Goal: Task Accomplishment & Management: Manage account settings

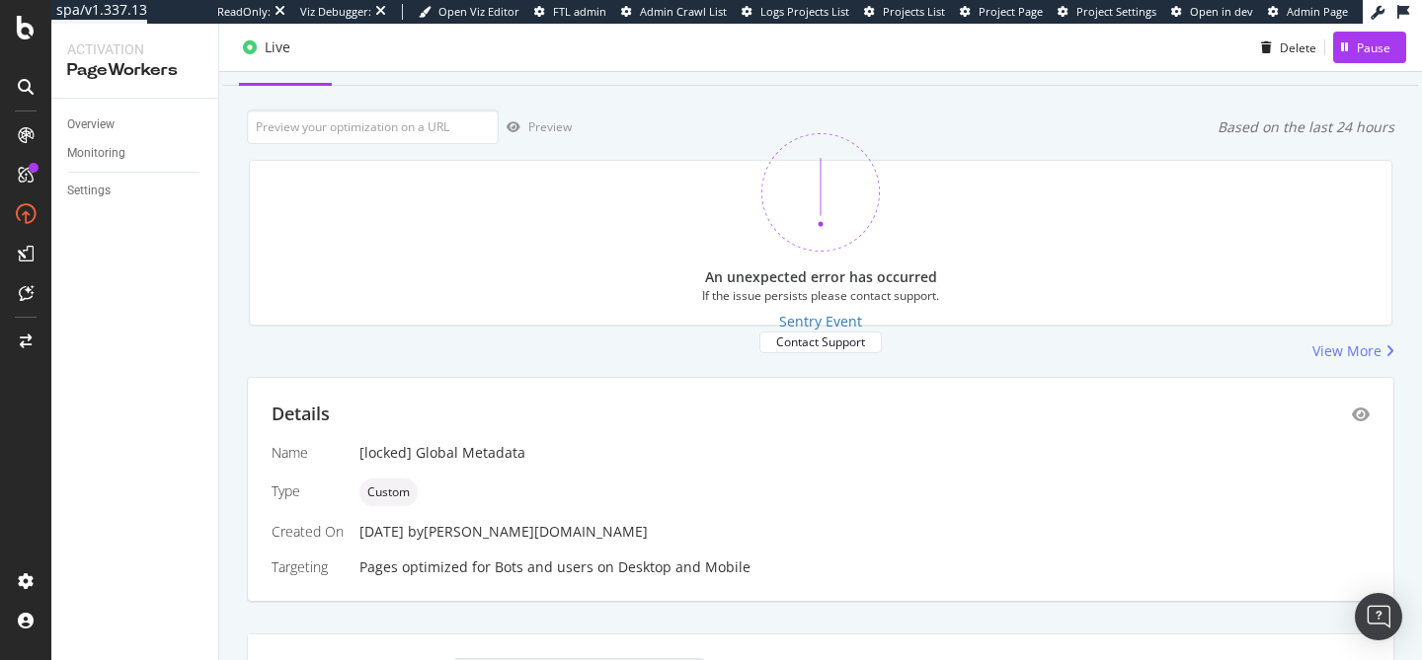
scroll to position [88, 0]
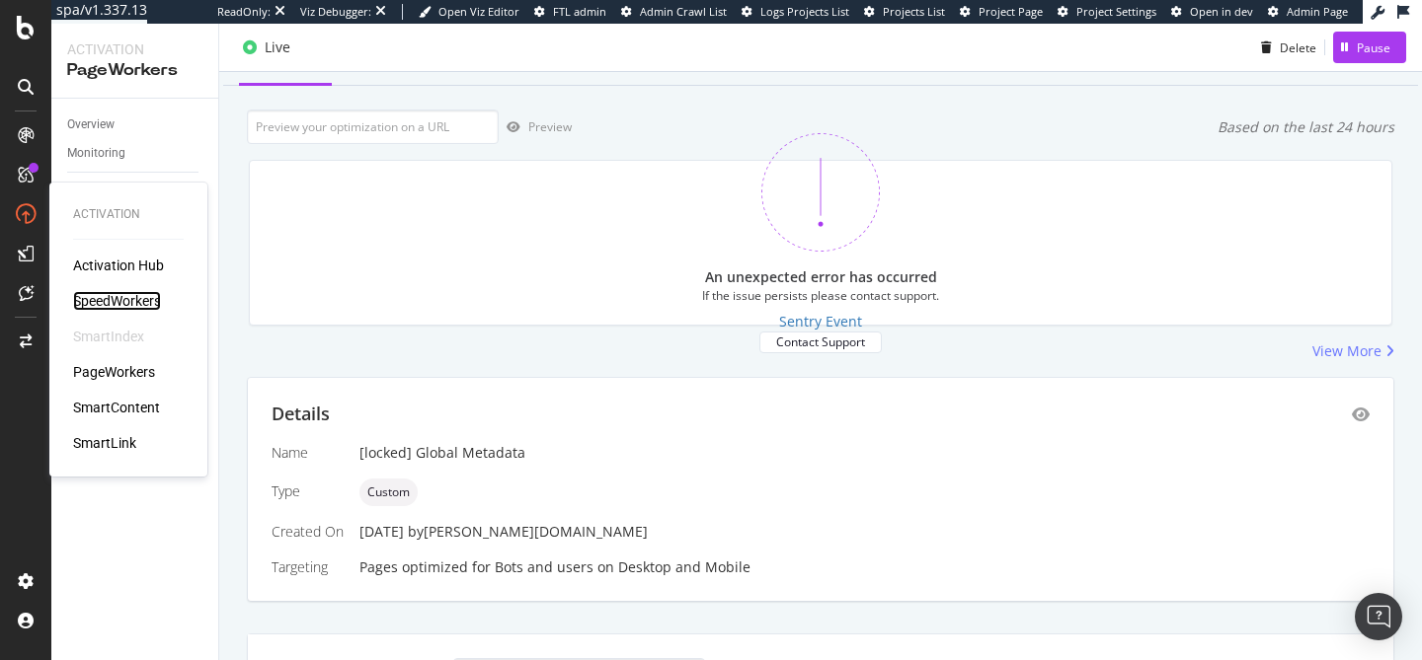
click at [126, 304] on div "SpeedWorkers" at bounding box center [117, 301] width 88 height 20
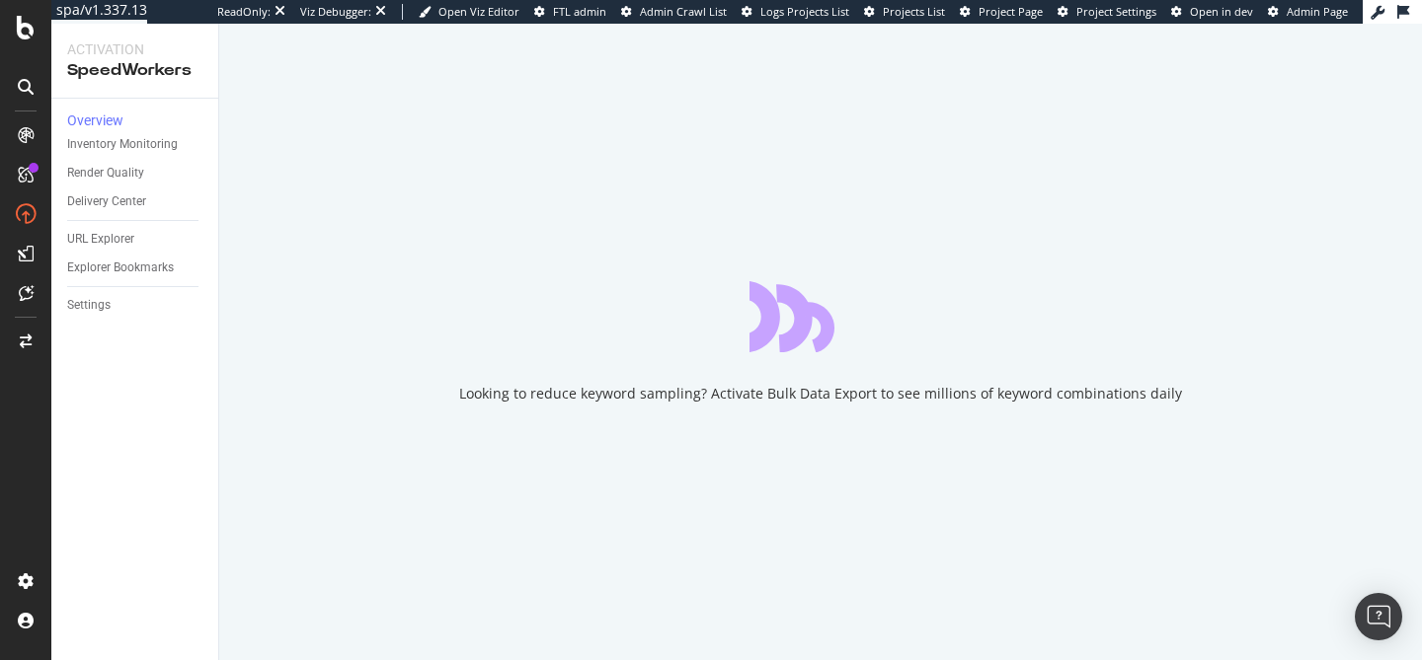
click at [226, 271] on div "Looking to reduce keyword sampling? Activate Bulk Data Export to see millions o…" at bounding box center [820, 342] width 1202 height 637
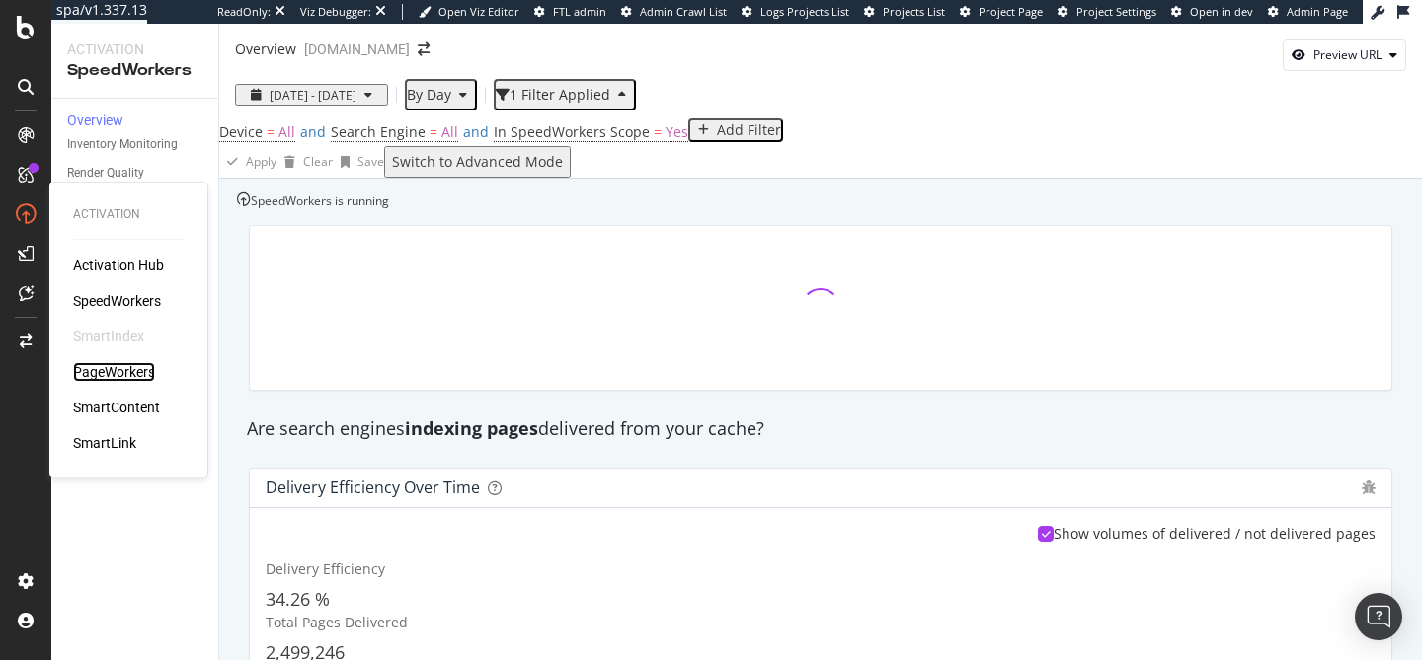
click at [122, 364] on div "PageWorkers" at bounding box center [114, 372] width 82 height 20
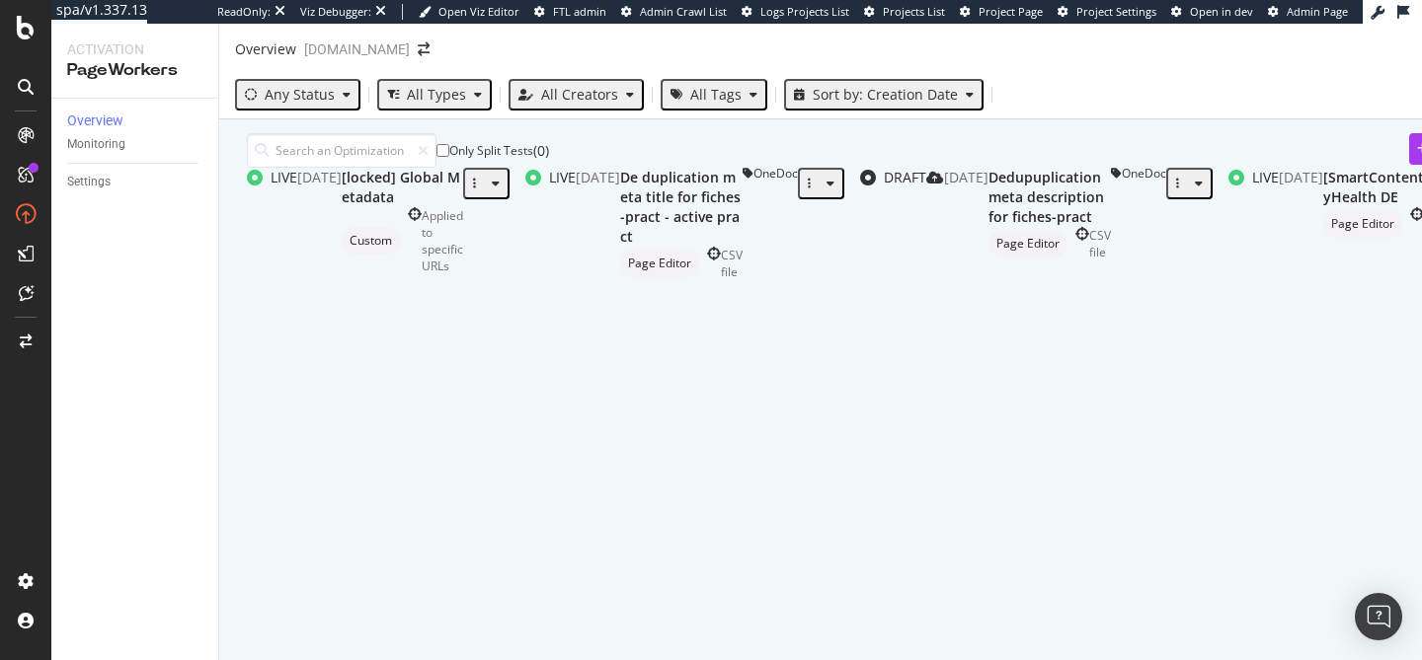
click at [318, 86] on div "Any Status" at bounding box center [297, 95] width 121 height 26
click at [288, 179] on div "( 9 )" at bounding box center [280, 187] width 15 height 17
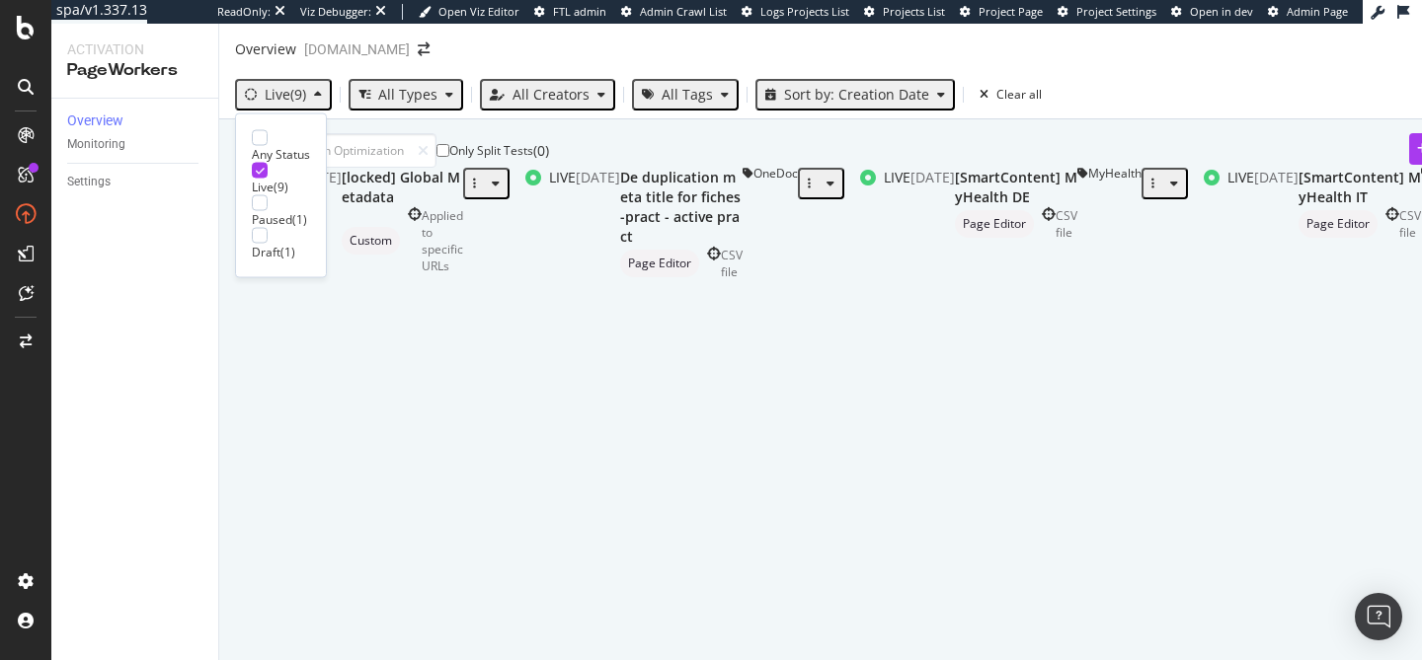
click at [300, 179] on div "Live ( 9 )" at bounding box center [281, 187] width 58 height 17
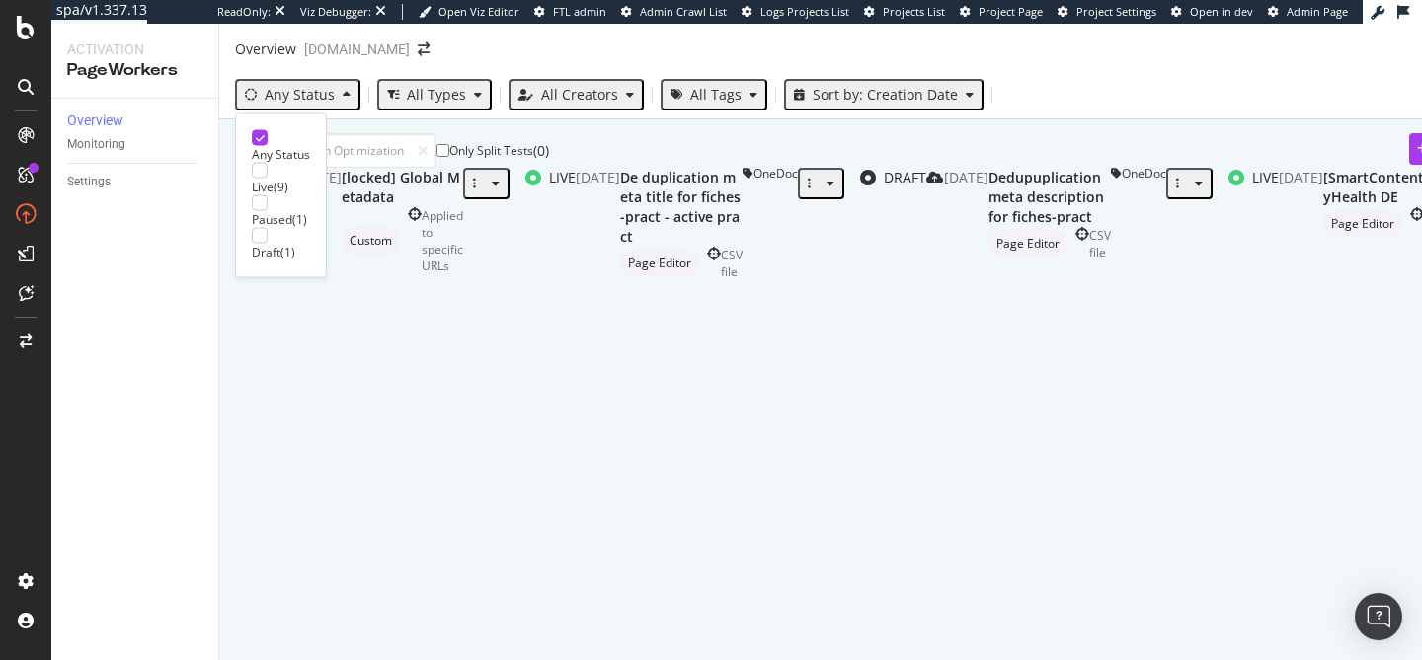
click at [637, 168] on div "Only Split Tests ( 0 ) Create Optimization" at bounding box center [904, 150] width 1315 height 35
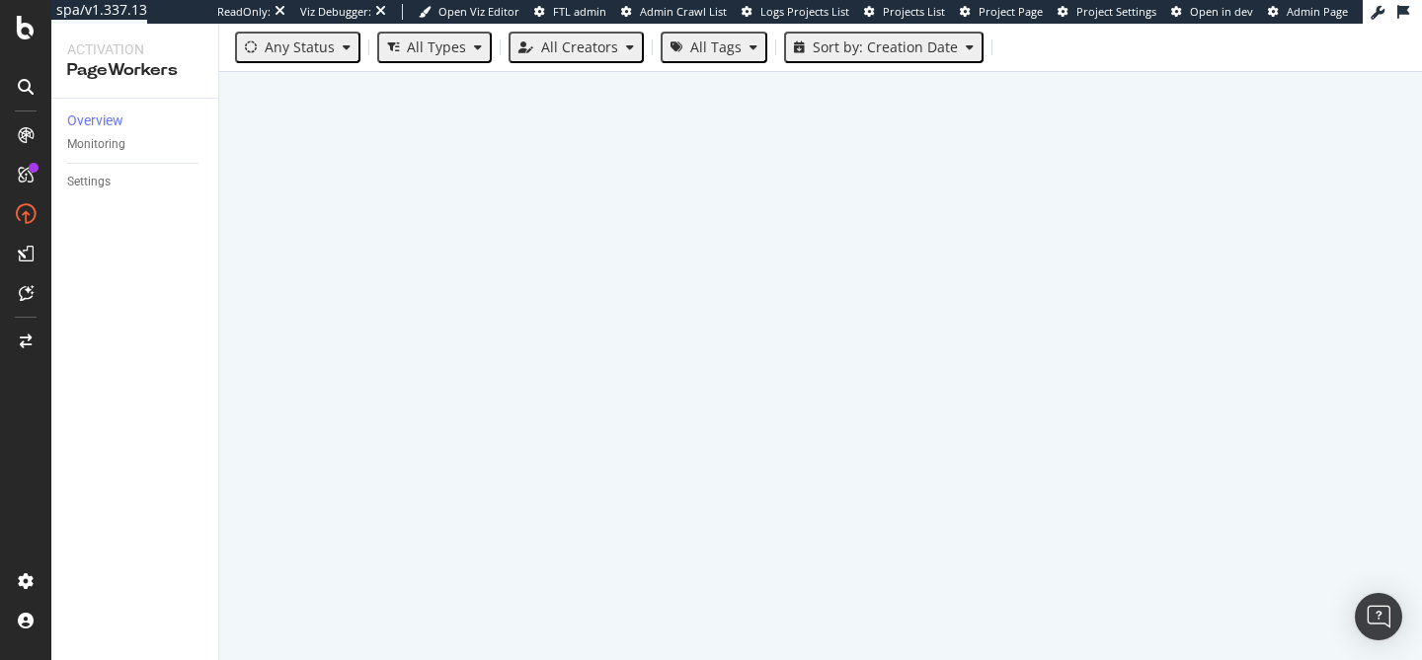
scroll to position [859, 0]
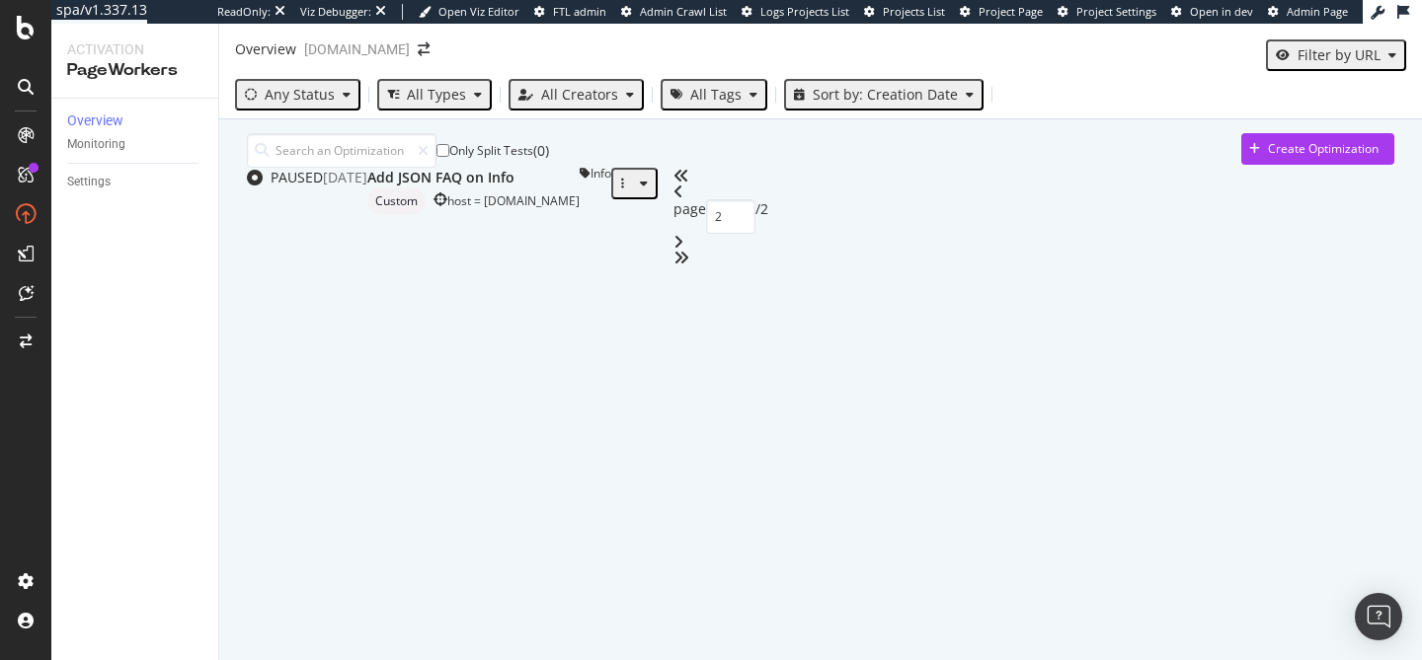
click at [313, 115] on div "Any Status All Types All Creators All Tags Sort by: Creation Date" at bounding box center [820, 98] width 1202 height 39
click at [309, 98] on div "Any Status" at bounding box center [300, 95] width 70 height 16
click at [277, 146] on div "Any Status" at bounding box center [281, 154] width 58 height 17
click at [685, 155] on div "Only Split Tests ( 0 ) Create Optimization" at bounding box center [820, 150] width 1147 height 35
click at [689, 184] on icon "angles-left" at bounding box center [681, 176] width 16 height 16
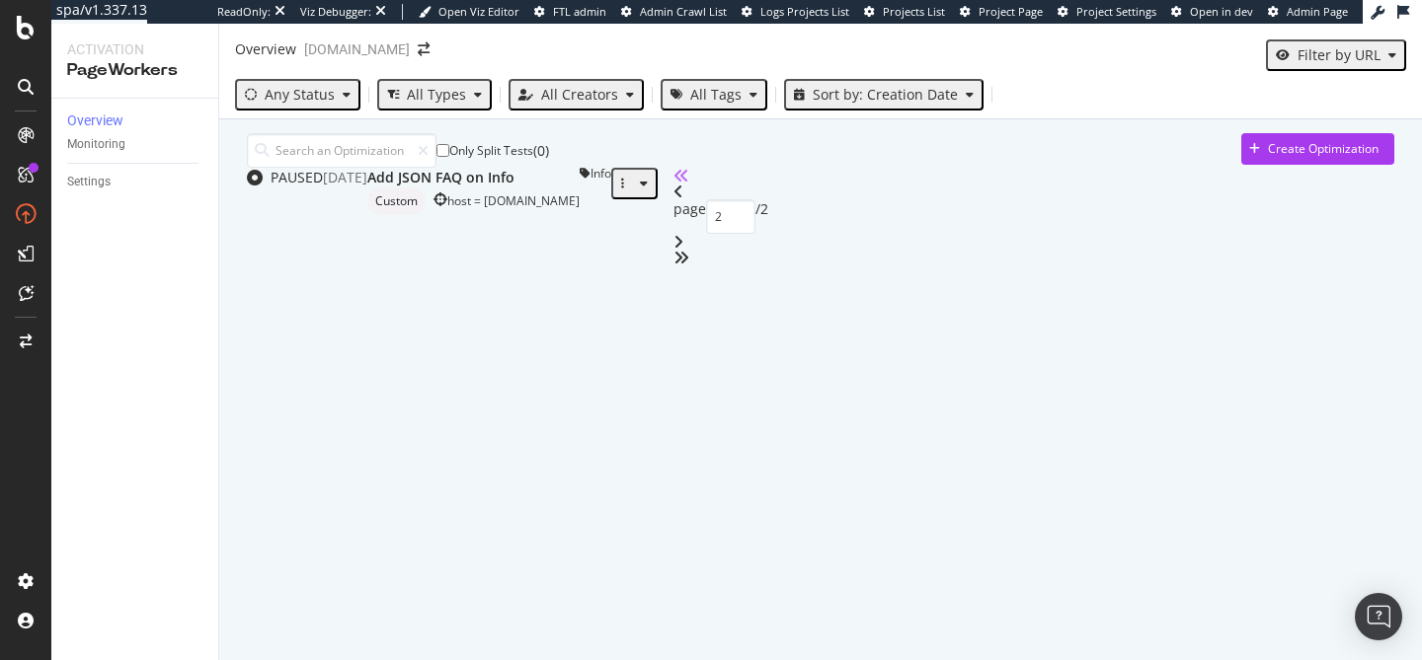
type input "1"
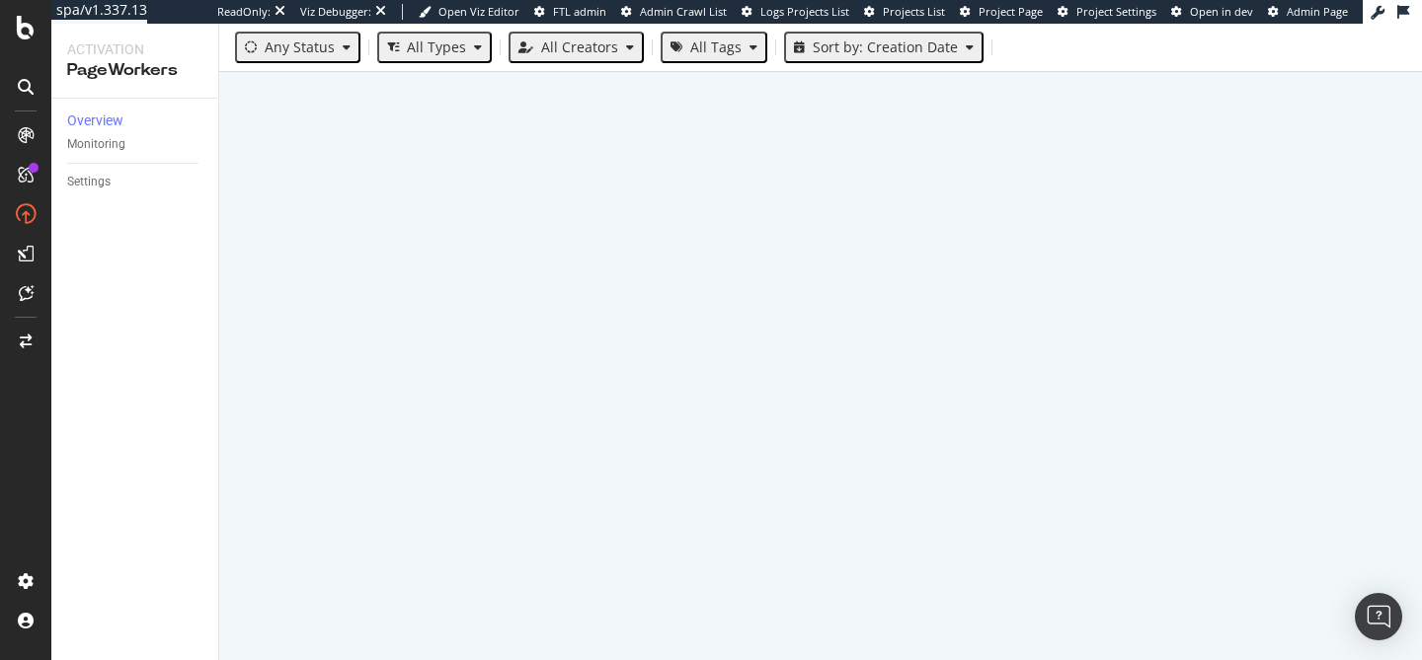
scroll to position [591, 0]
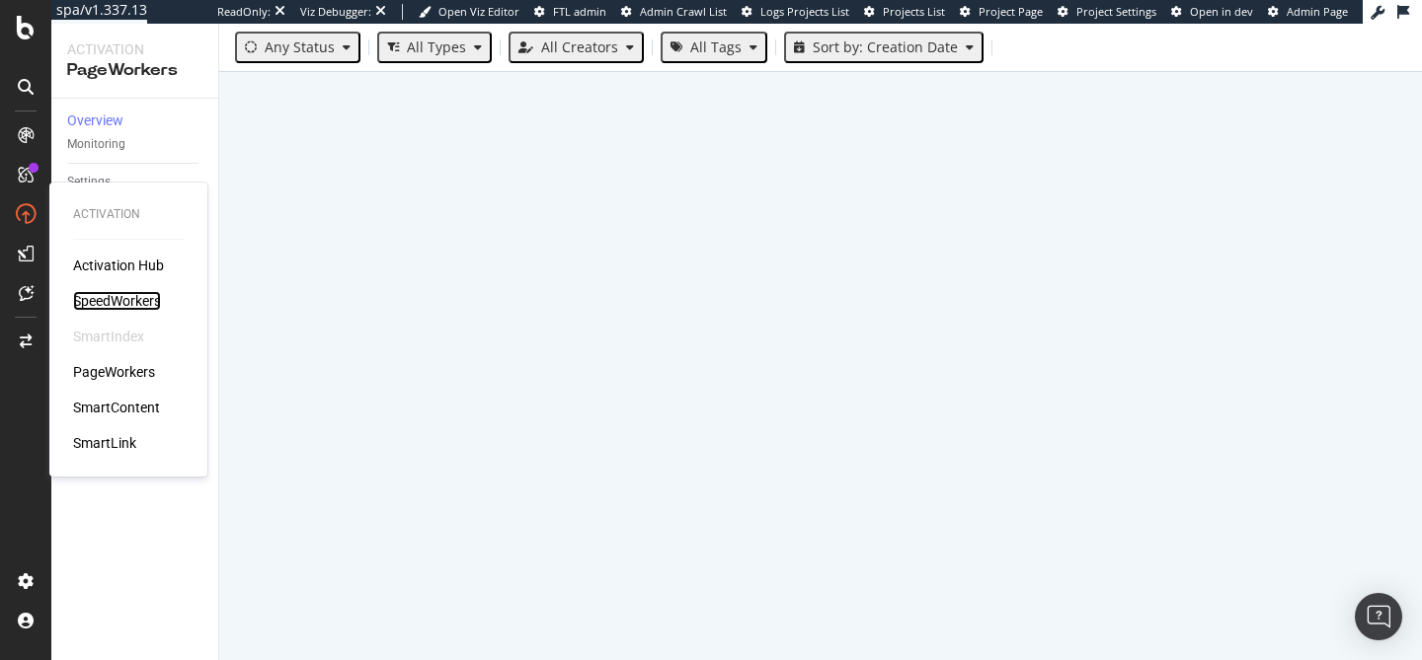
click at [127, 301] on div "SpeedWorkers" at bounding box center [117, 301] width 88 height 20
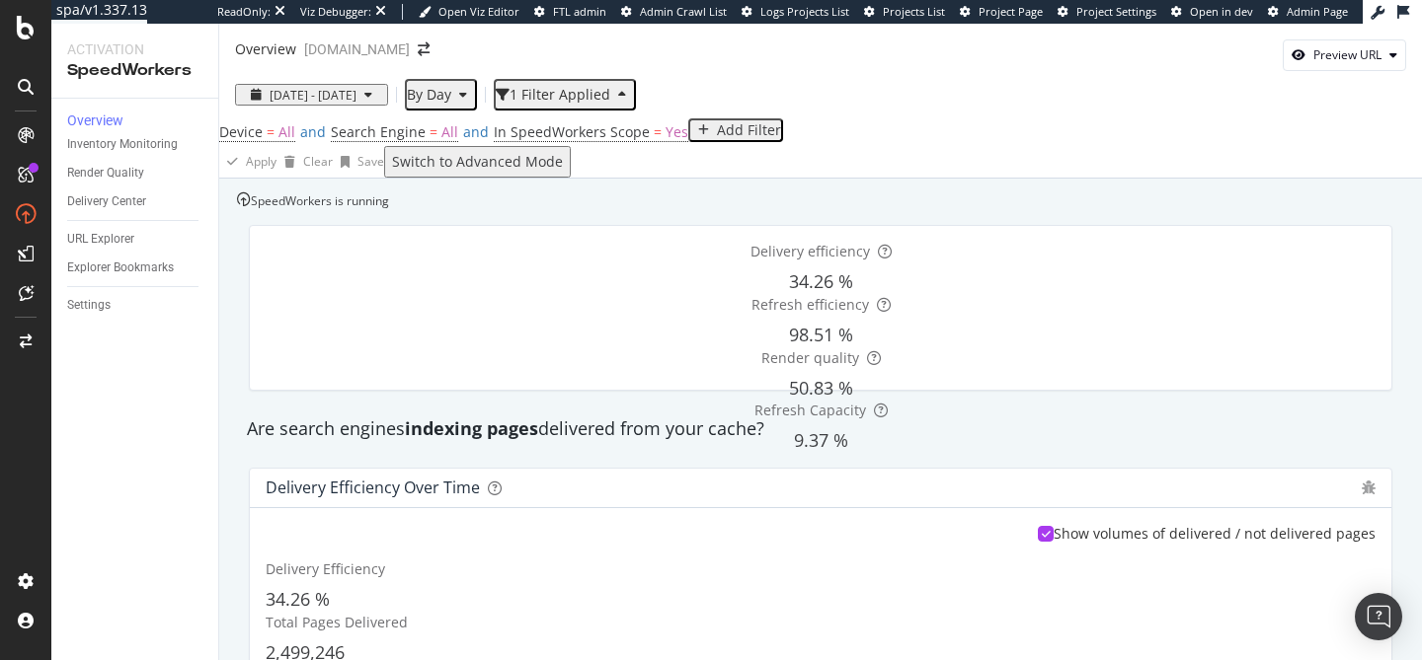
click at [717, 138] on div "Add Filter" at bounding box center [749, 130] width 64 height 16
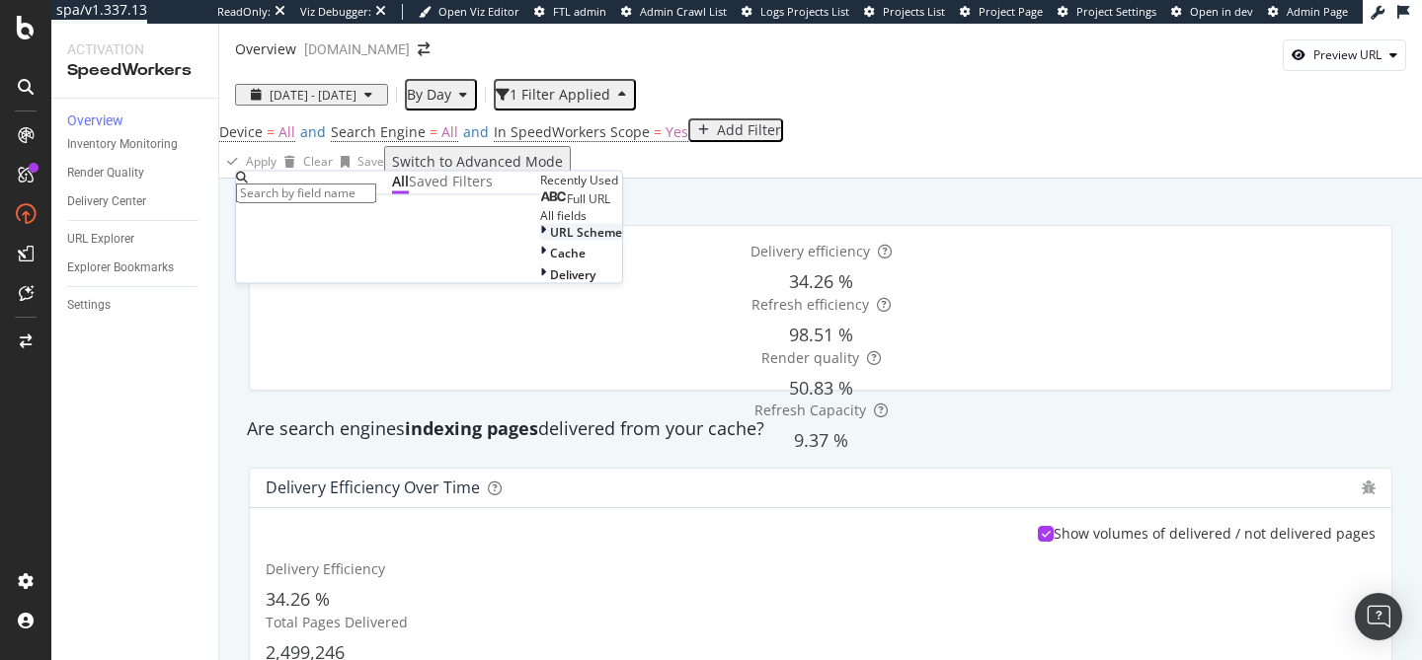
click at [540, 241] on div at bounding box center [545, 232] width 10 height 17
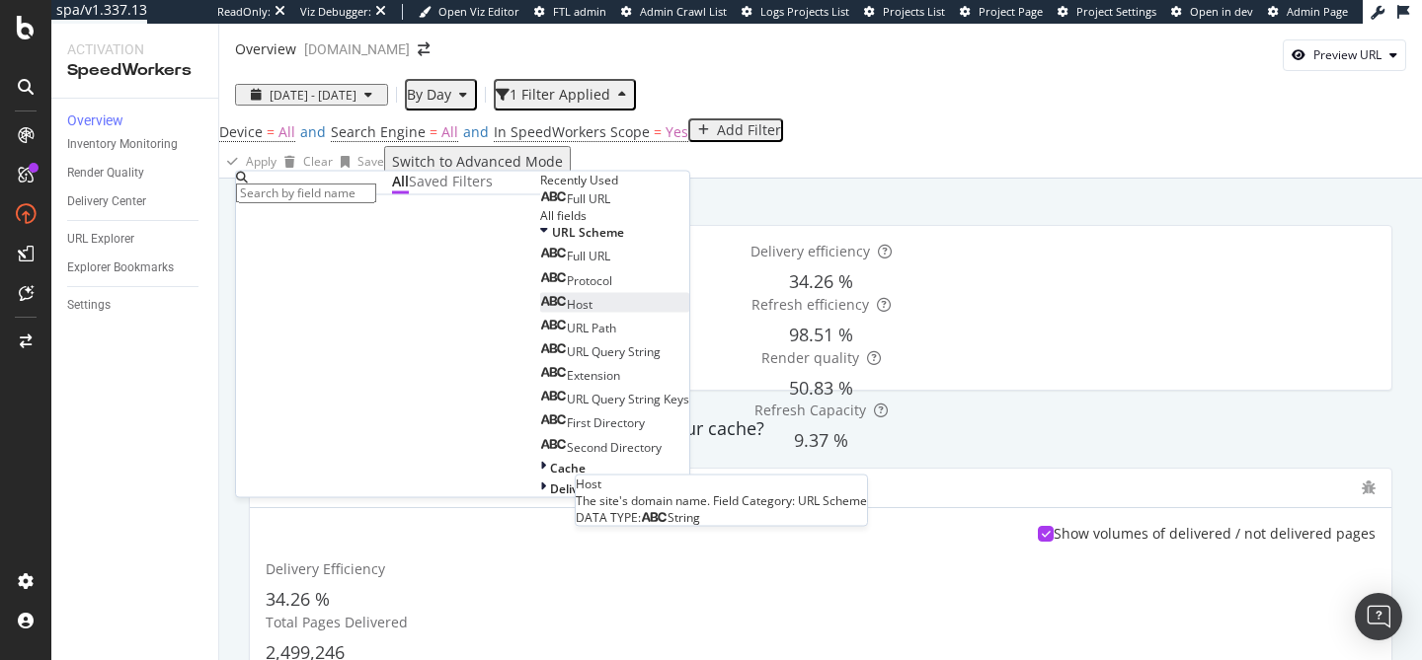
click at [540, 312] on div "Host" at bounding box center [566, 303] width 52 height 17
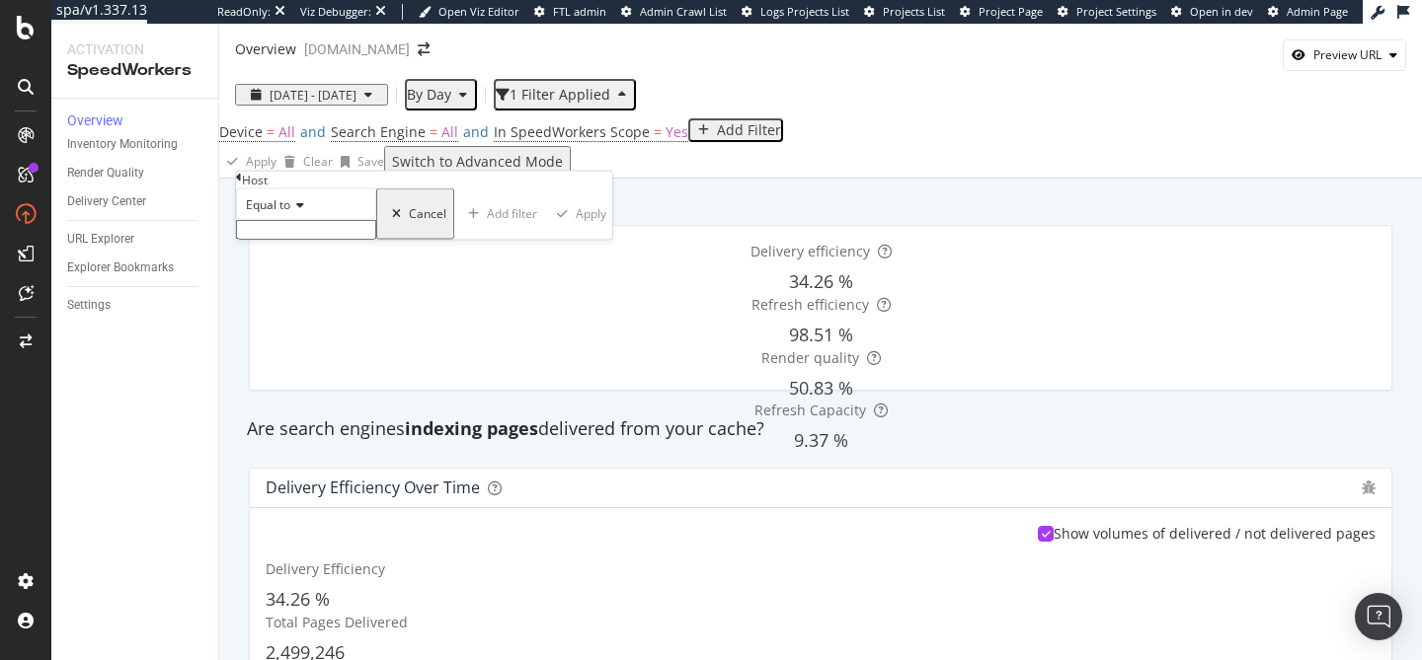
click at [336, 240] on input "text" at bounding box center [306, 230] width 140 height 20
click at [306, 279] on span "info.onedoc.ch" at bounding box center [274, 271] width 64 height 17
type input "info.onedoc.ch"
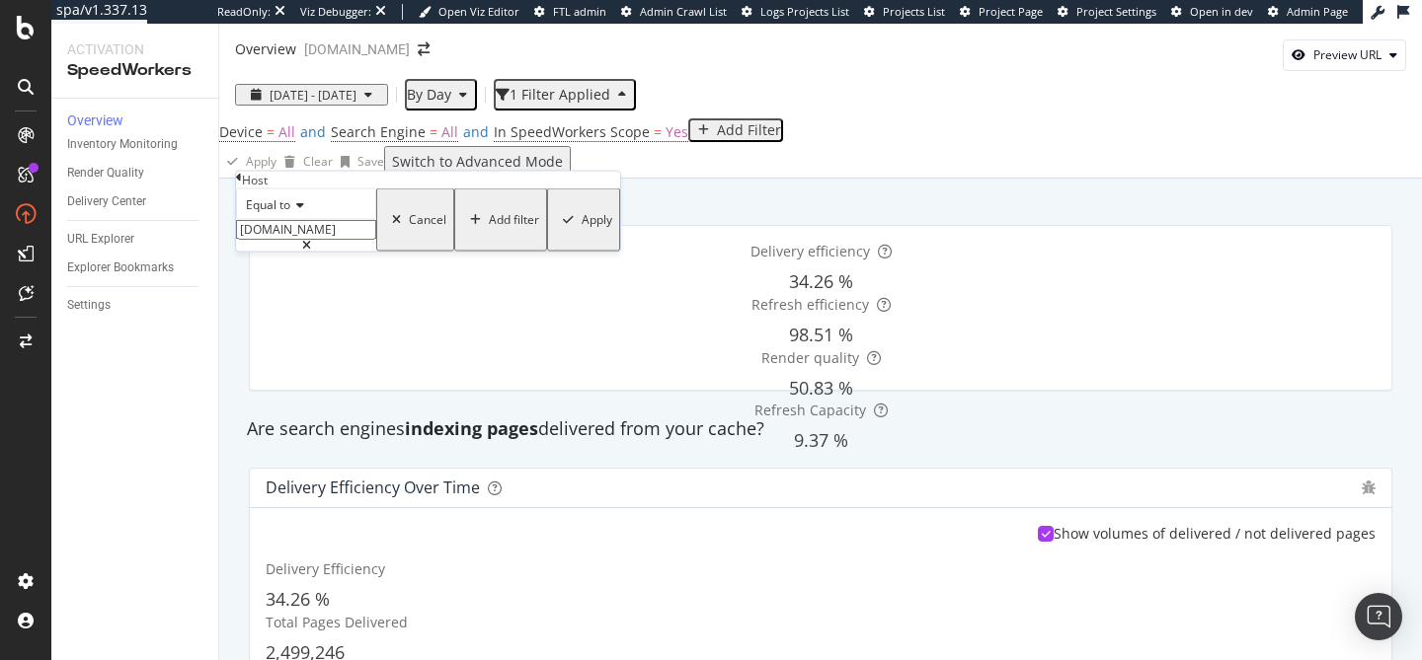
click at [582, 227] on div "Apply" at bounding box center [597, 220] width 31 height 14
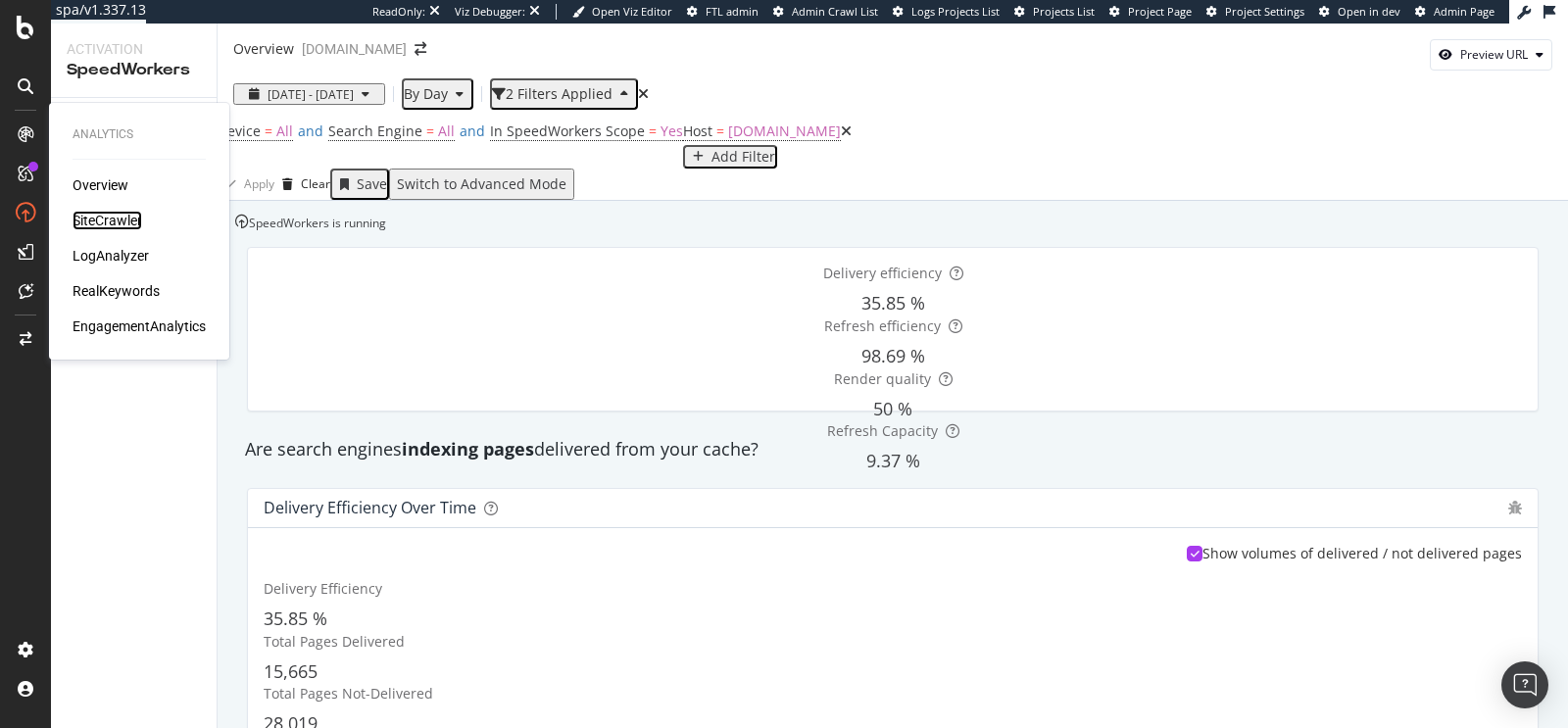
click at [88, 221] on div "SiteCrawler" at bounding box center [107, 220] width 69 height 20
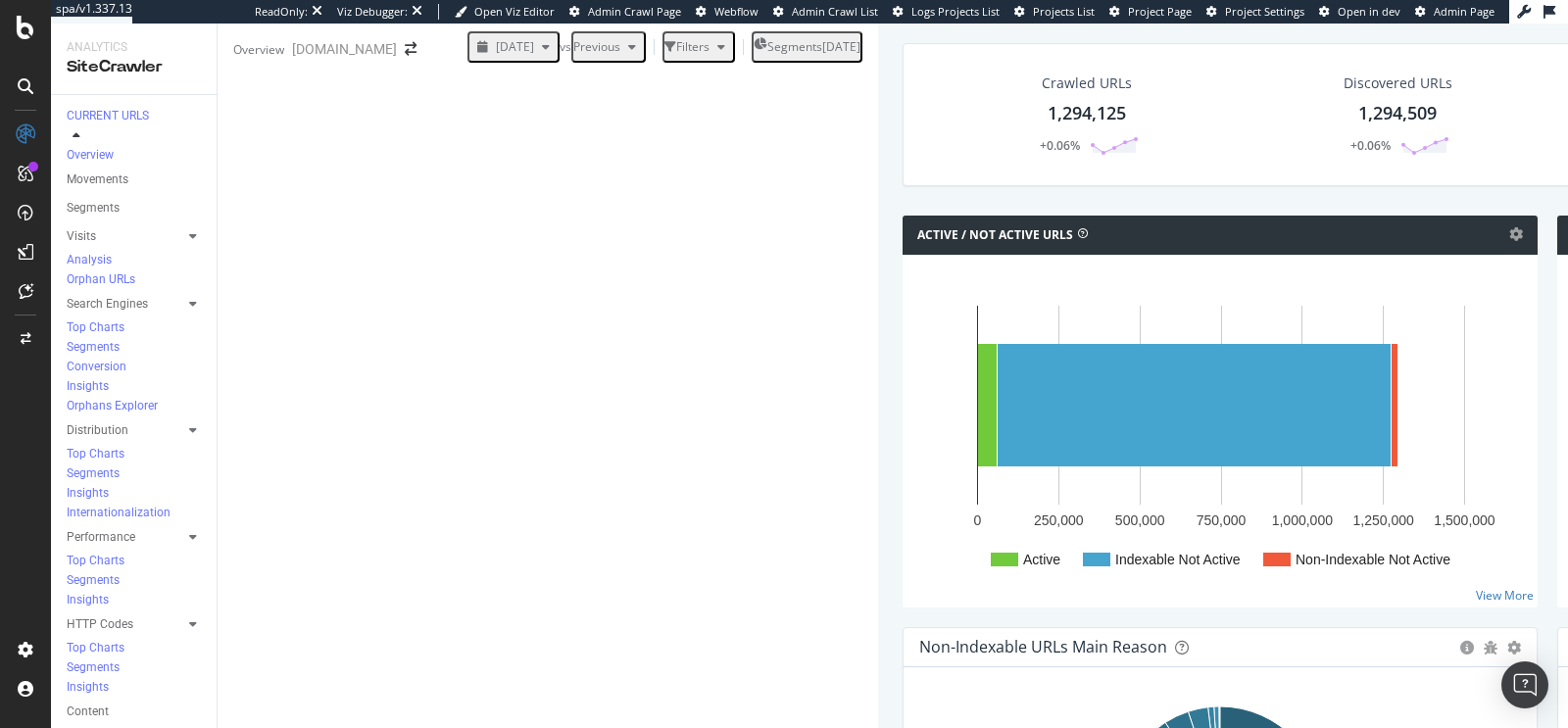
click at [496, 55] on span "2025 Aug. 29th" at bounding box center [515, 47] width 39 height 17
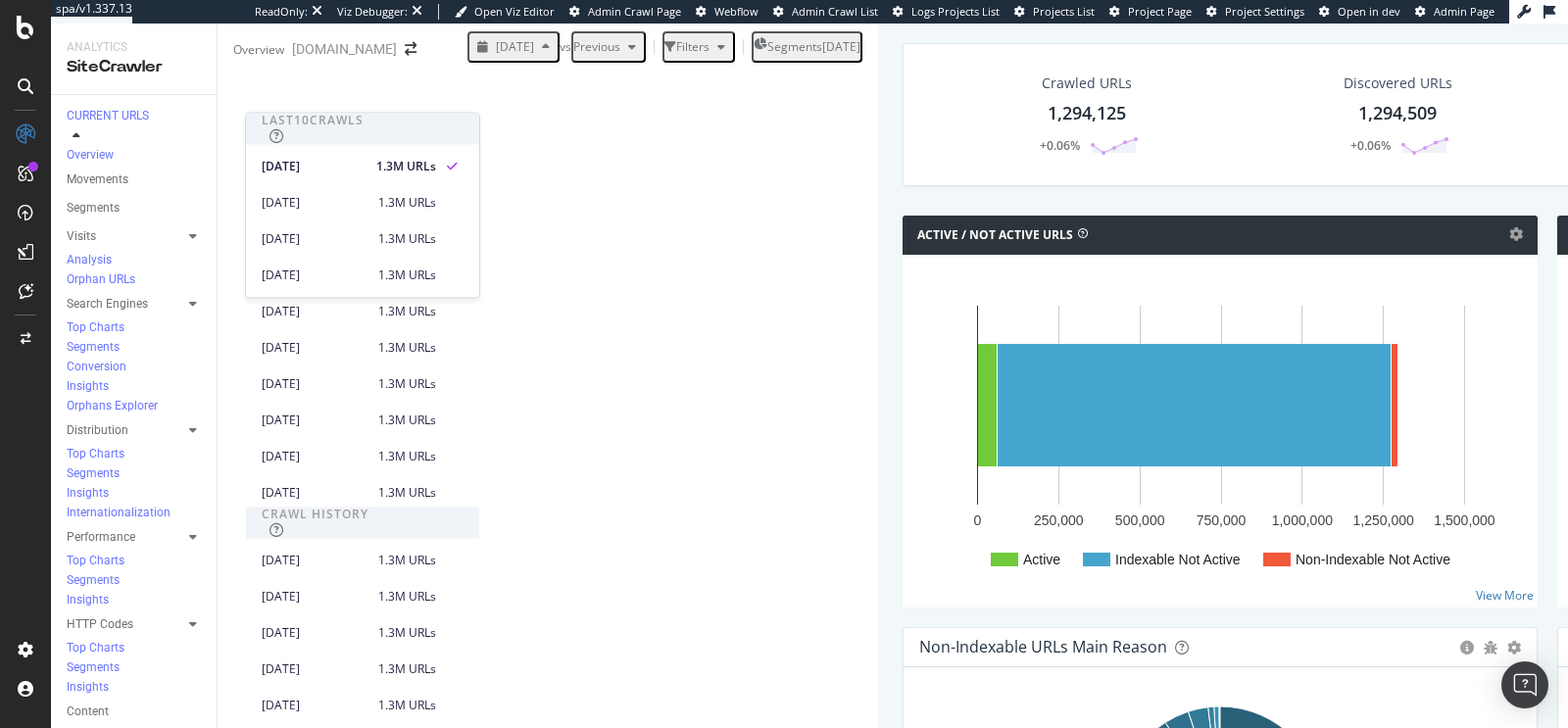
click at [878, 70] on div "2025 Aug. 29th vs Previous Filters Segments 2025-04-17" at bounding box center [664, 51] width 426 height 39
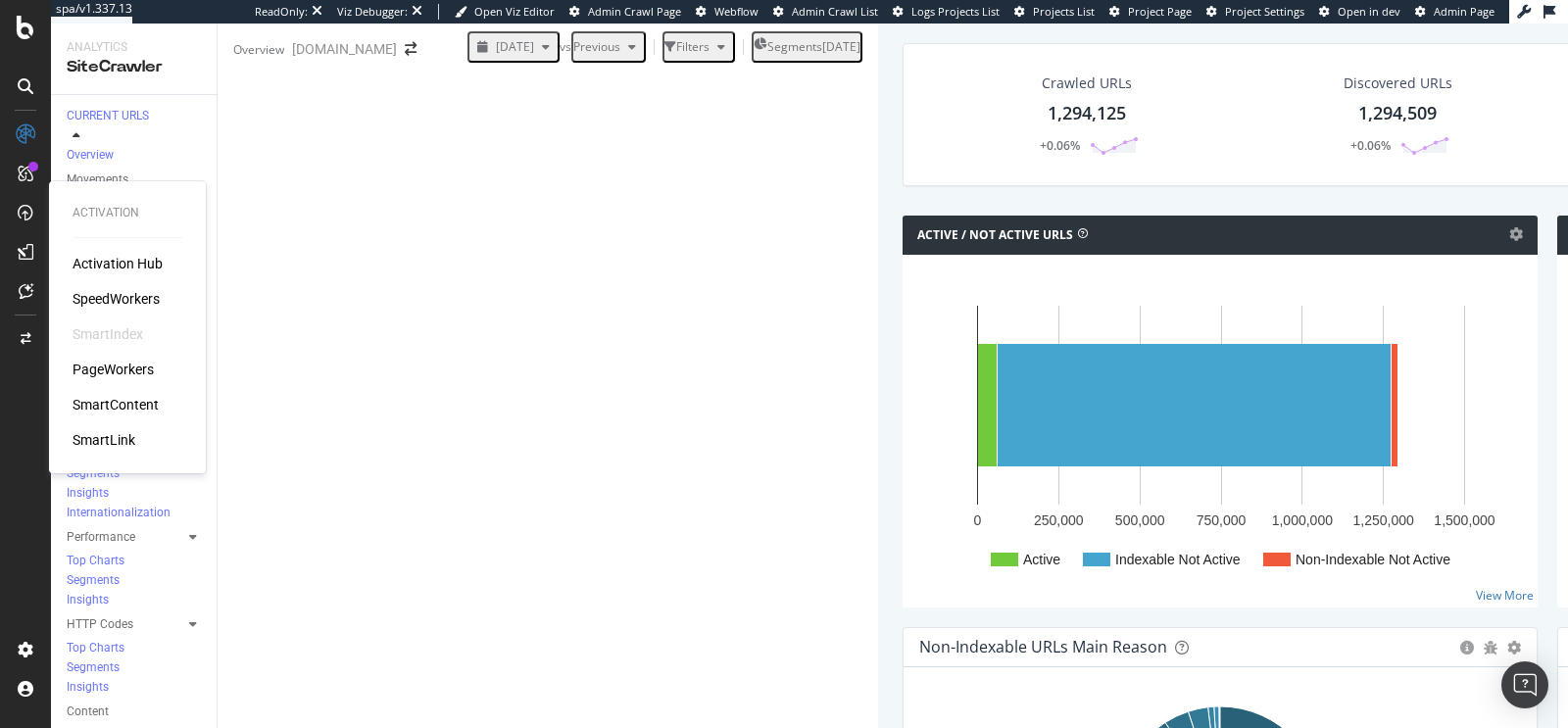
click at [103, 368] on div "PageWorkers" at bounding box center [113, 369] width 81 height 20
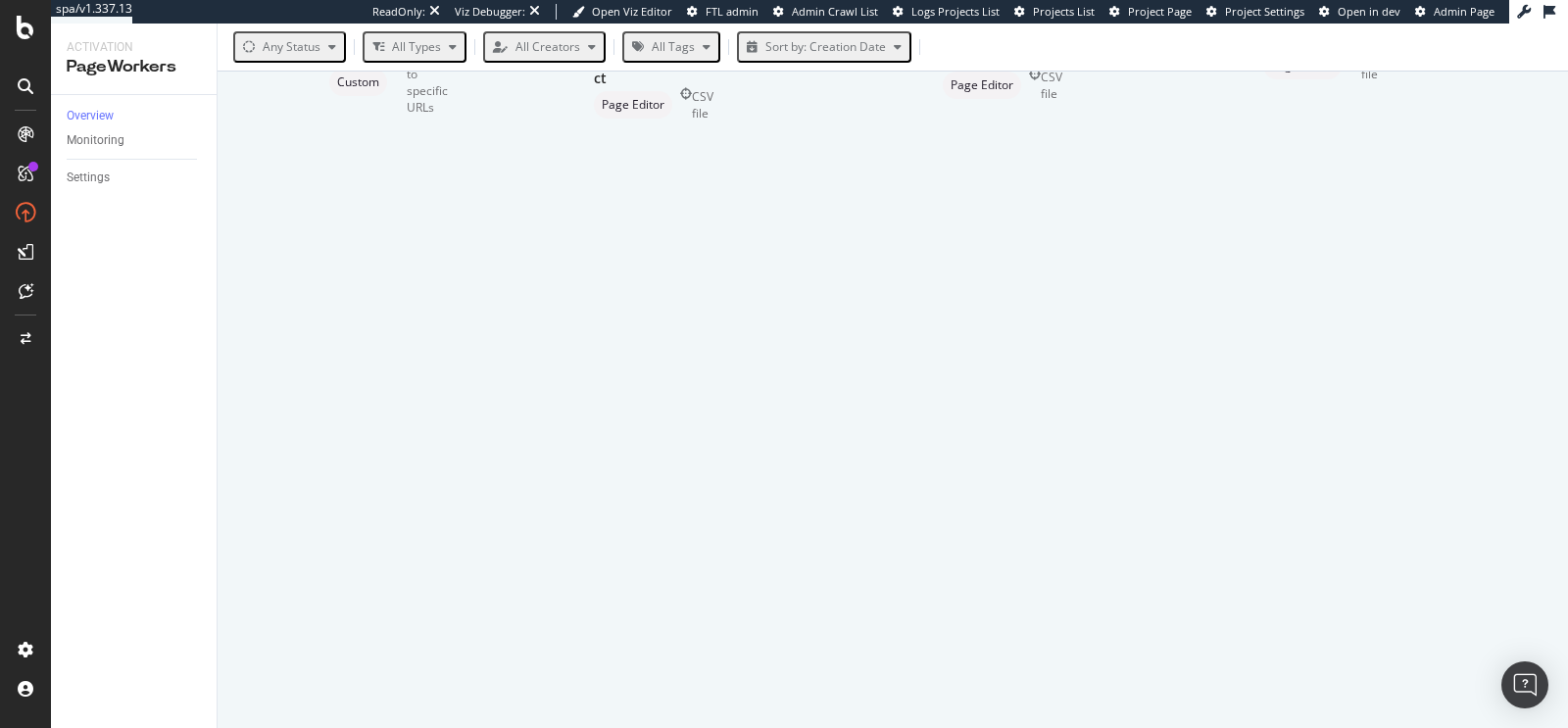
scroll to position [294, 0]
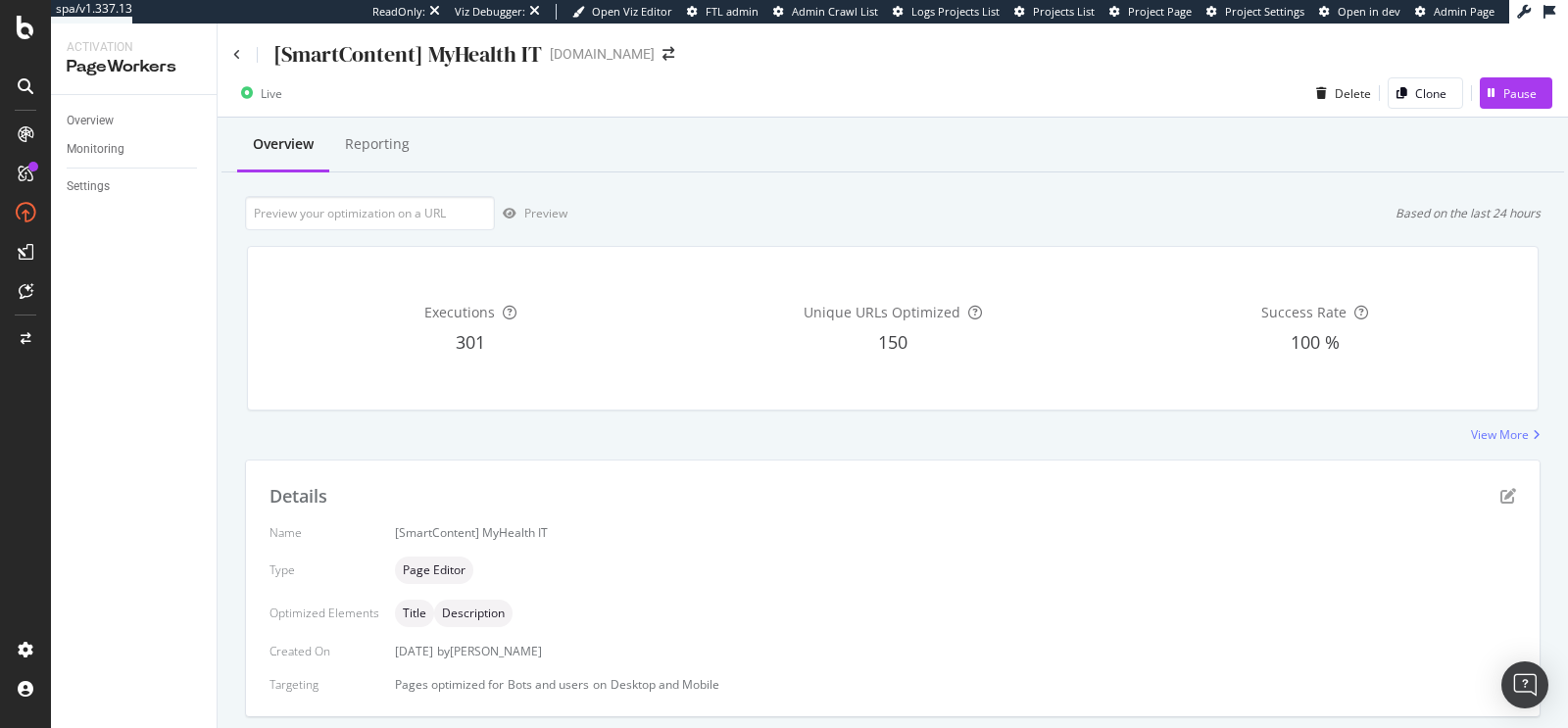
click at [223, 65] on div "[SmartContent] MyHealth IT onedoc.ch" at bounding box center [892, 47] width 1350 height 46
click at [239, 50] on icon at bounding box center [237, 55] width 8 height 12
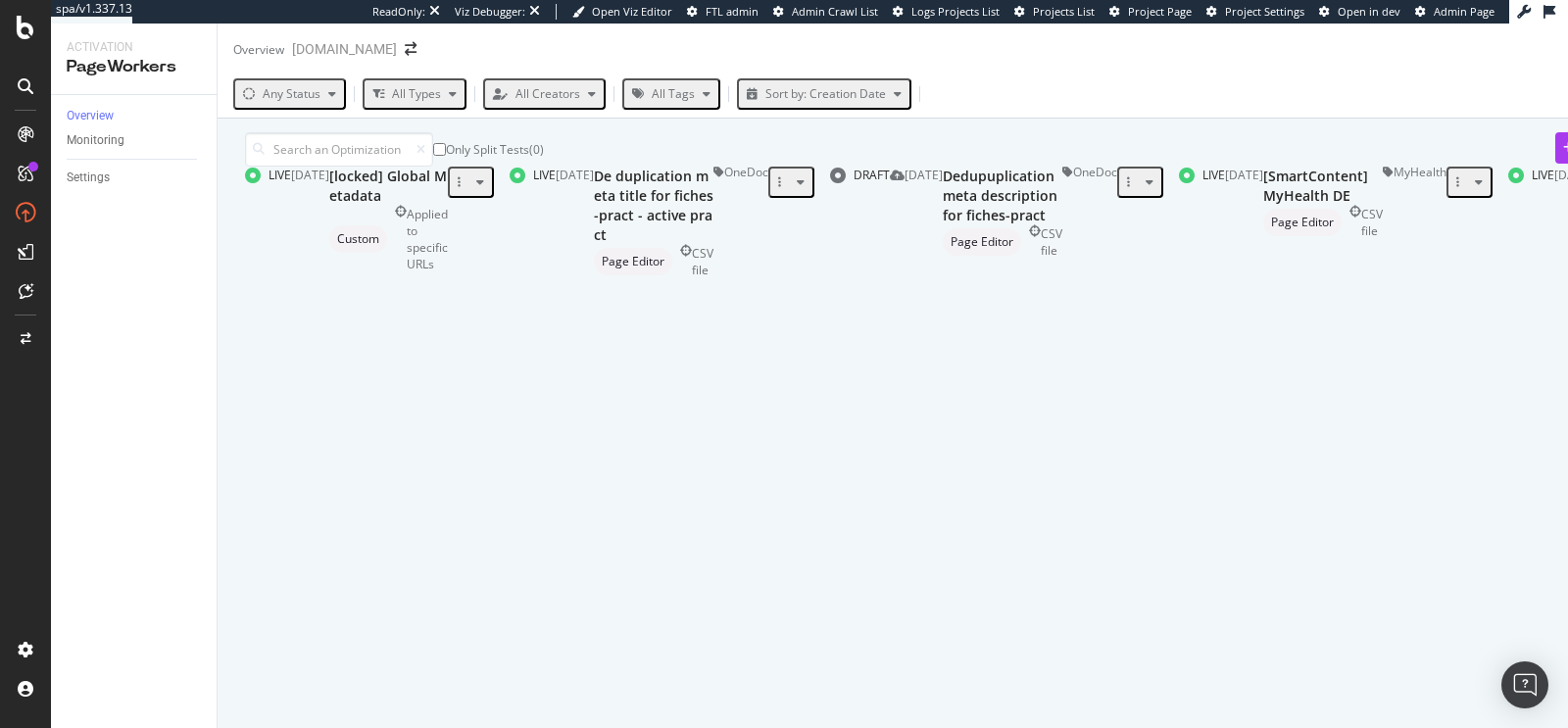
click at [937, 157] on div "Only Split Tests ( 0 ) Create Optimization" at bounding box center [976, 149] width 1462 height 35
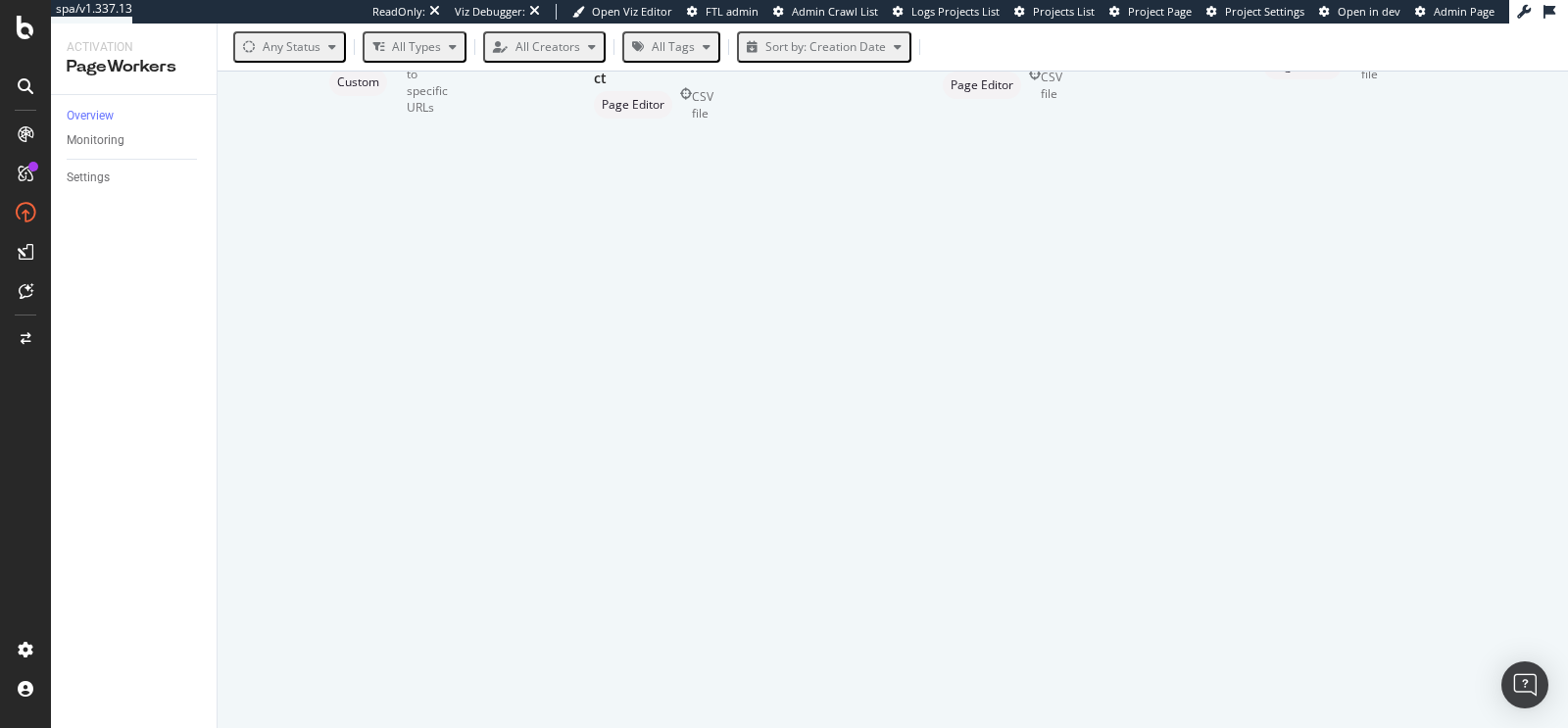
scroll to position [778, 0]
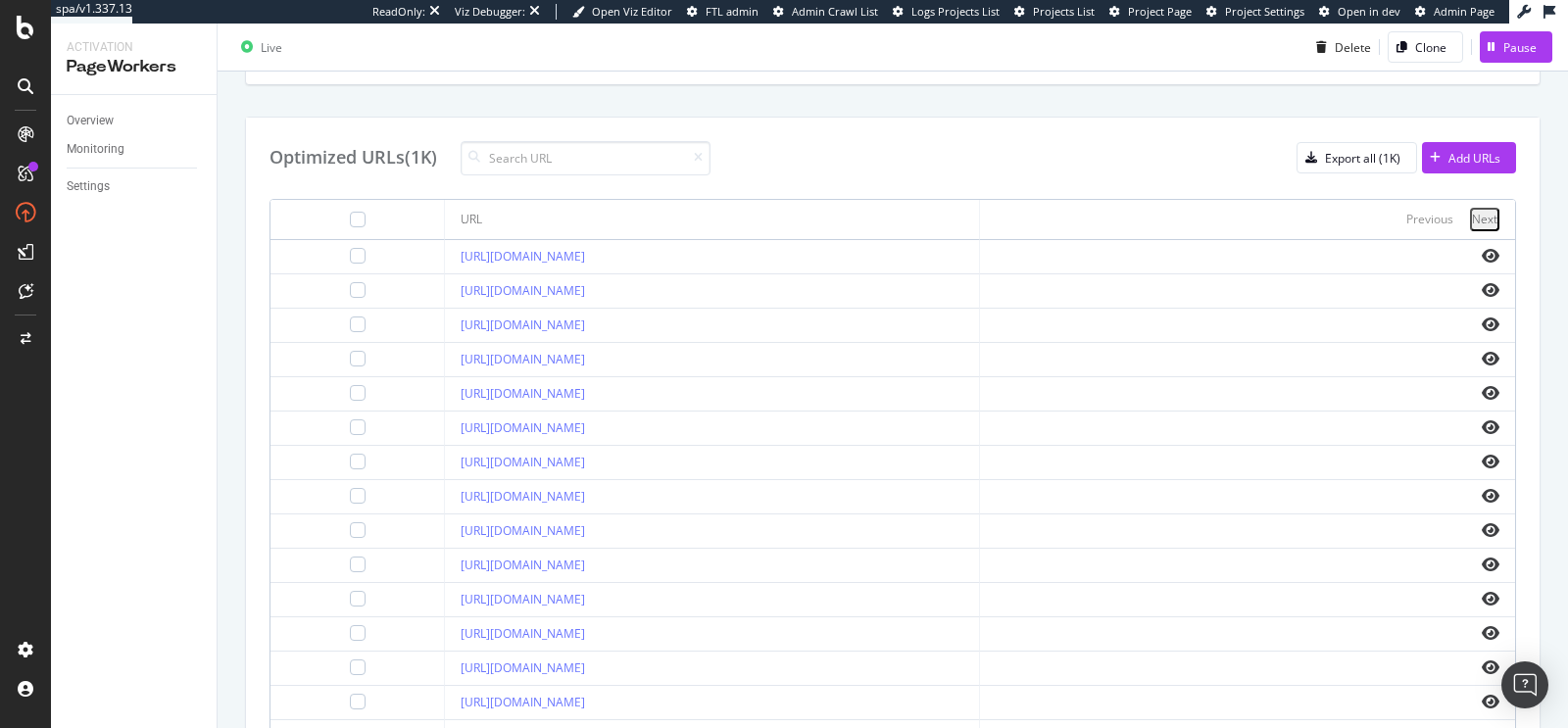
scroll to position [739, 0]
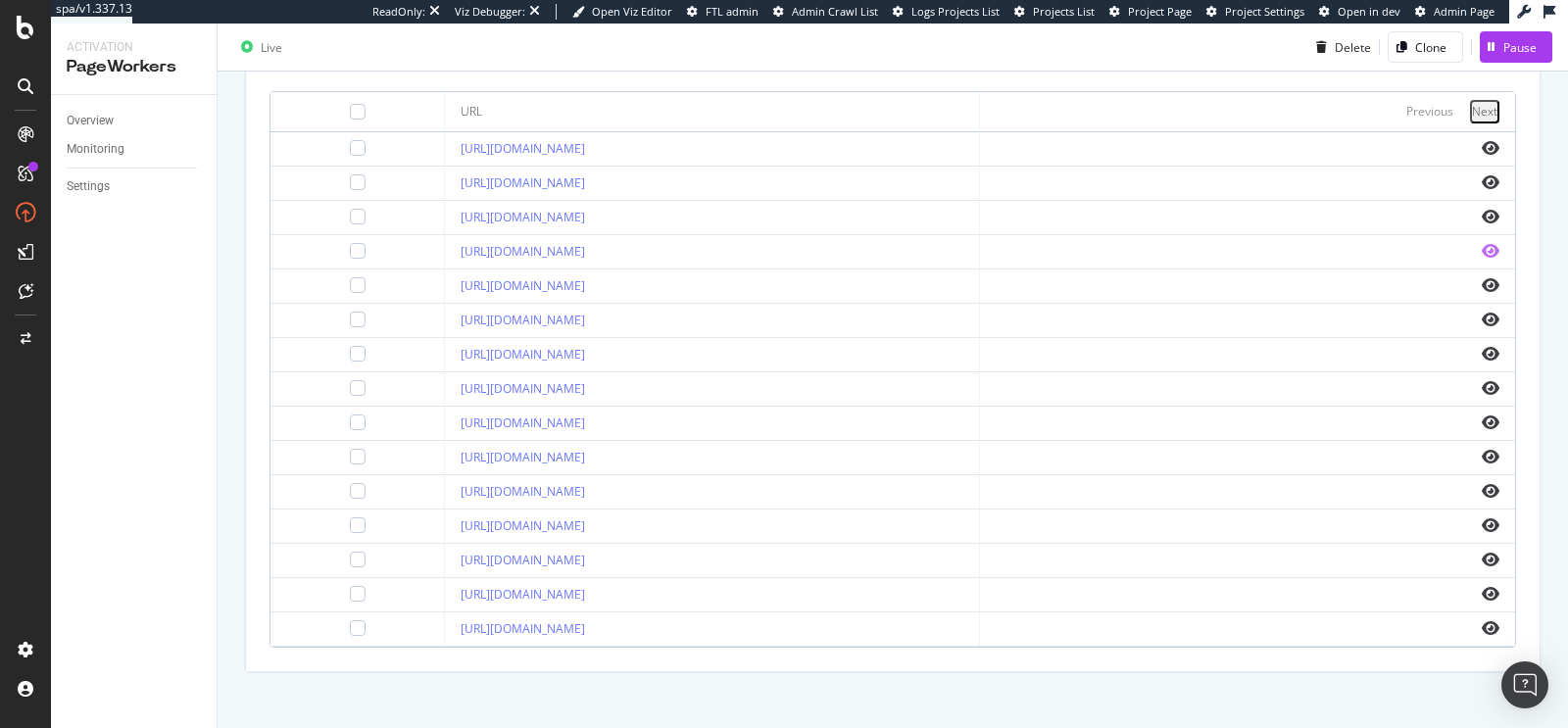
click at [1482, 243] on icon "eye" at bounding box center [1491, 251] width 18 height 16
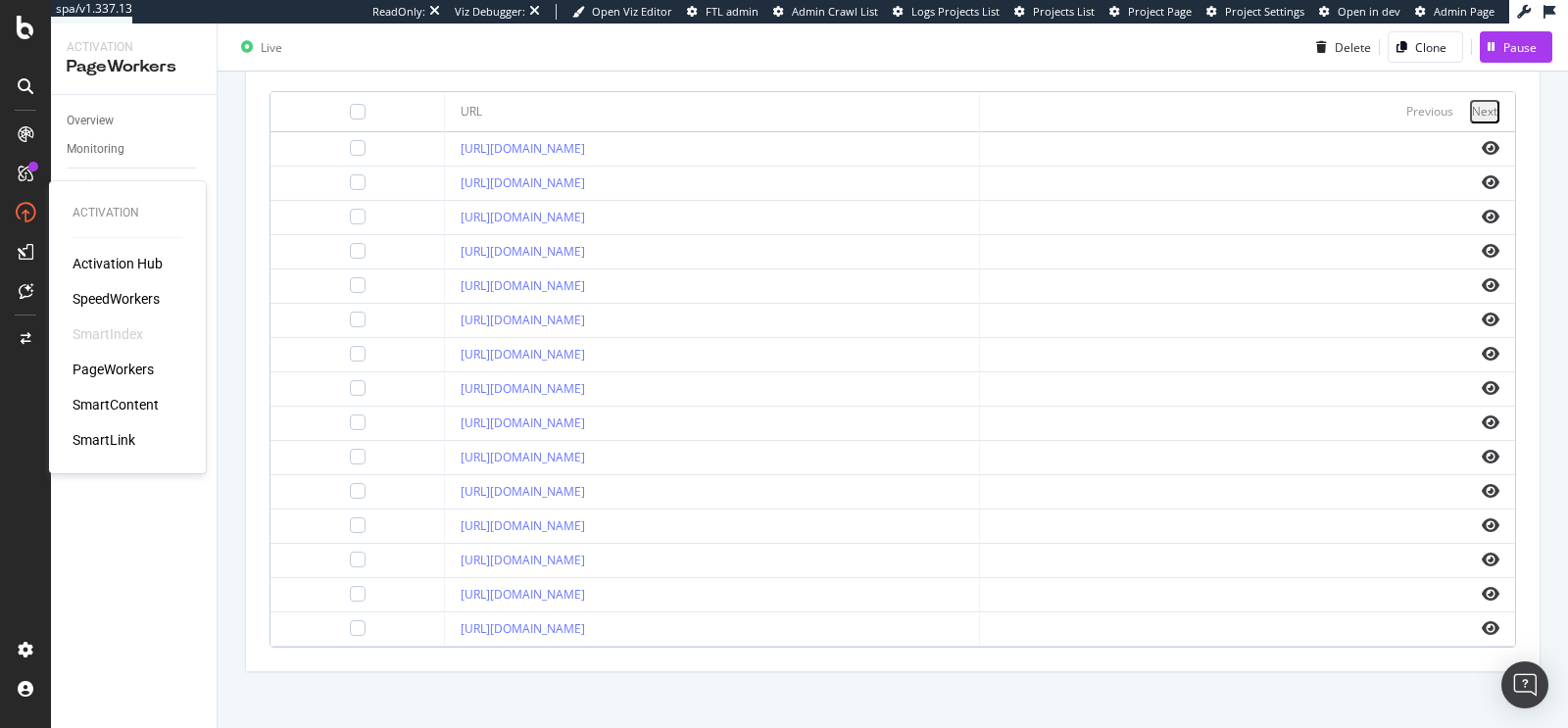
click at [118, 372] on div "PageWorkers" at bounding box center [113, 369] width 81 height 20
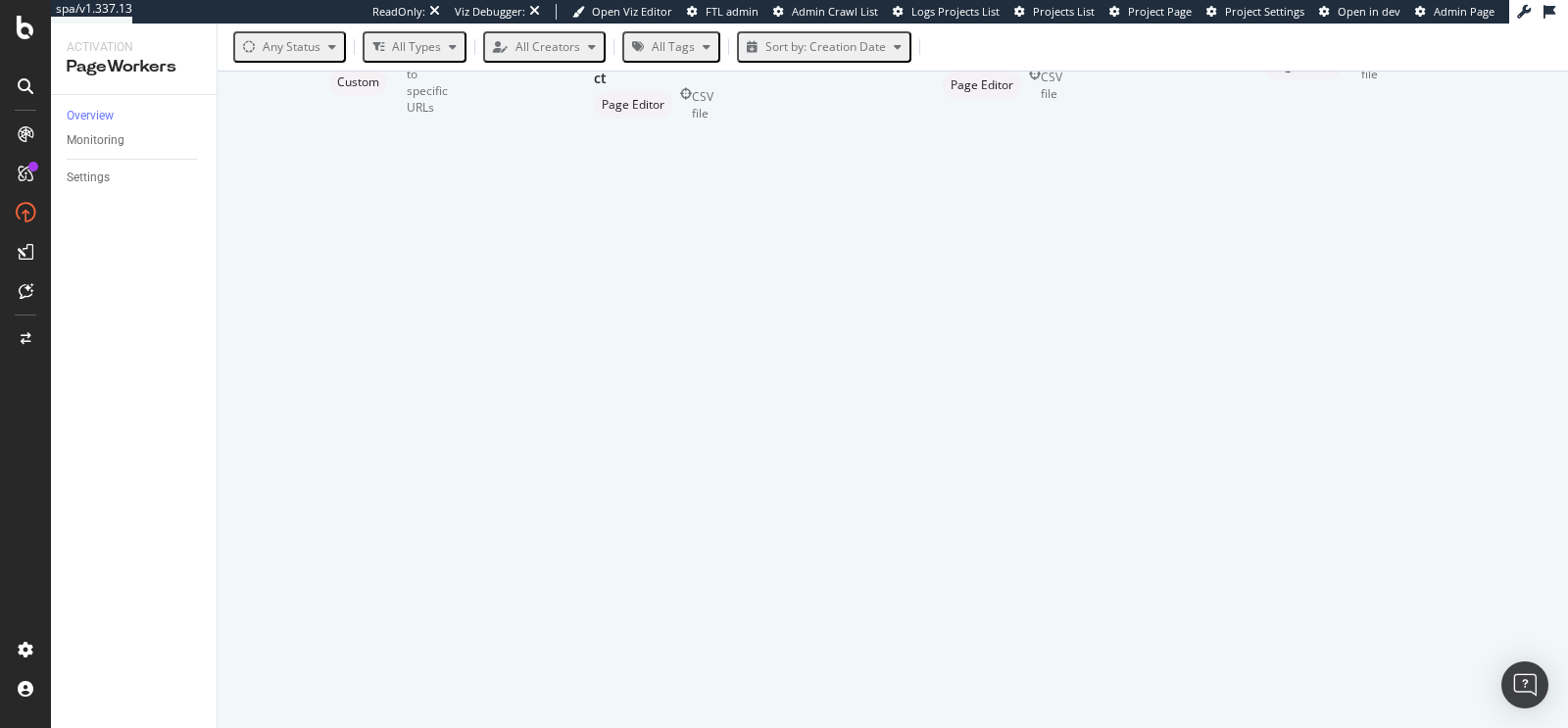
scroll to position [777, 0]
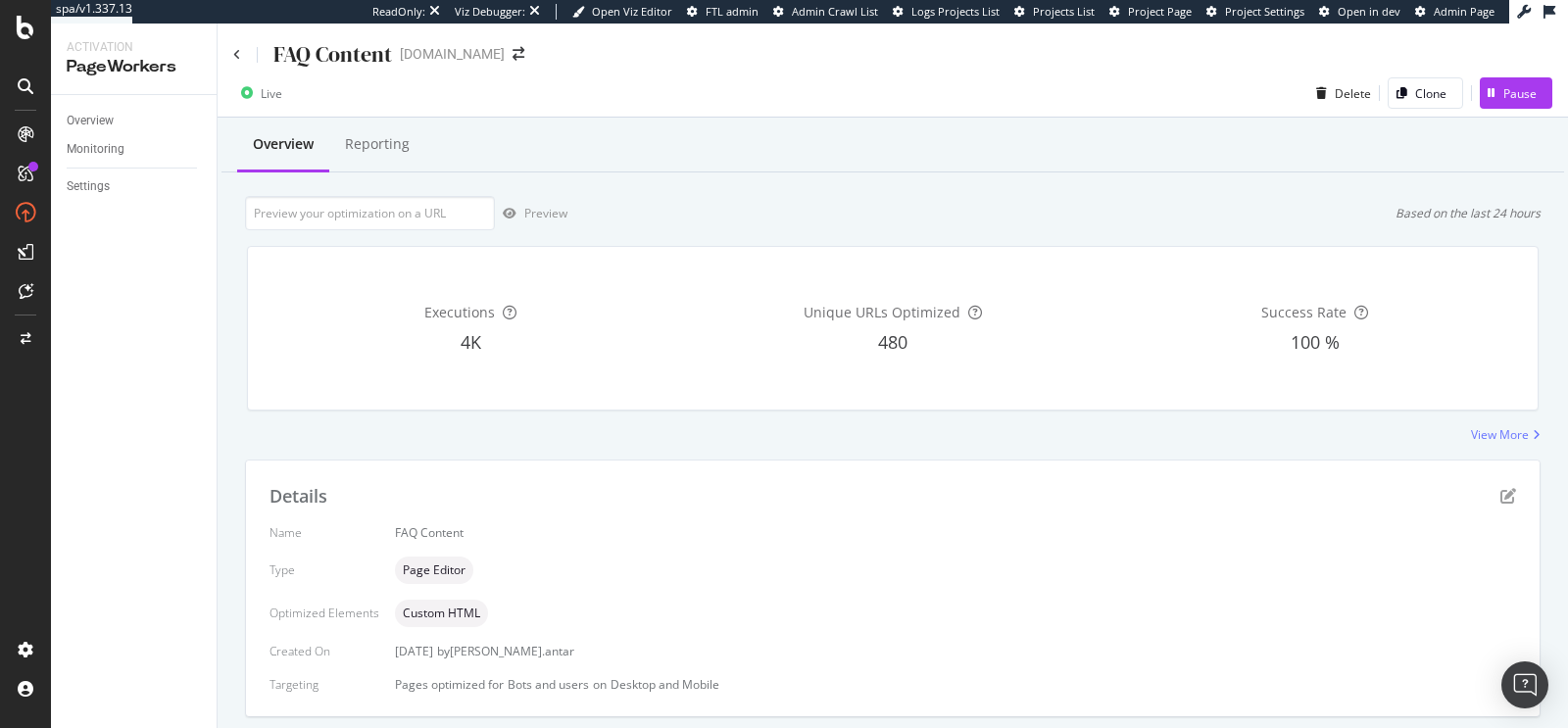
click at [238, 47] on div "FAQ Content" at bounding box center [313, 54] width 159 height 31
click at [237, 53] on icon at bounding box center [237, 55] width 8 height 12
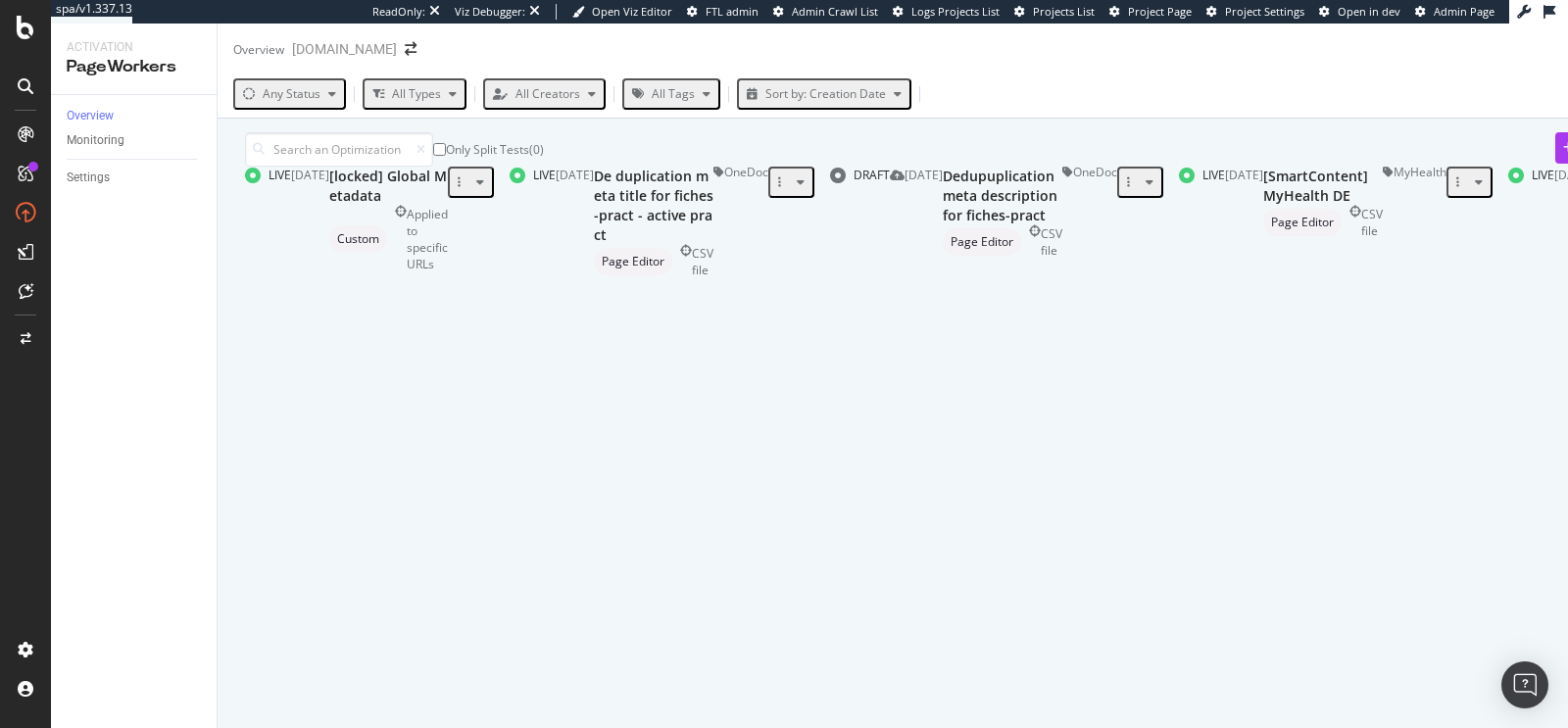
click at [652, 88] on div "All Tags" at bounding box center [673, 93] width 43 height 17
click at [629, 197] on div at bounding box center [630, 201] width 16 height 16
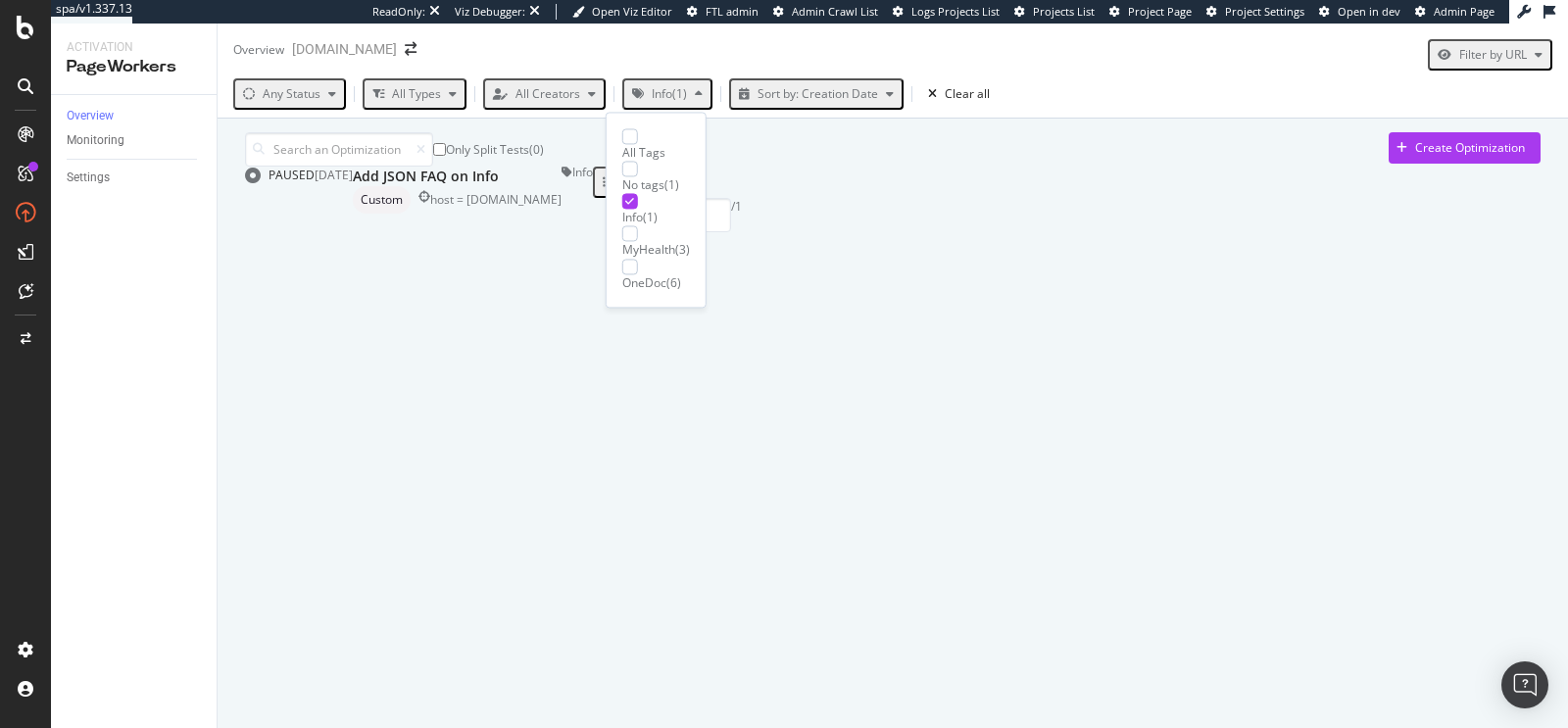
click at [930, 167] on div "Only Split Tests ( 0 ) Create Optimization" at bounding box center [892, 149] width 1295 height 35
click at [562, 207] on div "host = info.onedoc.ch" at bounding box center [495, 199] width 131 height 17
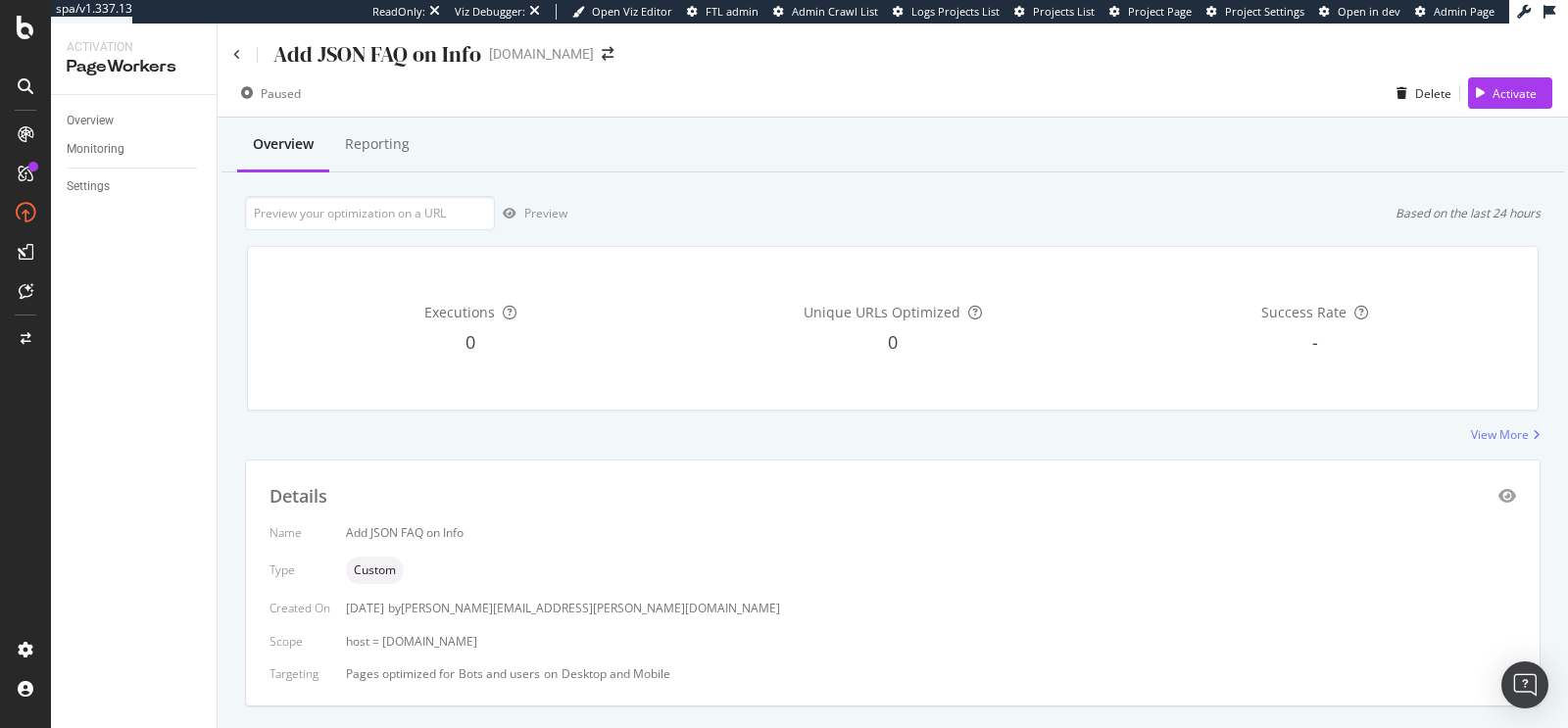
scroll to position [45, 0]
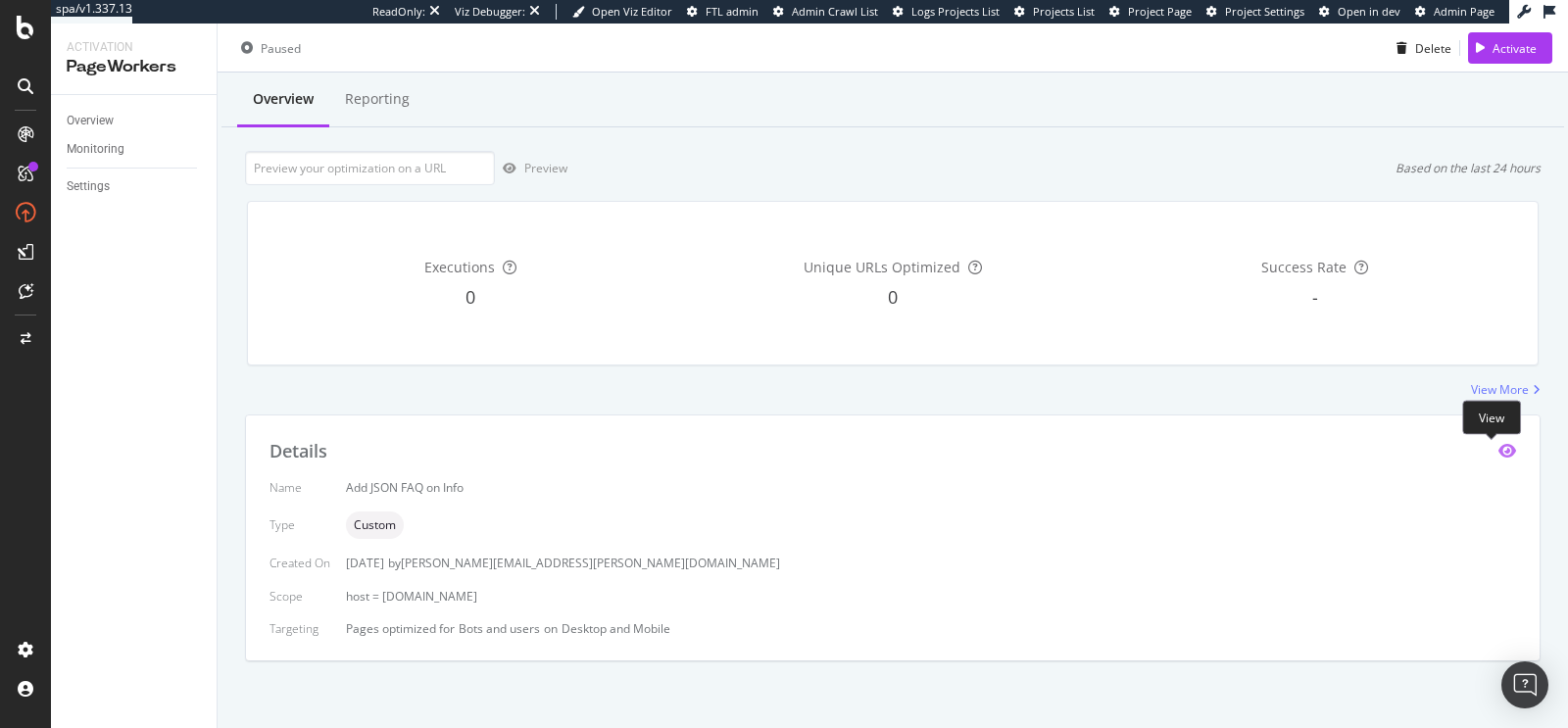
click at [1499, 453] on icon "eye" at bounding box center [1507, 450] width 18 height 16
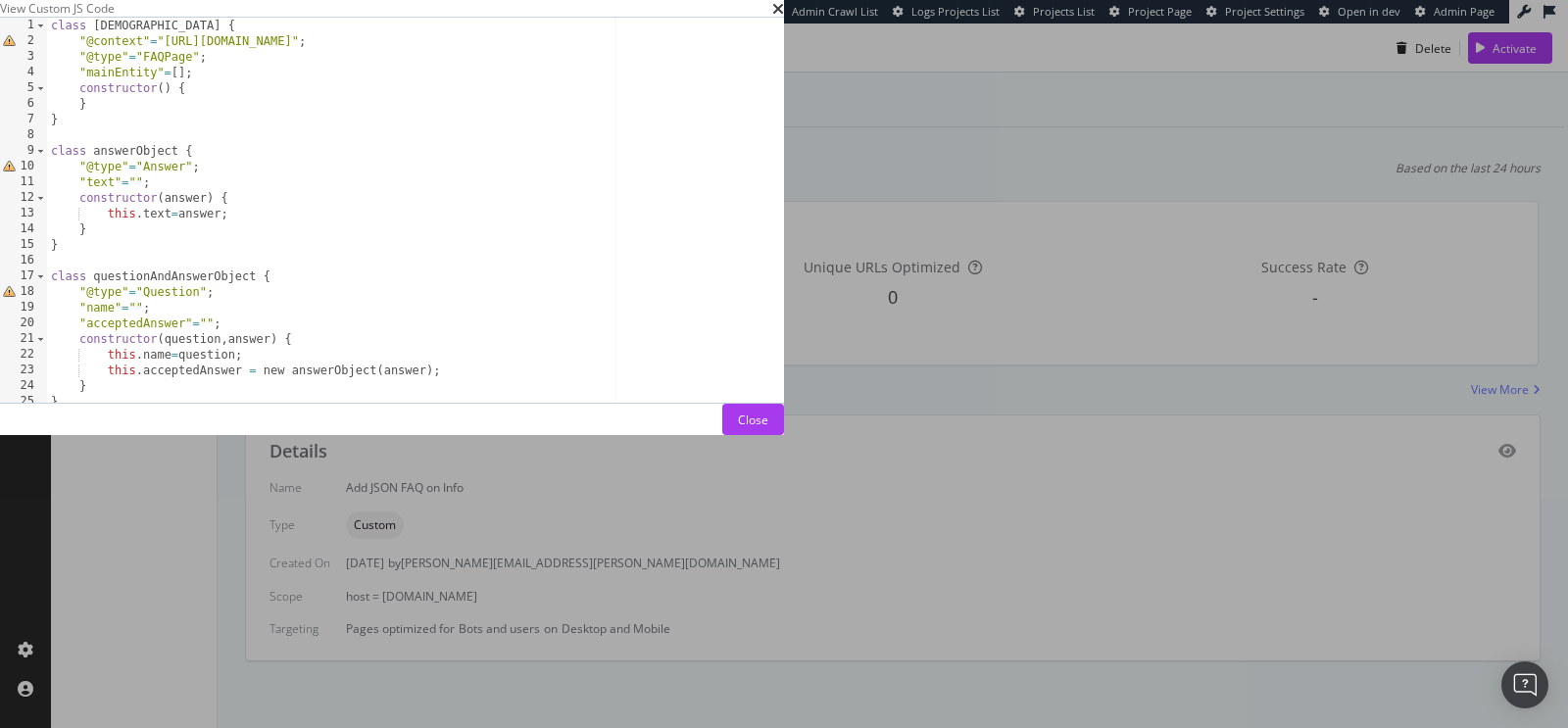
click at [743, 276] on div "class faqListObject { "@context" = "https://schema.org" ; "@type" = "FAQPage" ;…" at bounding box center [602, 225] width 1111 height 416
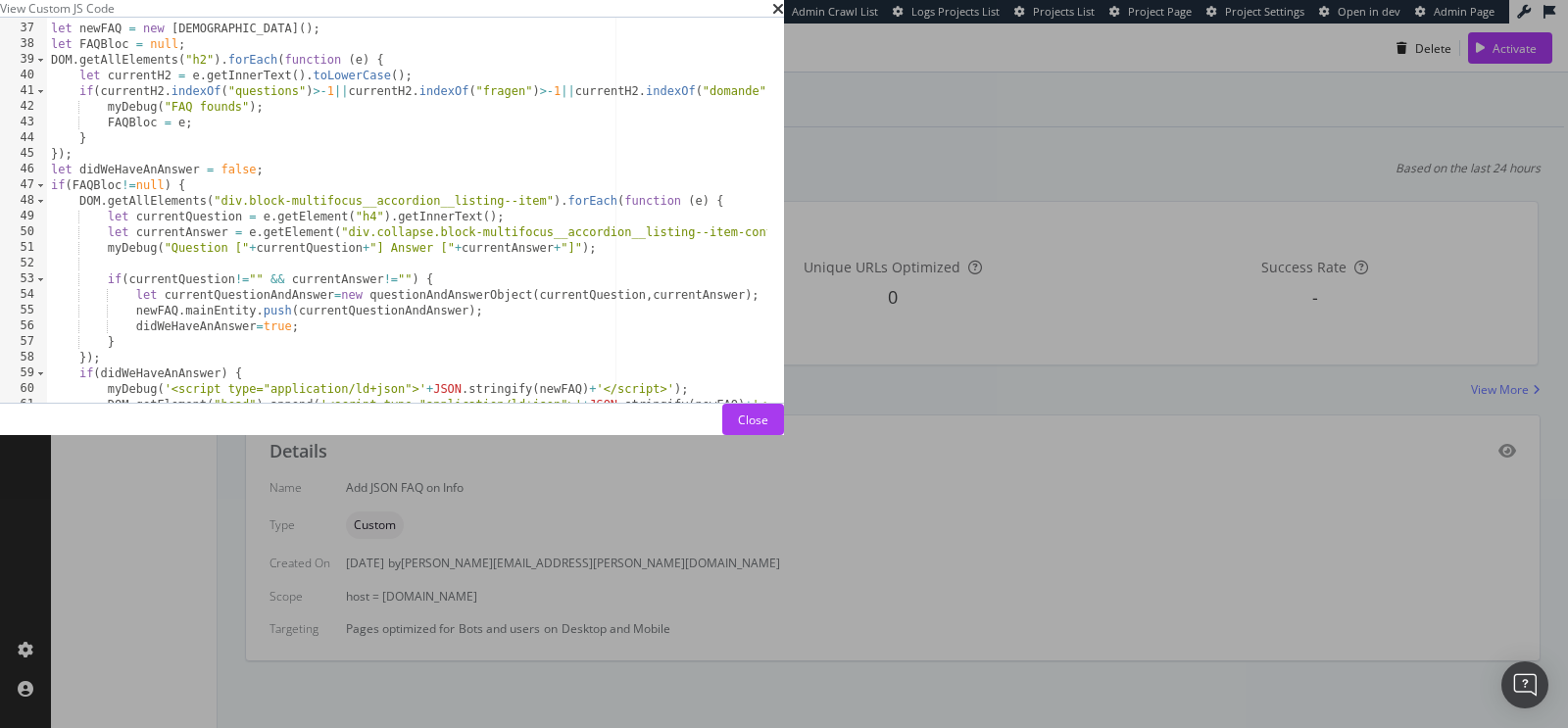
scroll to position [680, 0]
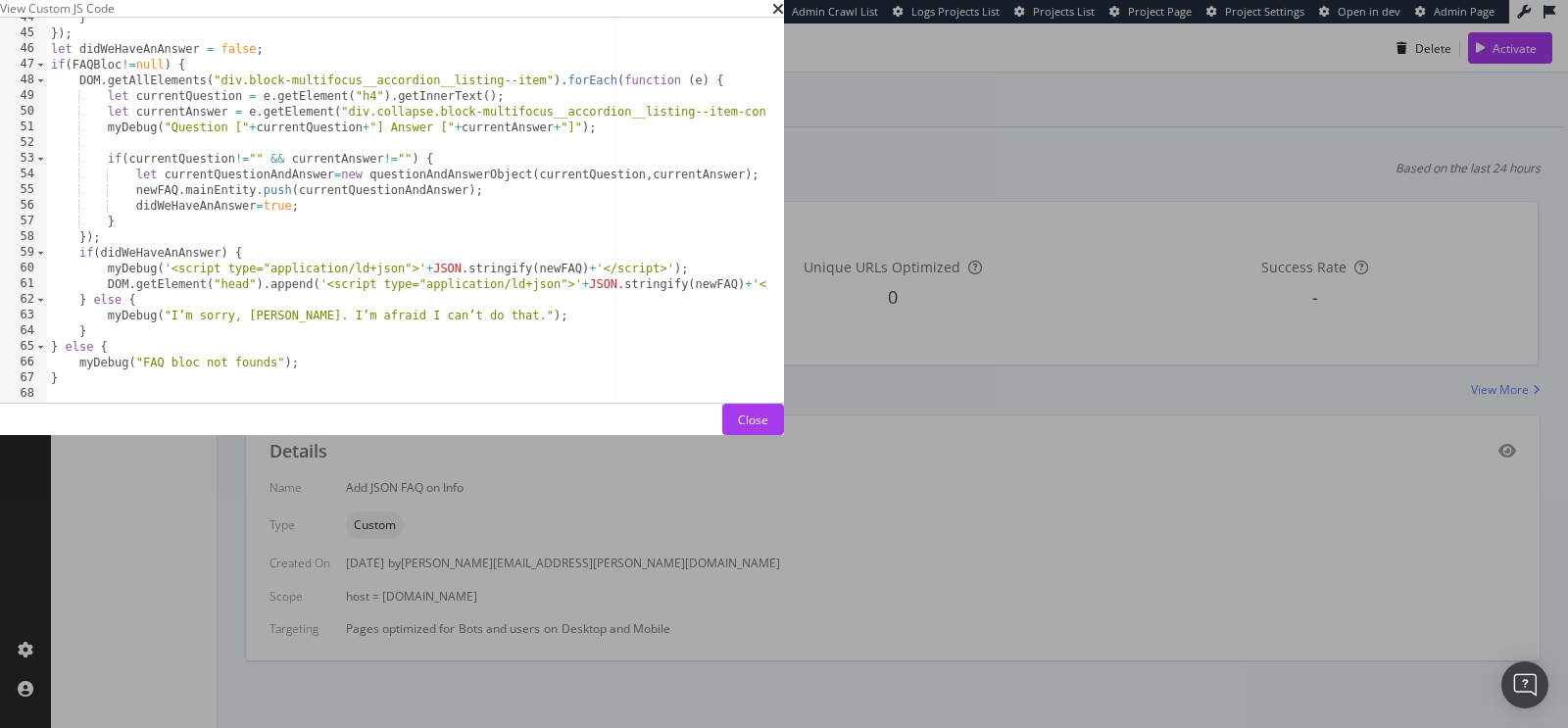
click at [918, 299] on div "} }) ; let didWeHaveAnAnswer = false ; if ( FAQBloc != null ) { DOM . getAllEle…" at bounding box center [602, 217] width 1111 height 416
type textarea "newFAQ.mainEntity.push(currentQuestionAndAnswer);"
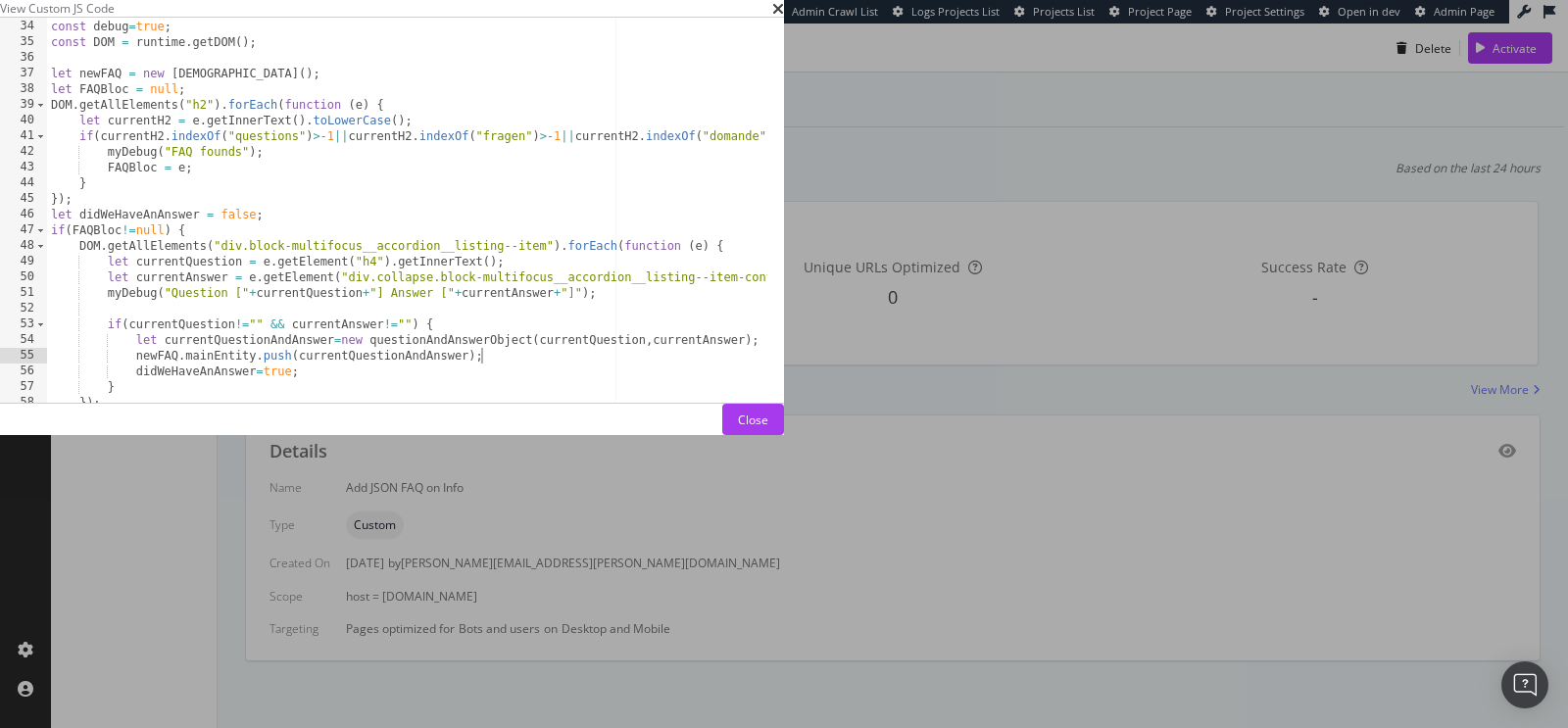
scroll to position [518, 0]
click at [784, 17] on icon "times" at bounding box center [778, 9] width 12 height 16
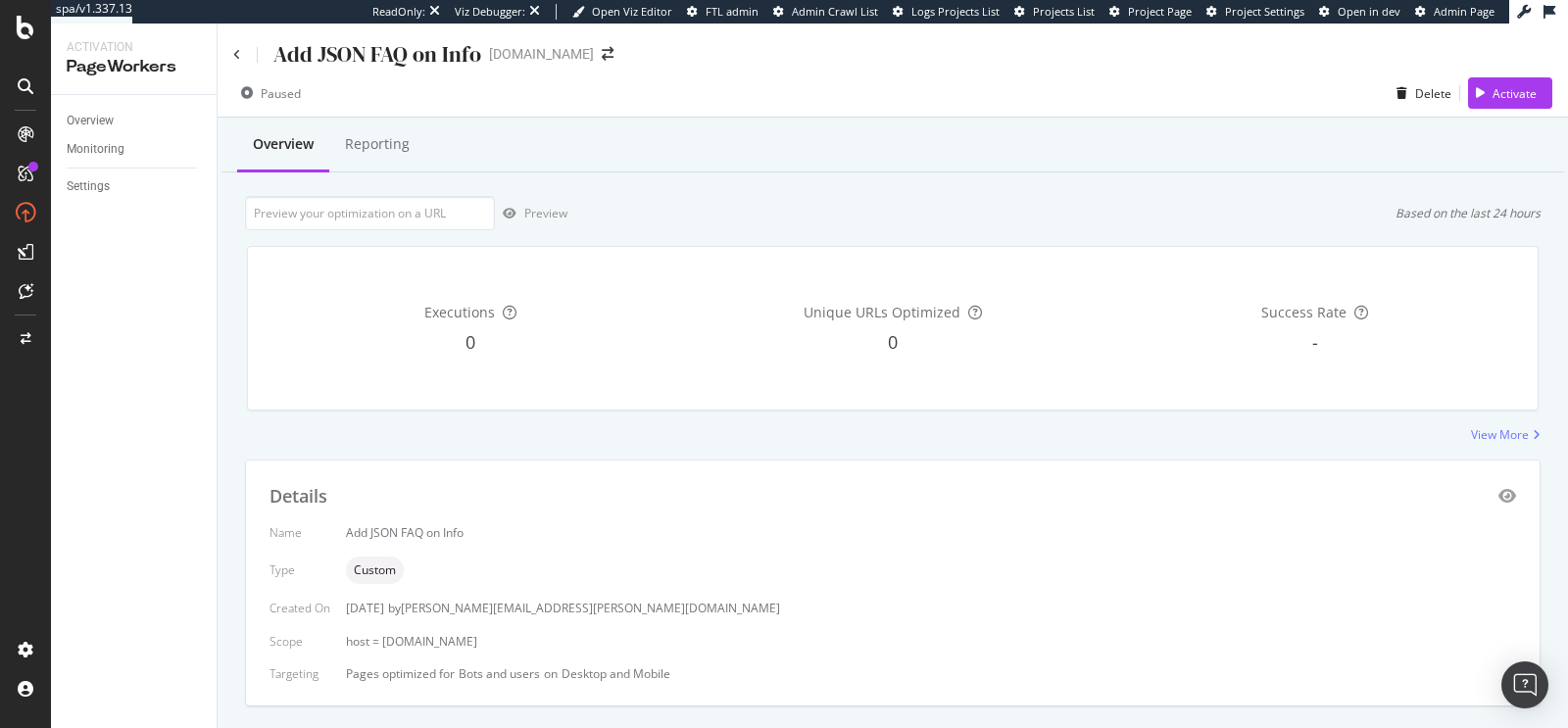
scroll to position [45, 0]
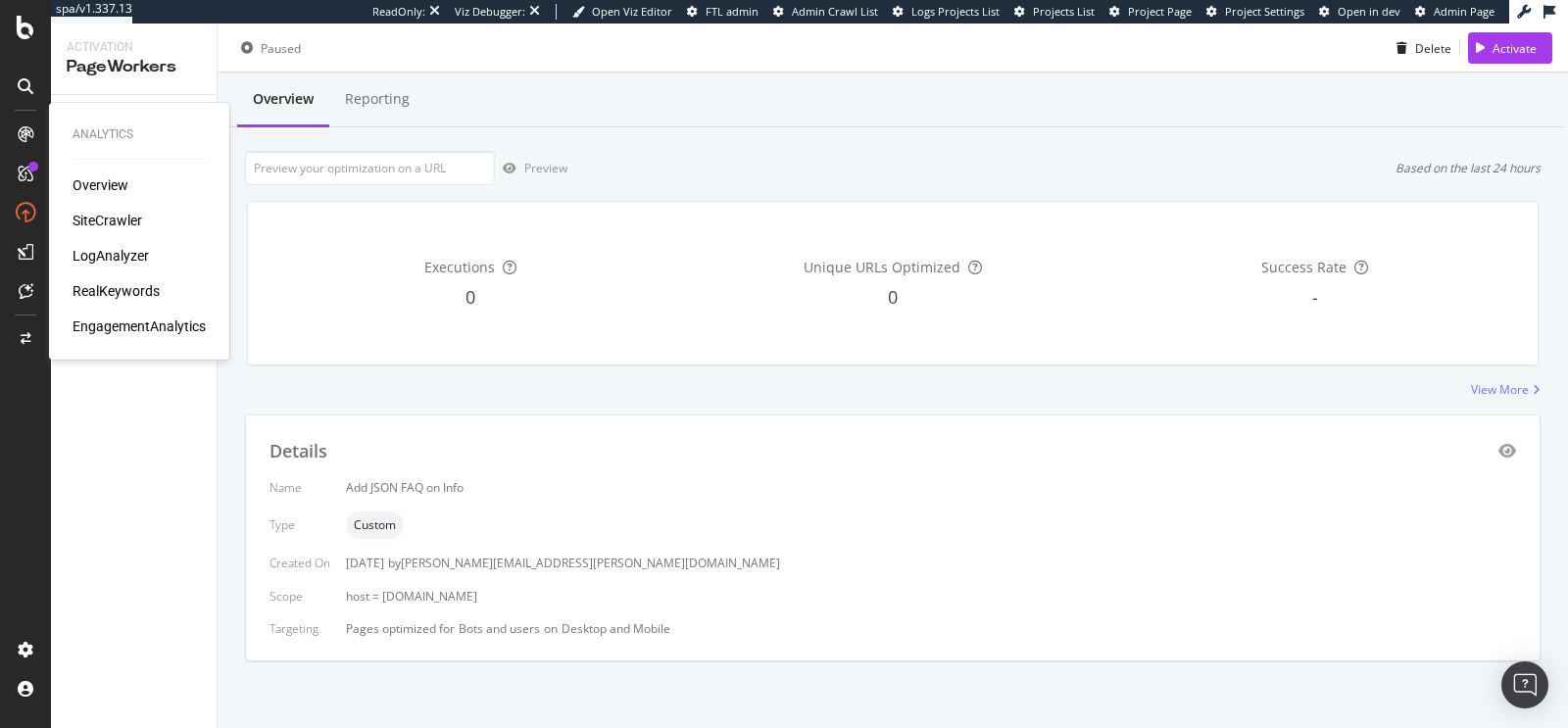
click at [91, 216] on div "SiteCrawler" at bounding box center [107, 220] width 69 height 20
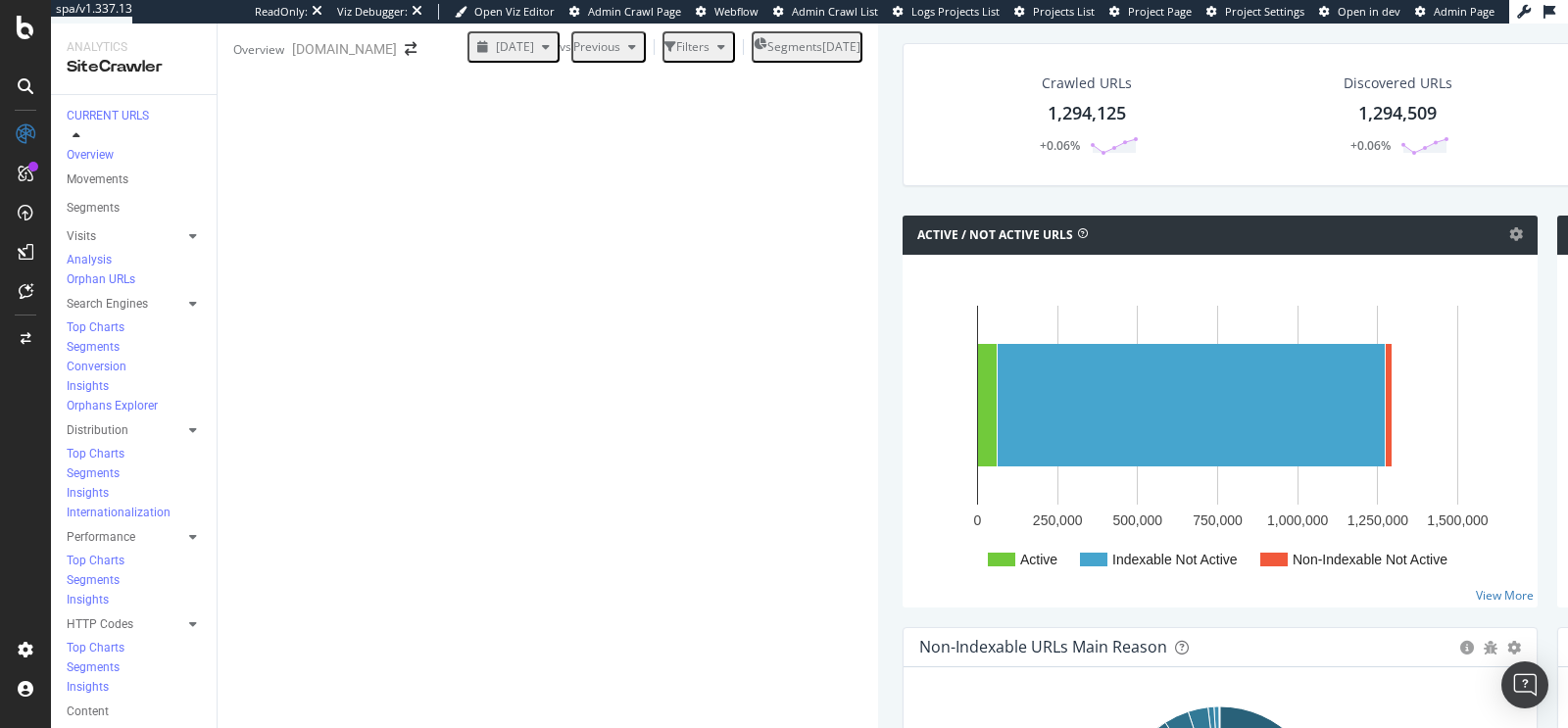
click at [822, 55] on div "2025-04-17" at bounding box center [841, 47] width 39 height 17
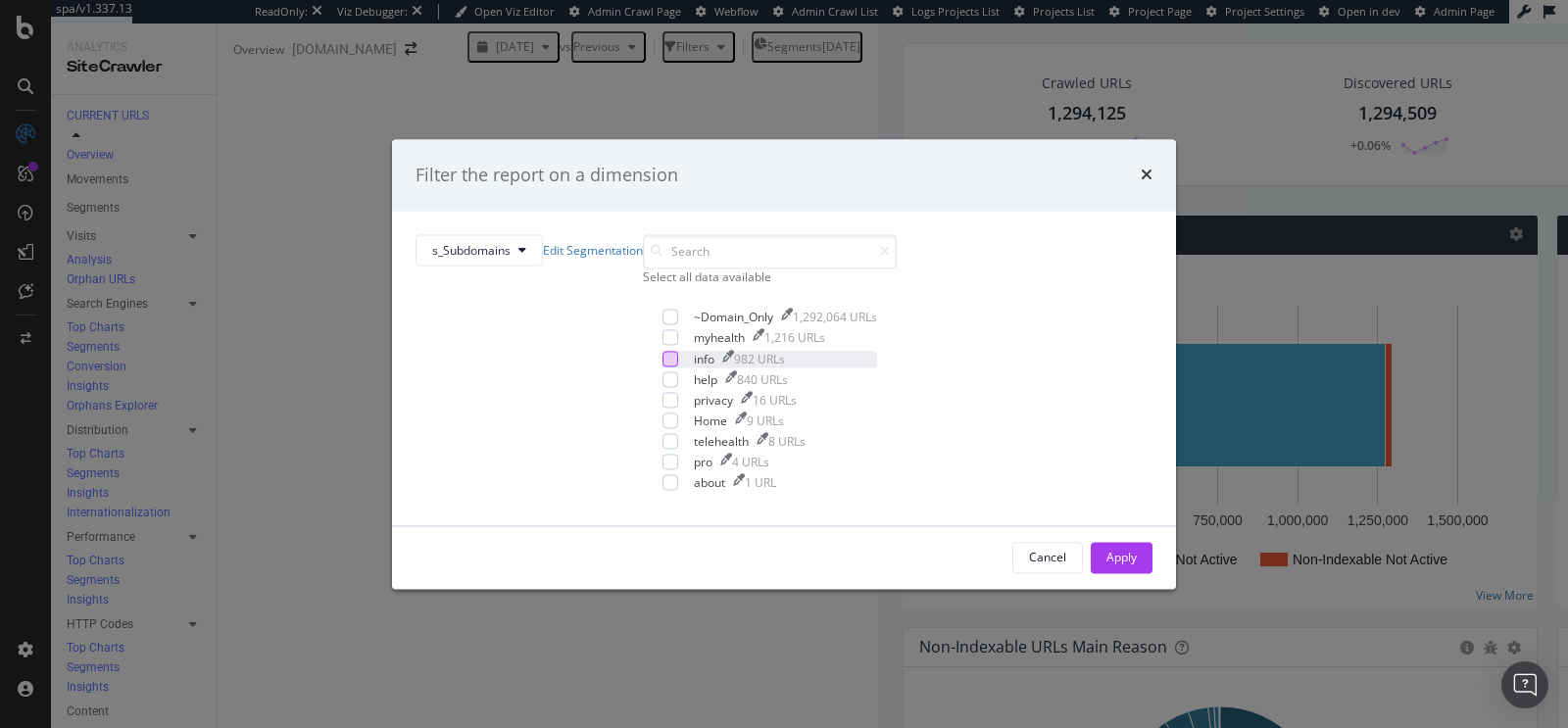
click at [662, 366] on div "modal" at bounding box center [670, 358] width 16 height 16
click at [1091, 573] on button "Apply" at bounding box center [1121, 557] width 62 height 32
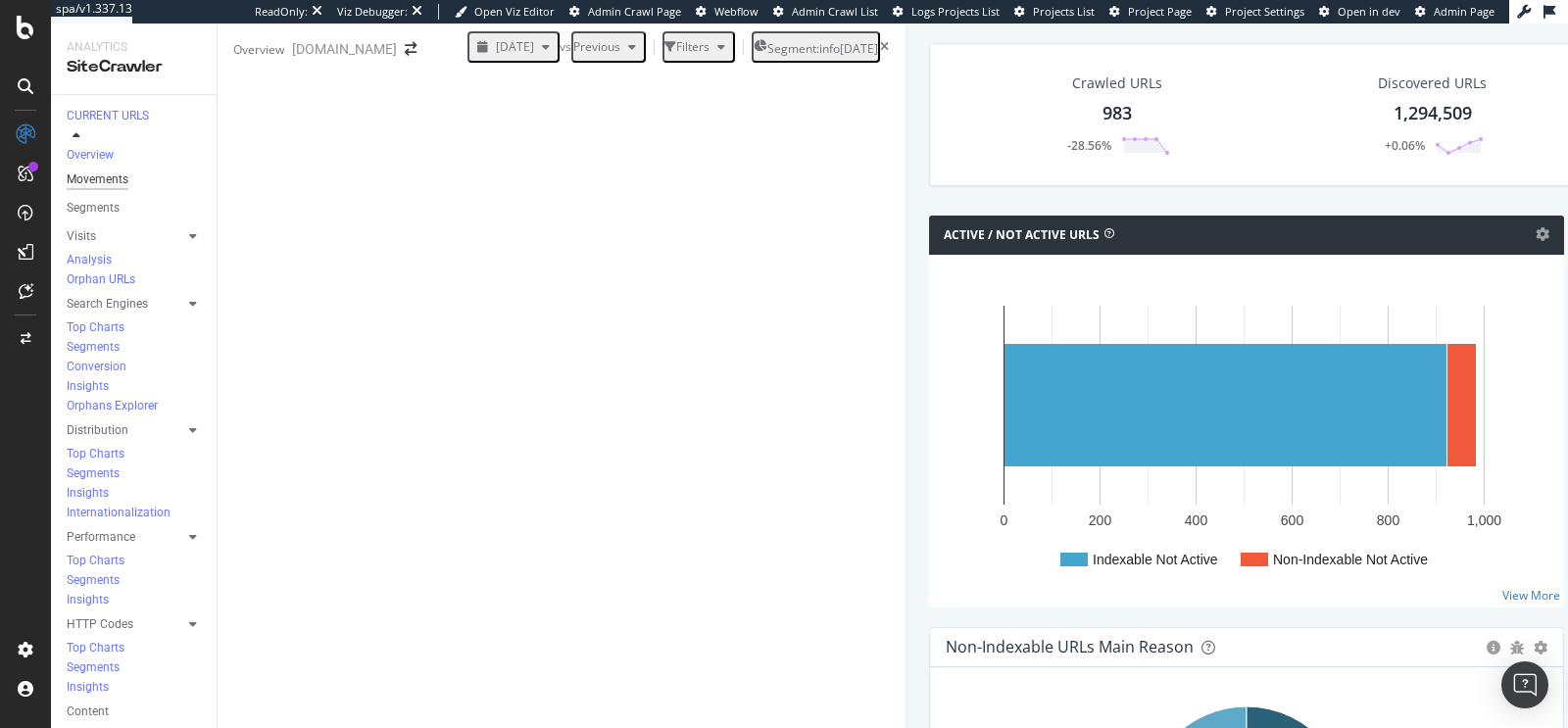
click at [120, 175] on div "Movements" at bounding box center [97, 180] width 62 height 21
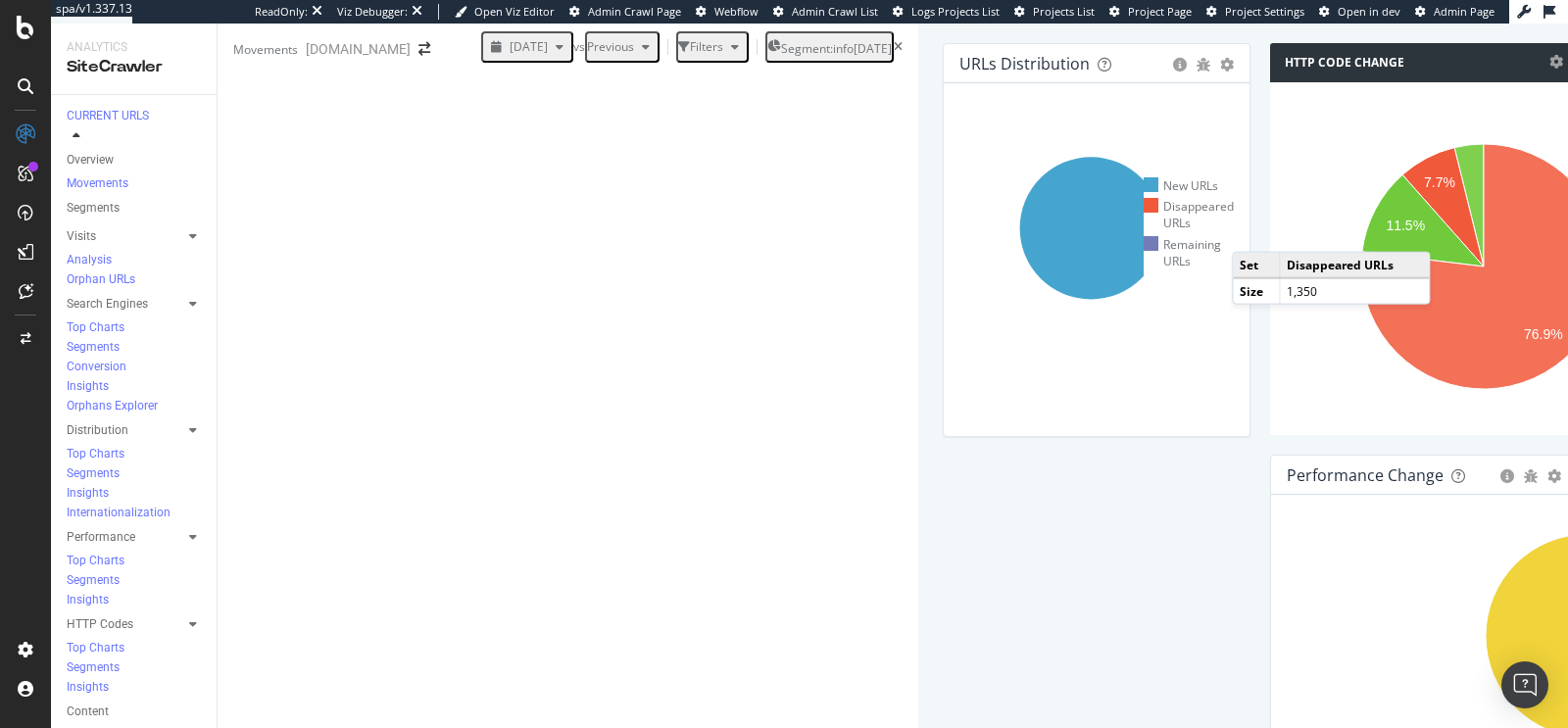
click at [1151, 312] on icon at bounding box center [1236, 228] width 169 height 169
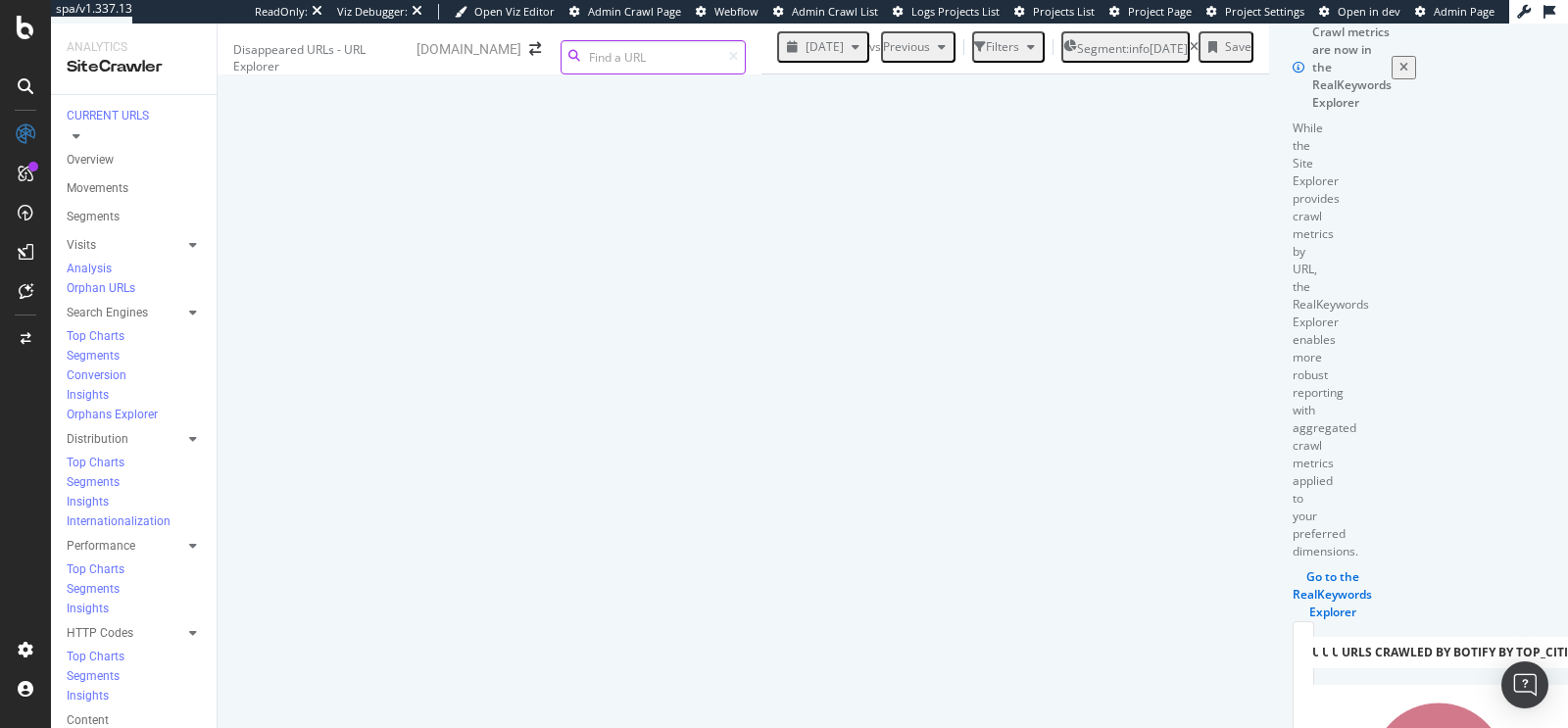
scroll to position [229, 0]
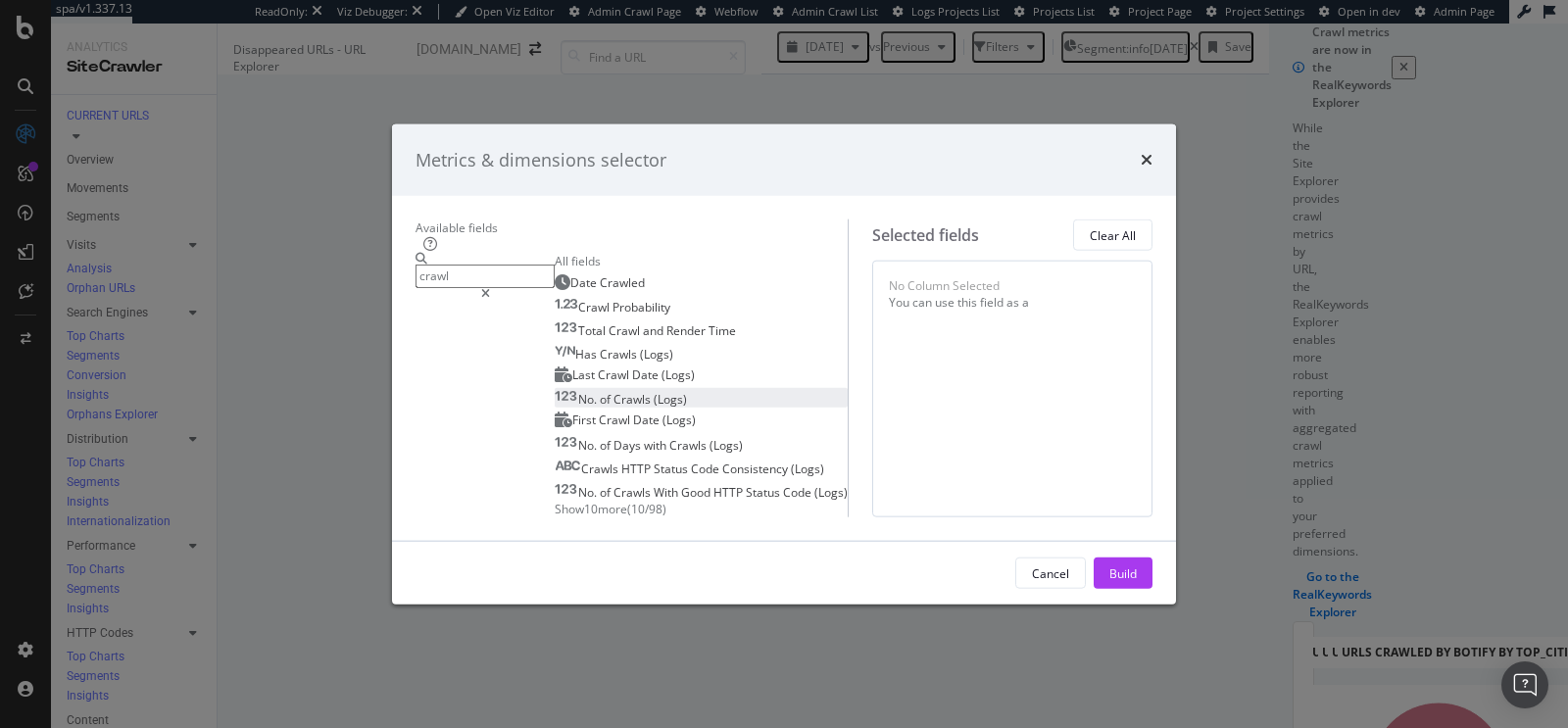
click at [555, 391] on div "No. of Crawls (Logs)" at bounding box center [620, 399] width 132 height 17
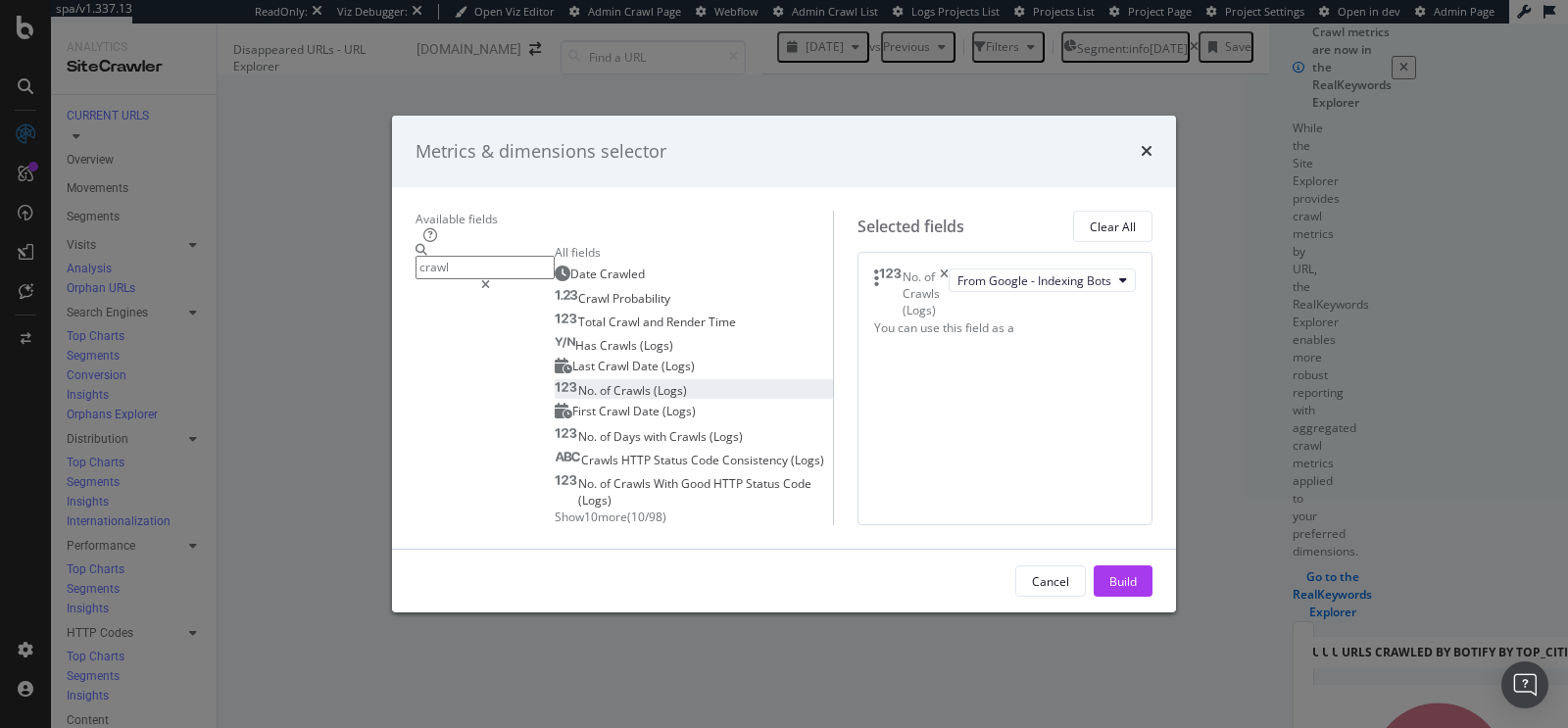
click at [496, 257] on input "crawl" at bounding box center [485, 268] width 139 height 23
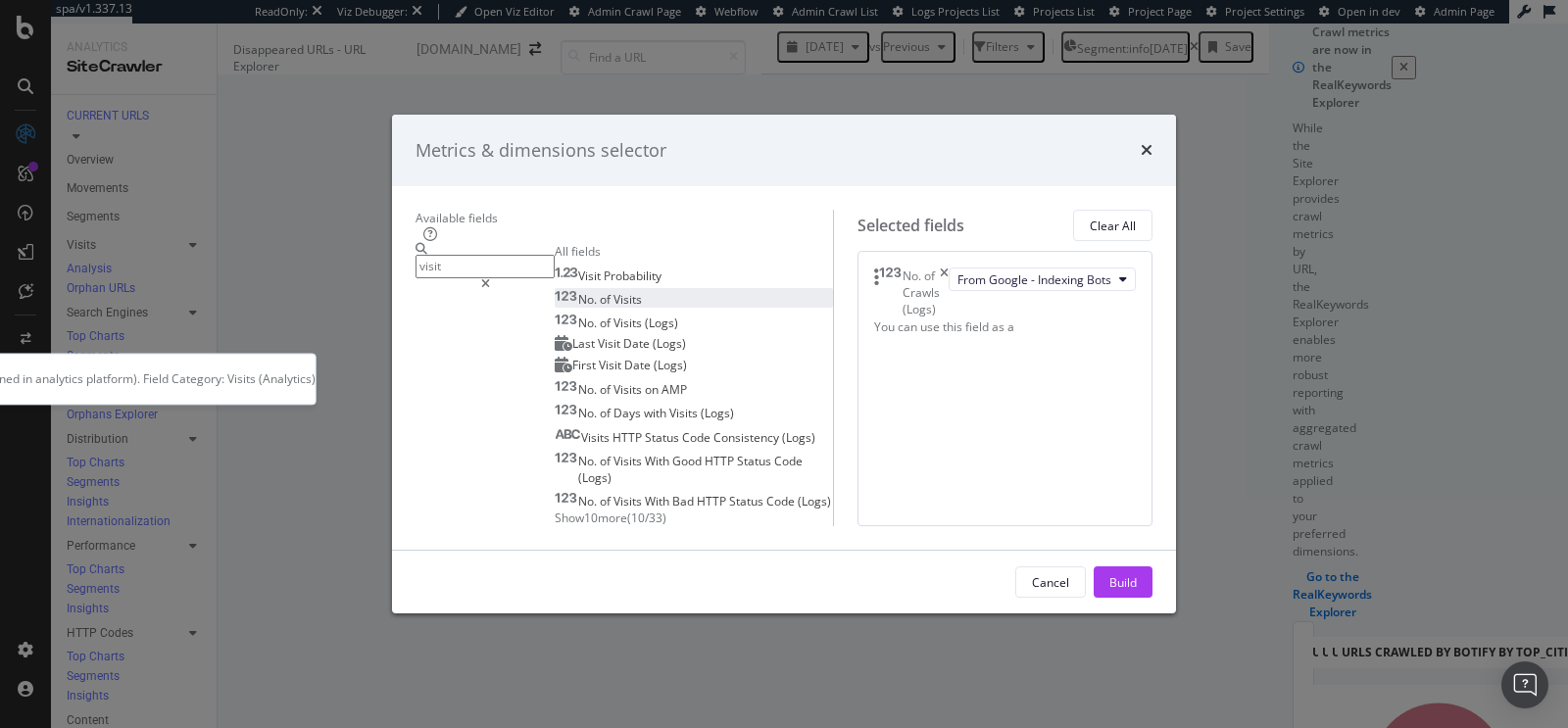
type input "visit"
click at [555, 291] on div "No. of Visits" at bounding box center [598, 299] width 87 height 17
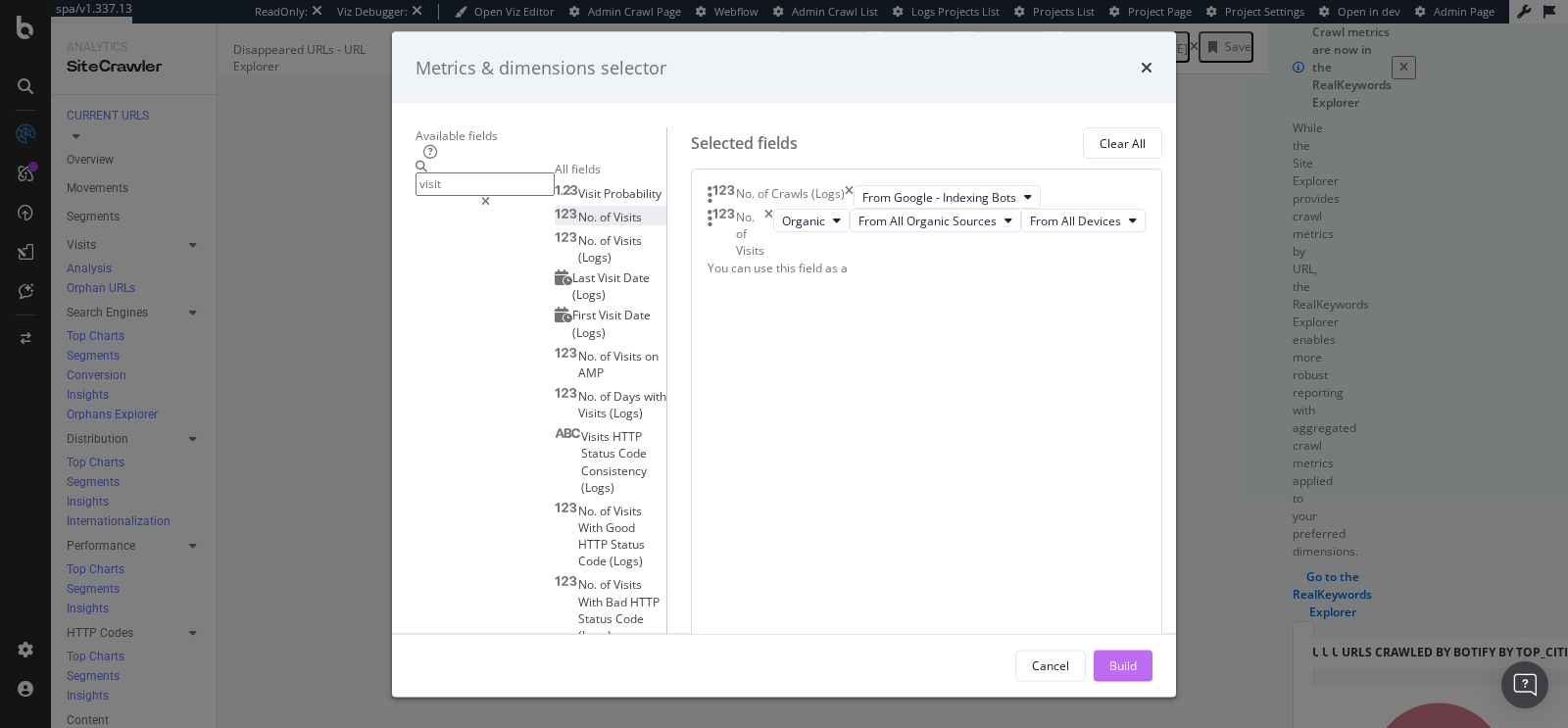
click at [1152, 669] on button "Build" at bounding box center [1122, 666] width 59 height 32
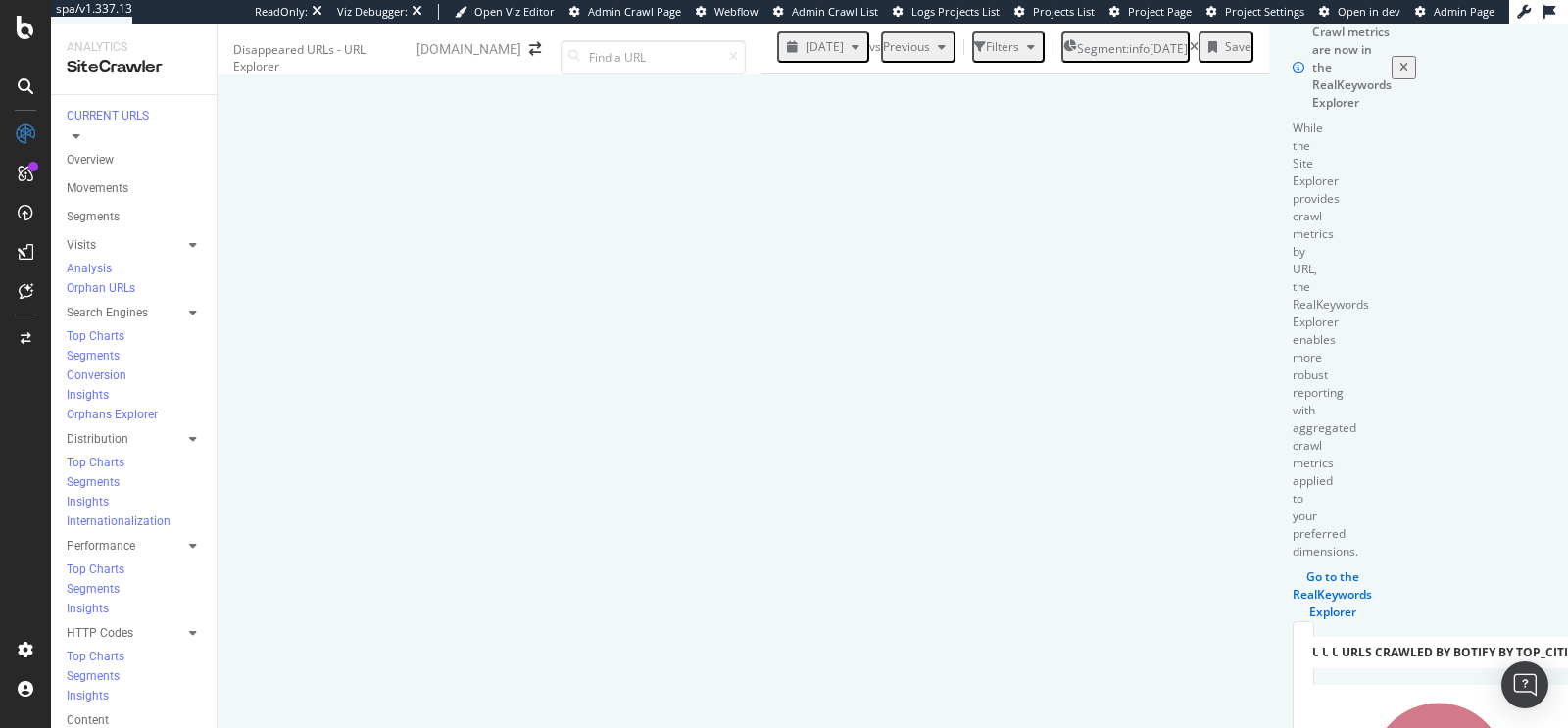
scroll to position [31, 0]
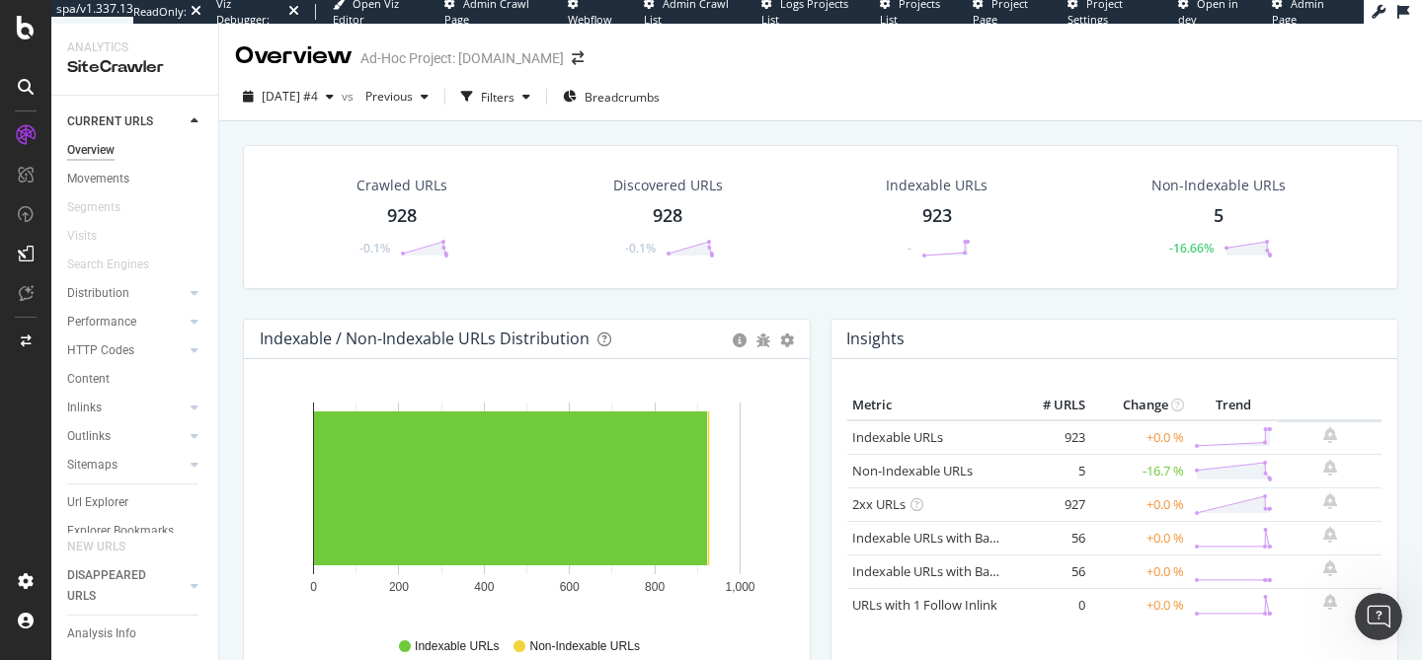
scroll to position [1787, 0]
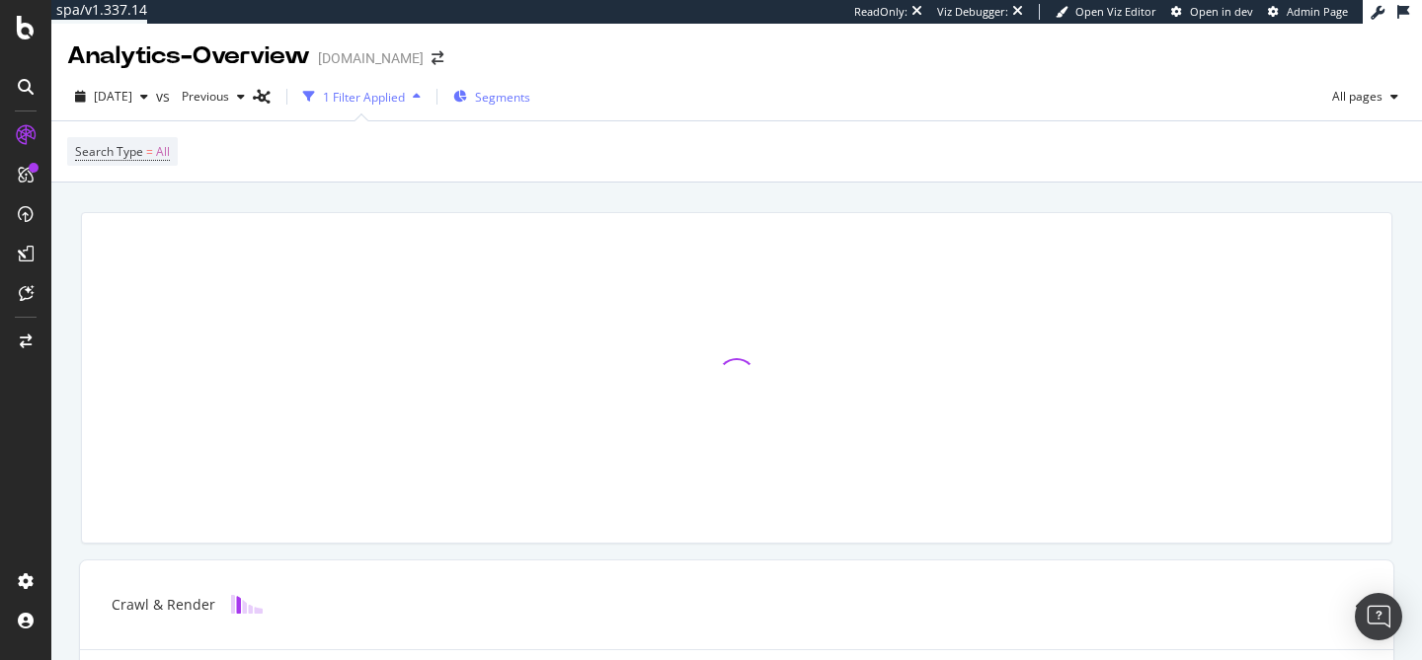
click at [530, 95] on span "Segments" at bounding box center [502, 97] width 55 height 17
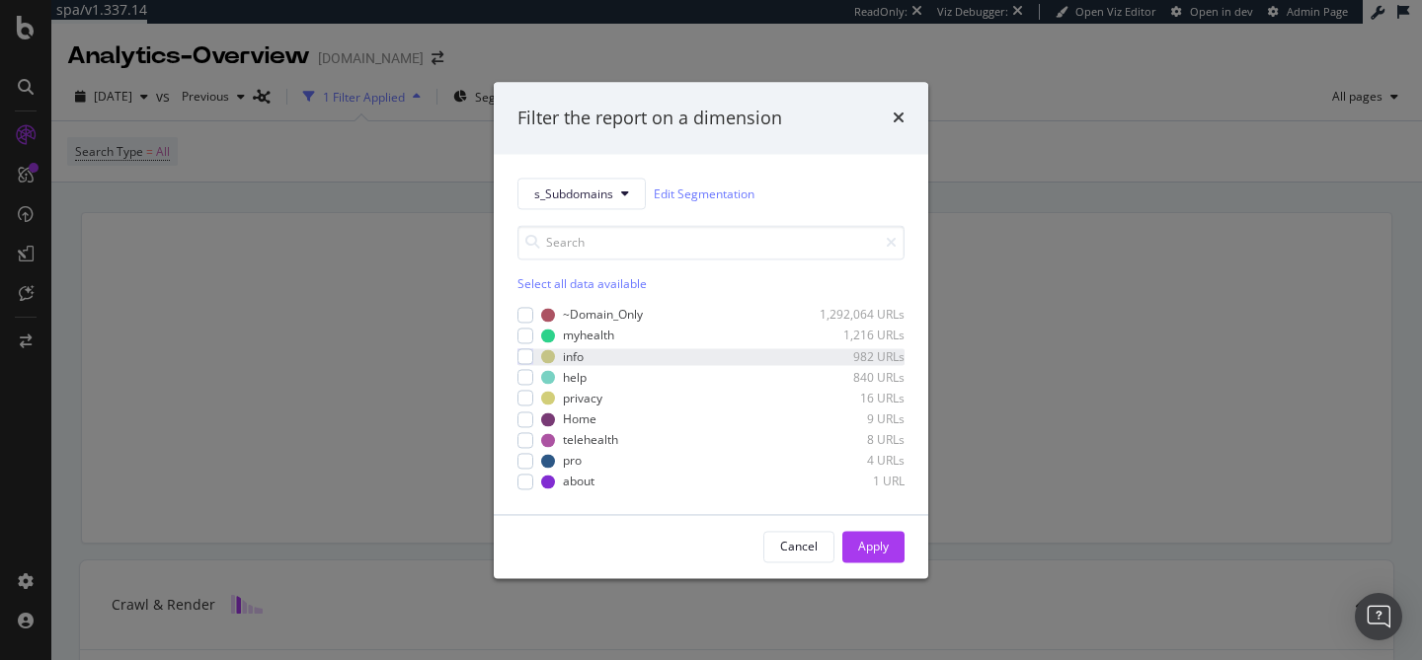
click at [536, 354] on div "info 982 URLs" at bounding box center [710, 357] width 387 height 17
click at [882, 543] on div "Apply" at bounding box center [873, 546] width 31 height 17
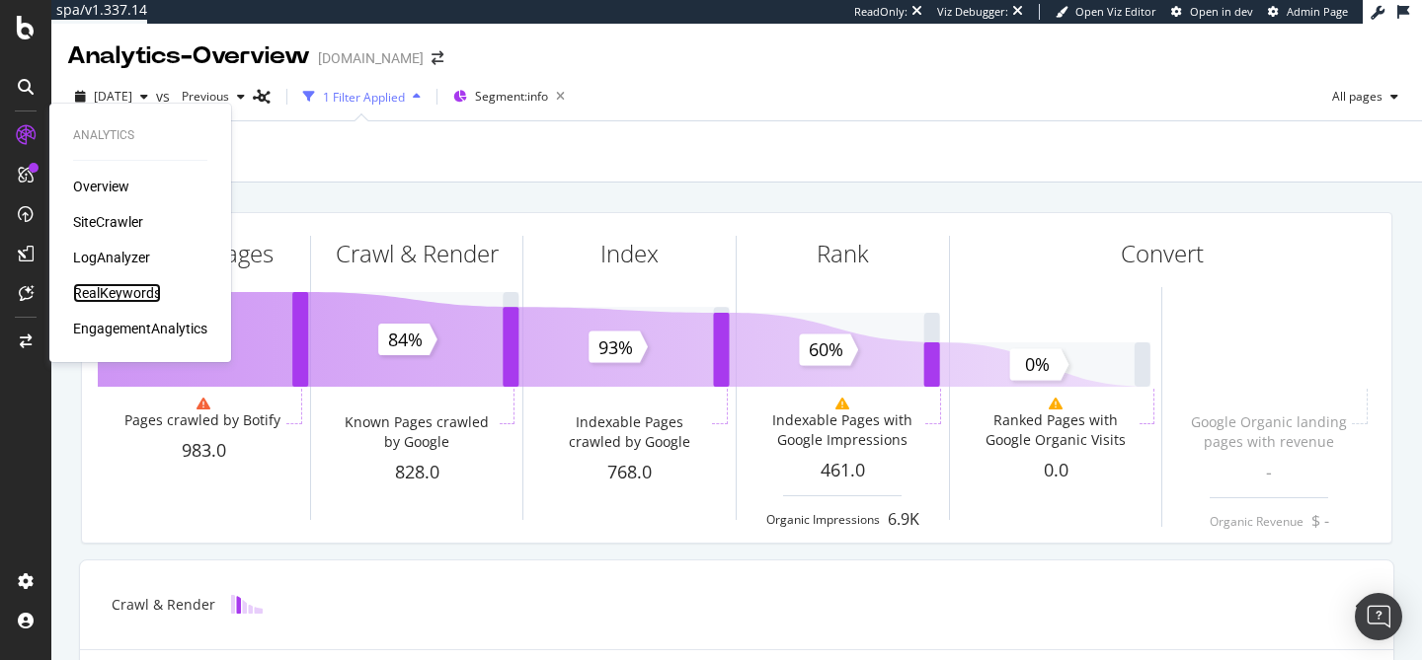
click at [114, 291] on div "RealKeywords" at bounding box center [117, 293] width 88 height 20
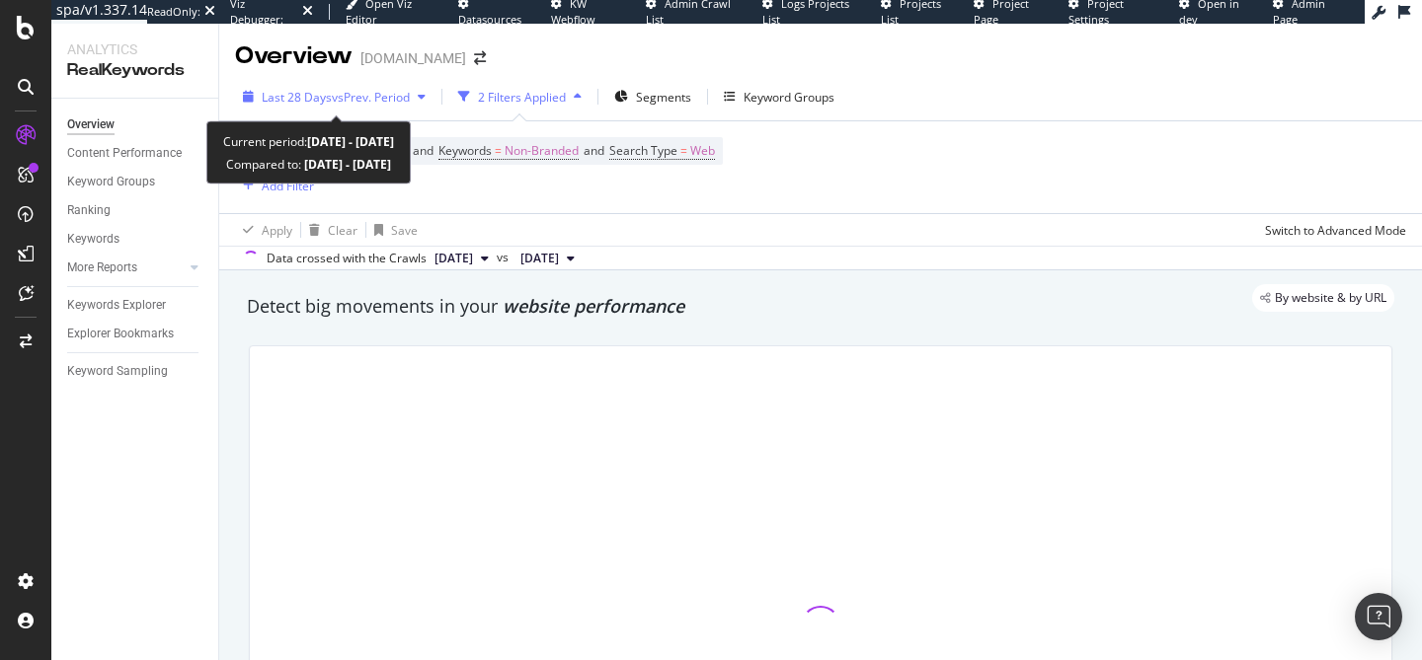
click at [342, 97] on span "vs Prev. Period" at bounding box center [371, 97] width 78 height 17
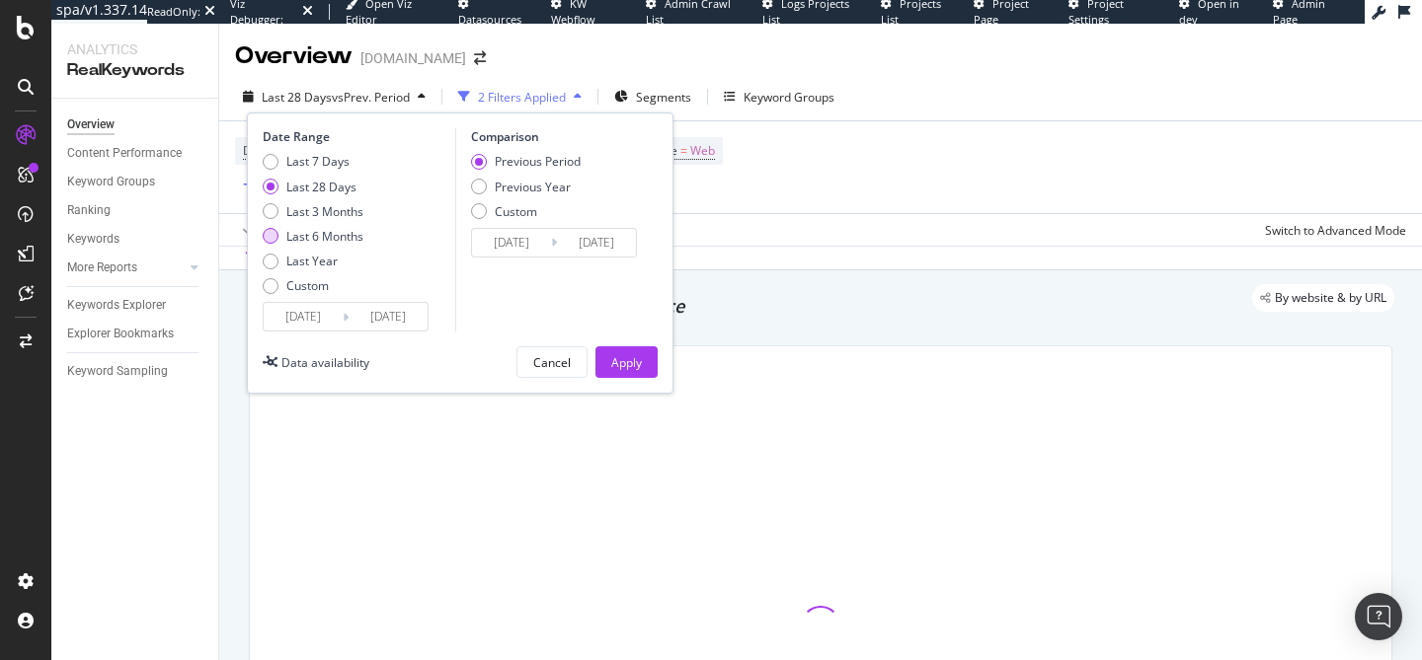
click at [314, 233] on div "Last 6 Months" at bounding box center [324, 236] width 77 height 17
type input "2025/03/03"
type input "2024/08/30"
type input "2025/03/02"
click at [306, 262] on div "Last Year" at bounding box center [311, 261] width 51 height 17
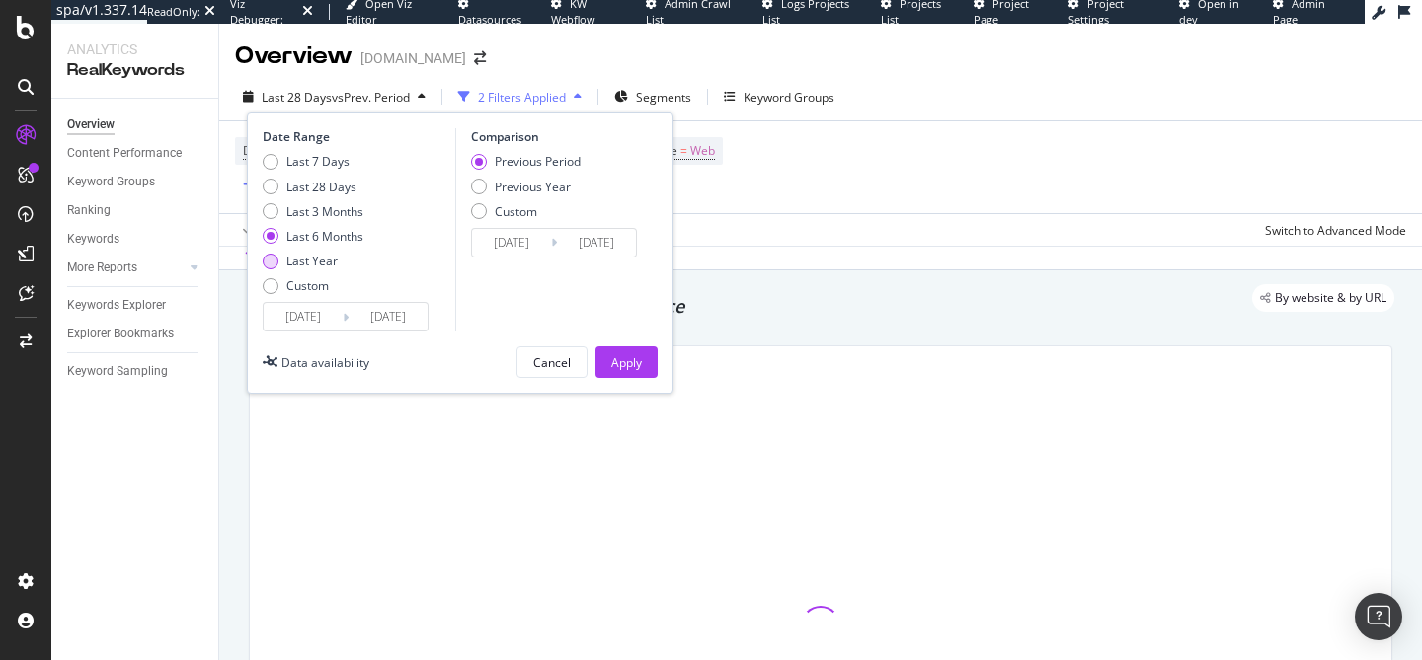
type input "2024/09/03"
type input "2023/09/04"
type input "2024/09/02"
click at [547, 191] on div "Previous Year" at bounding box center [533, 187] width 76 height 17
type input "2023/09/05"
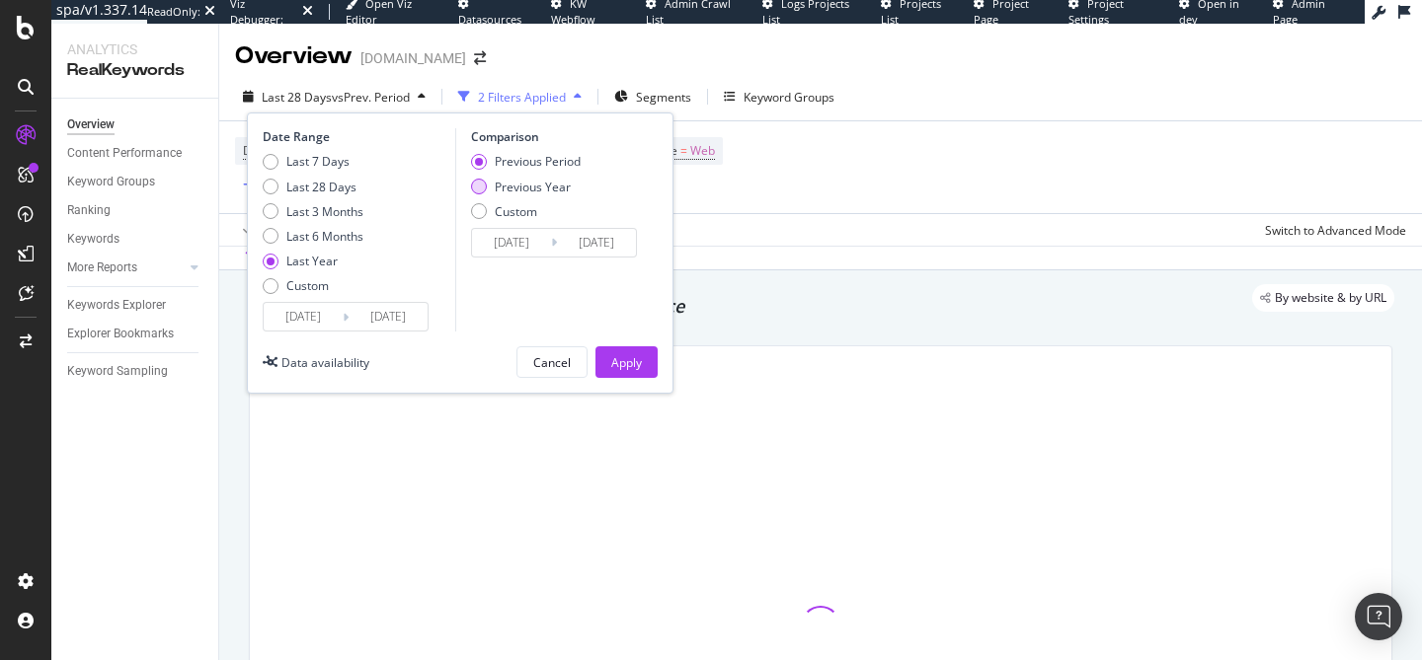
type input "2024/09/03"
click at [624, 373] on div "Apply" at bounding box center [626, 363] width 31 height 30
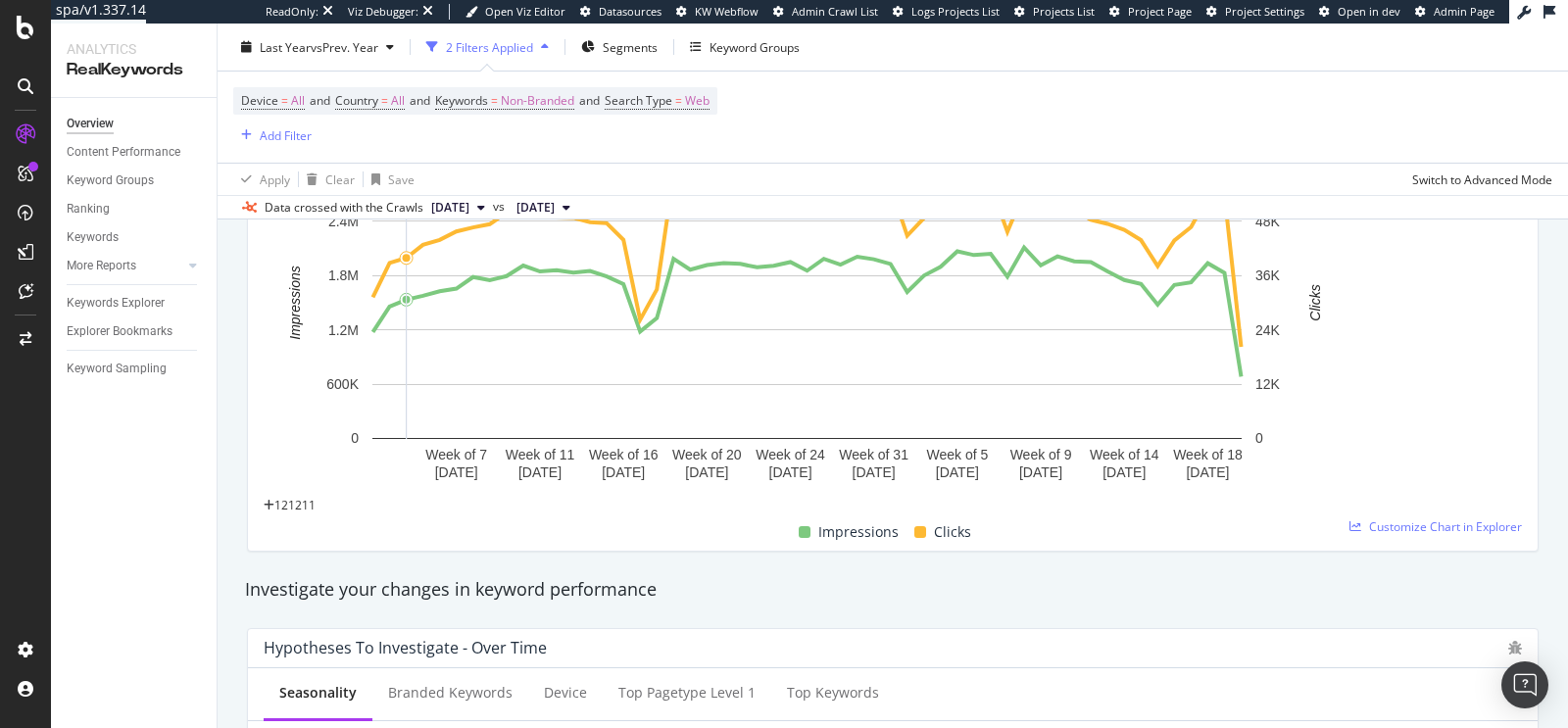
scroll to position [347, 0]
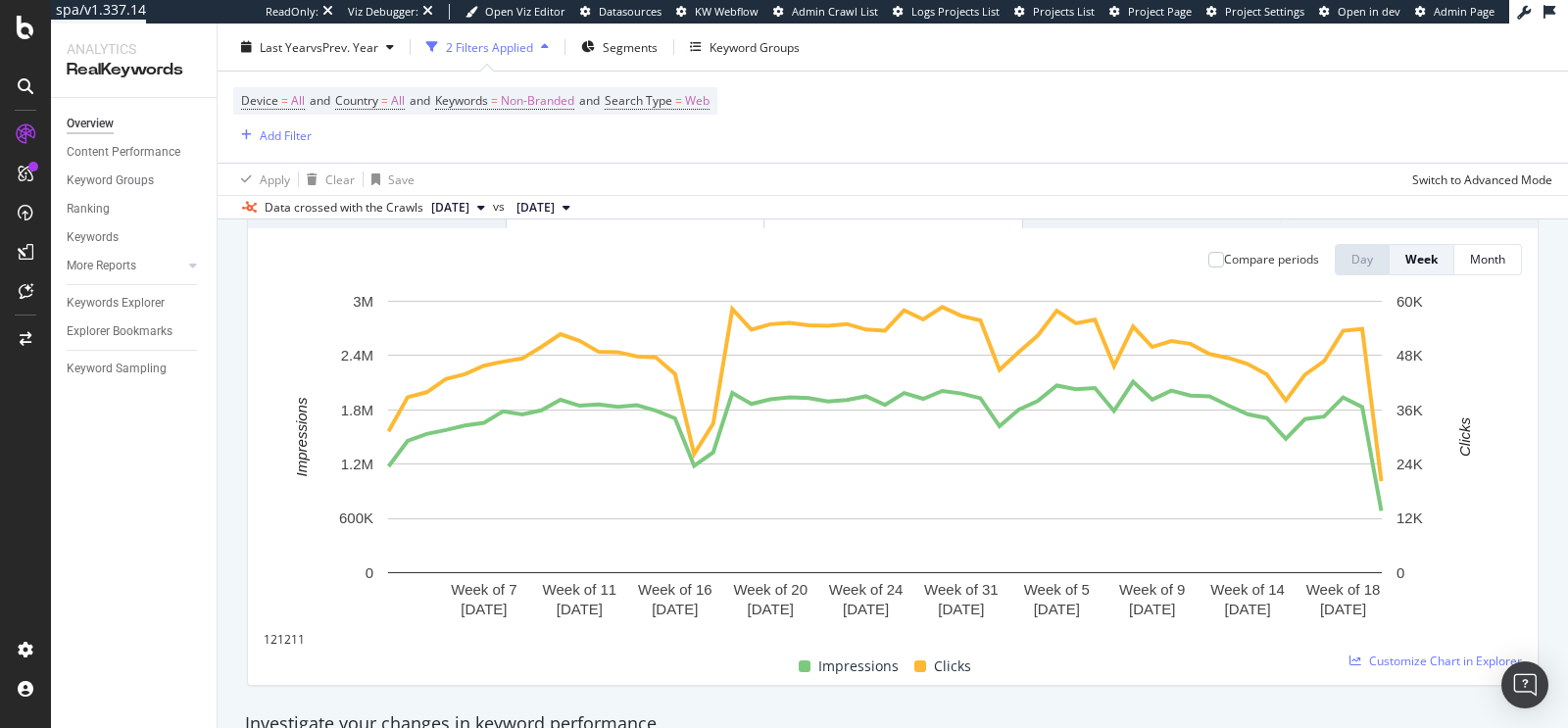
scroll to position [208, 0]
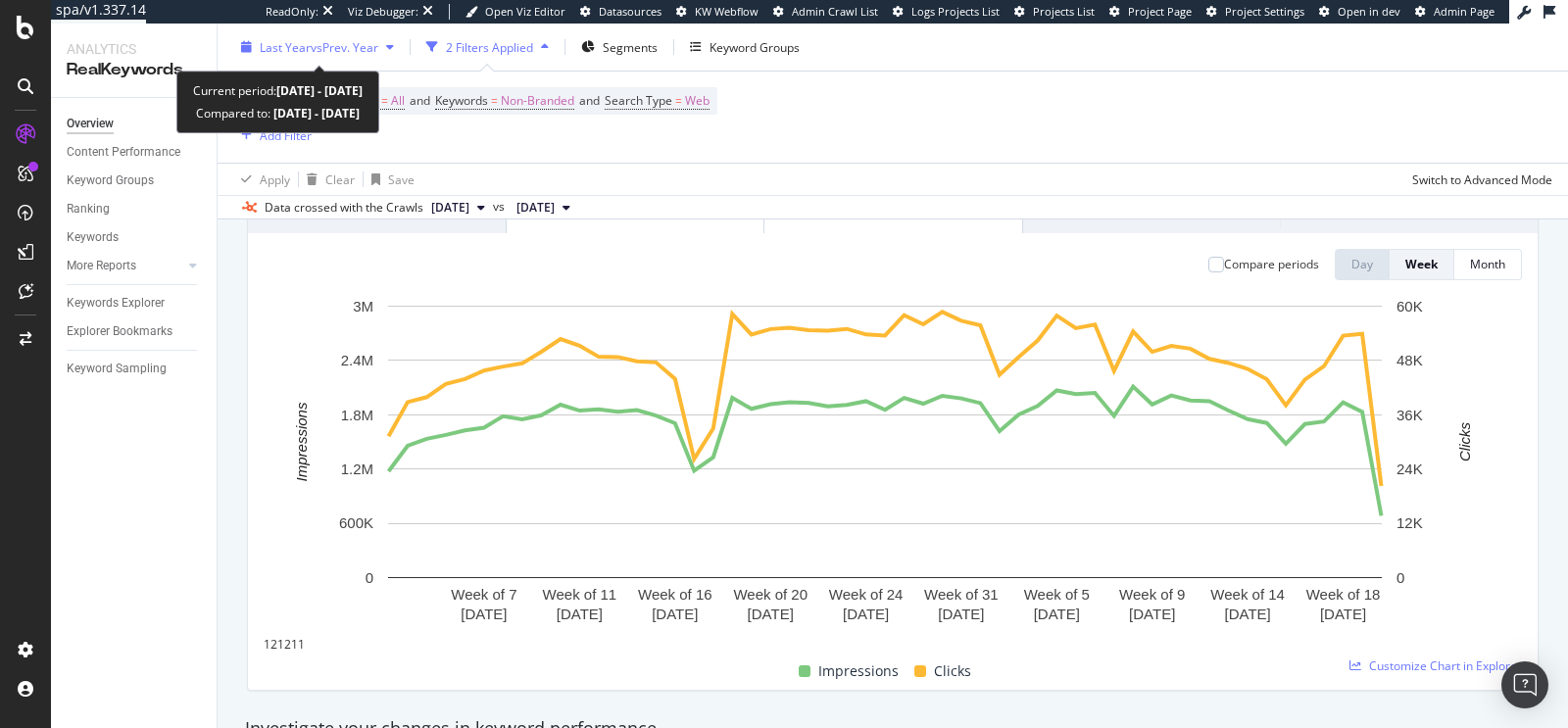
click at [358, 42] on span "vs Prev. Year" at bounding box center [344, 47] width 67 height 17
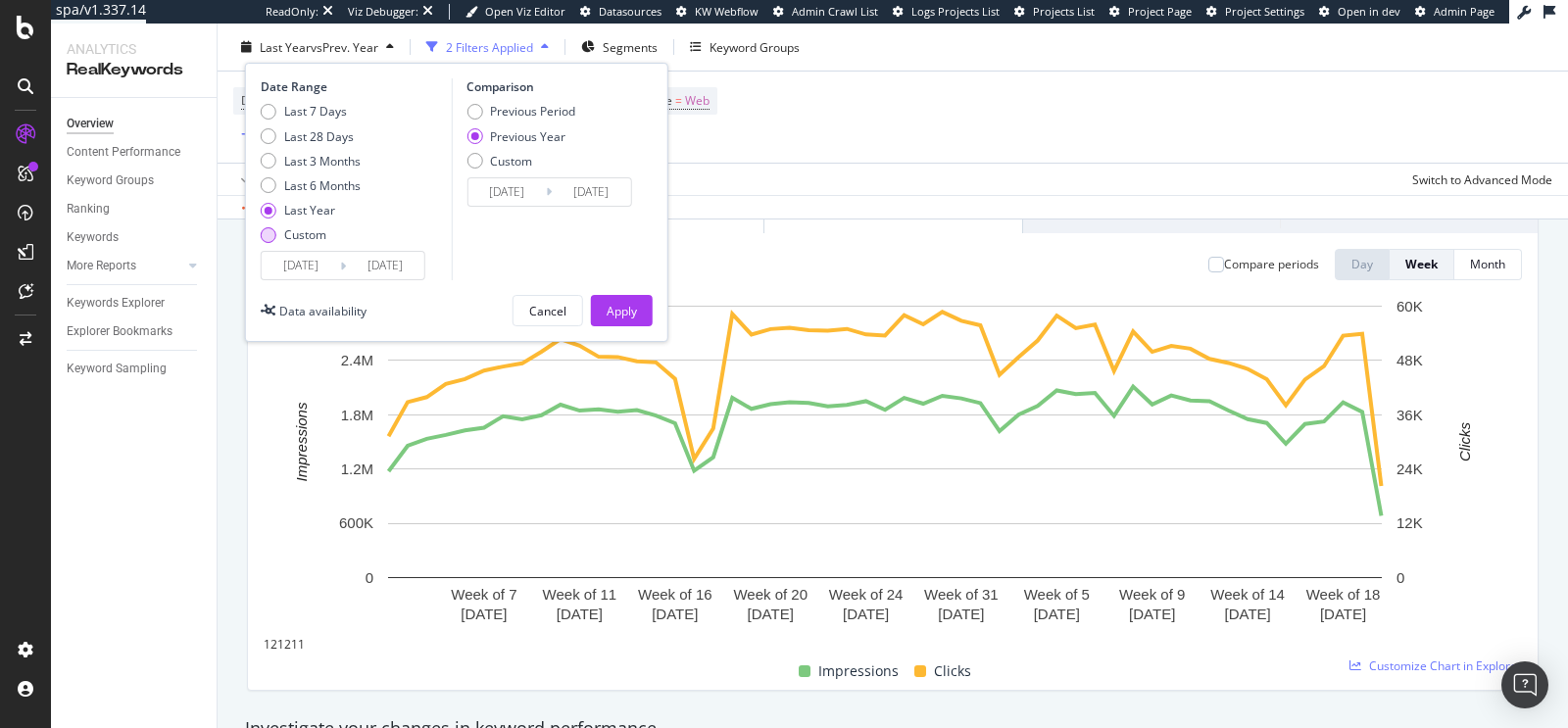
click at [292, 229] on div "Custom" at bounding box center [305, 234] width 42 height 17
type input "2025/08/06"
type input "2024/08/07"
click at [292, 260] on input "2025/08/06" at bounding box center [301, 266] width 78 height 28
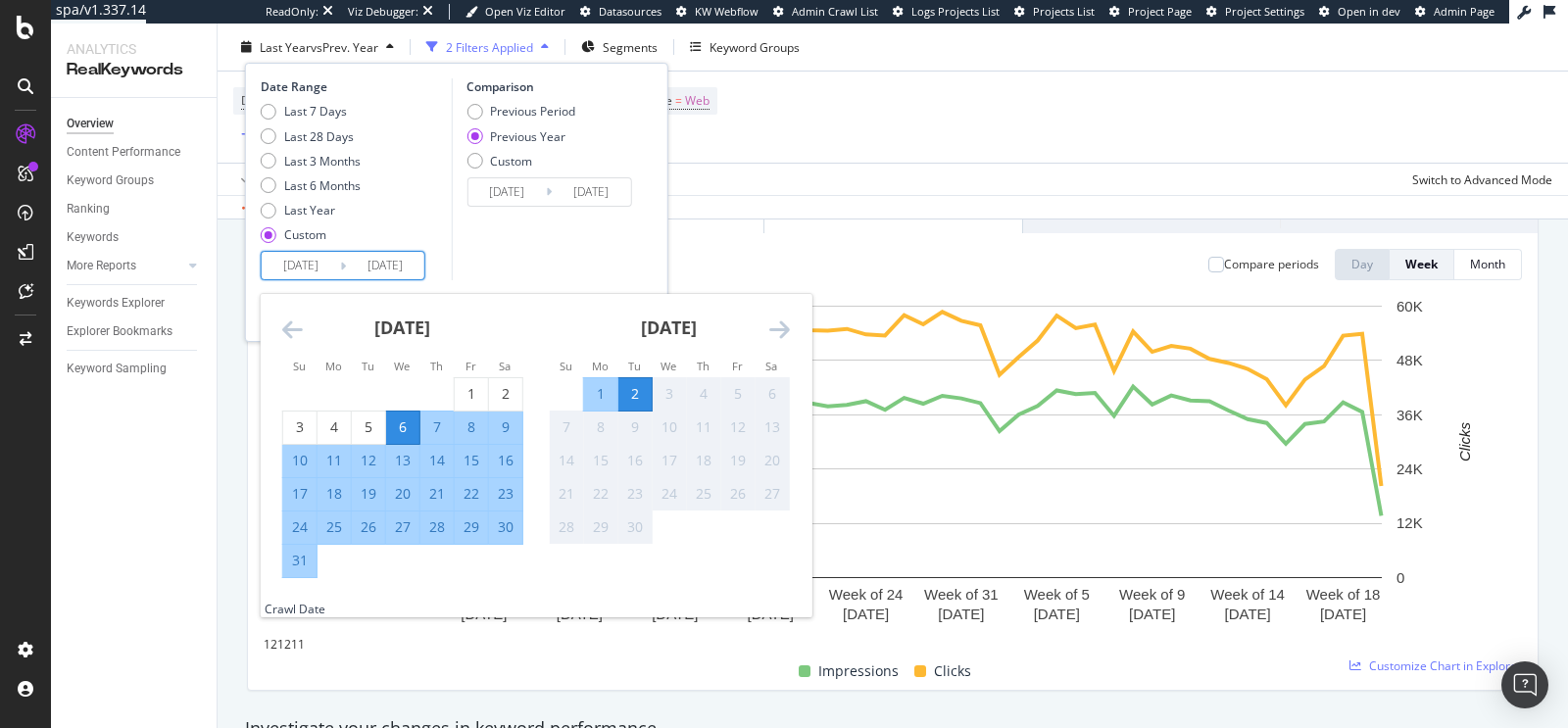
click at [301, 326] on icon "Move backward to switch to the previous month." at bounding box center [292, 329] width 21 height 24
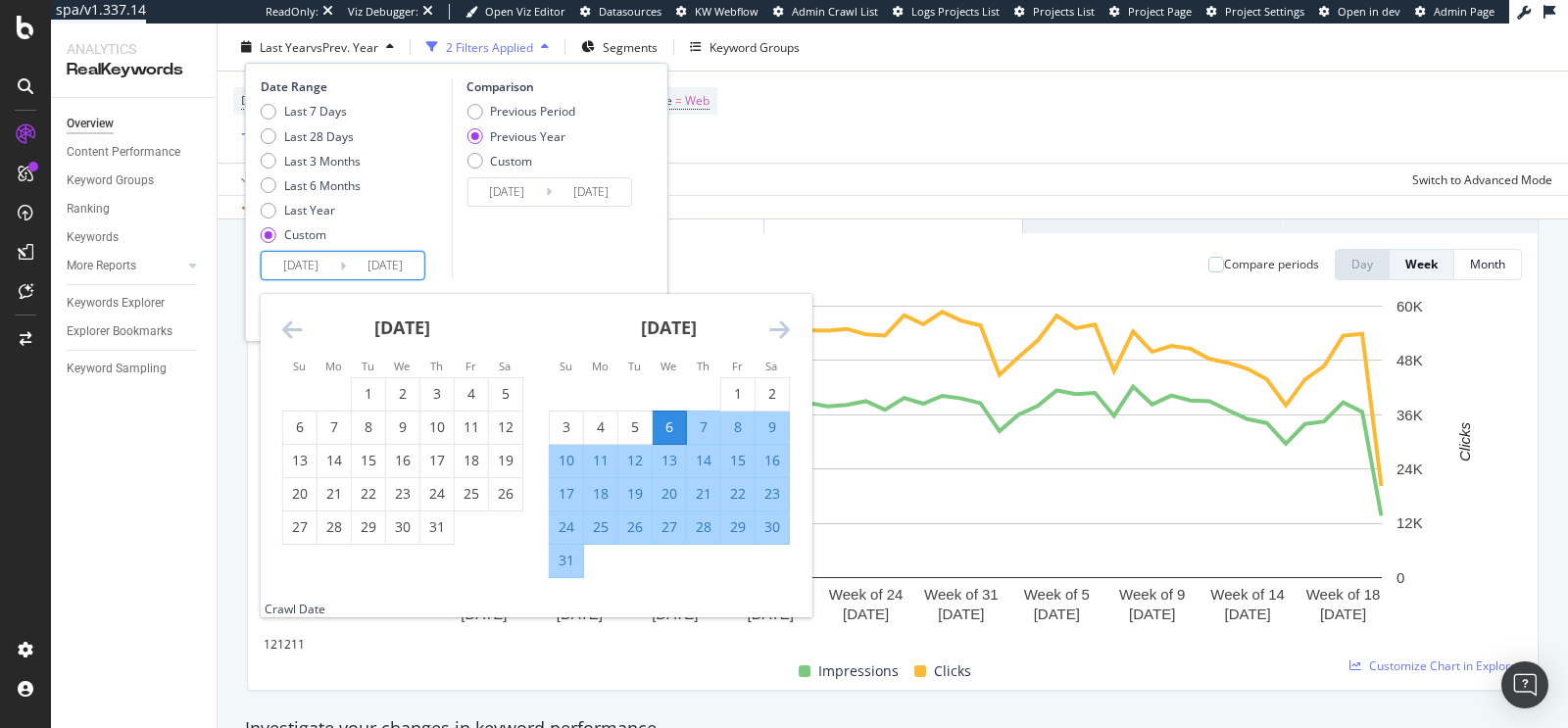
click at [301, 326] on icon "Move backward to switch to the previous month." at bounding box center [292, 329] width 21 height 24
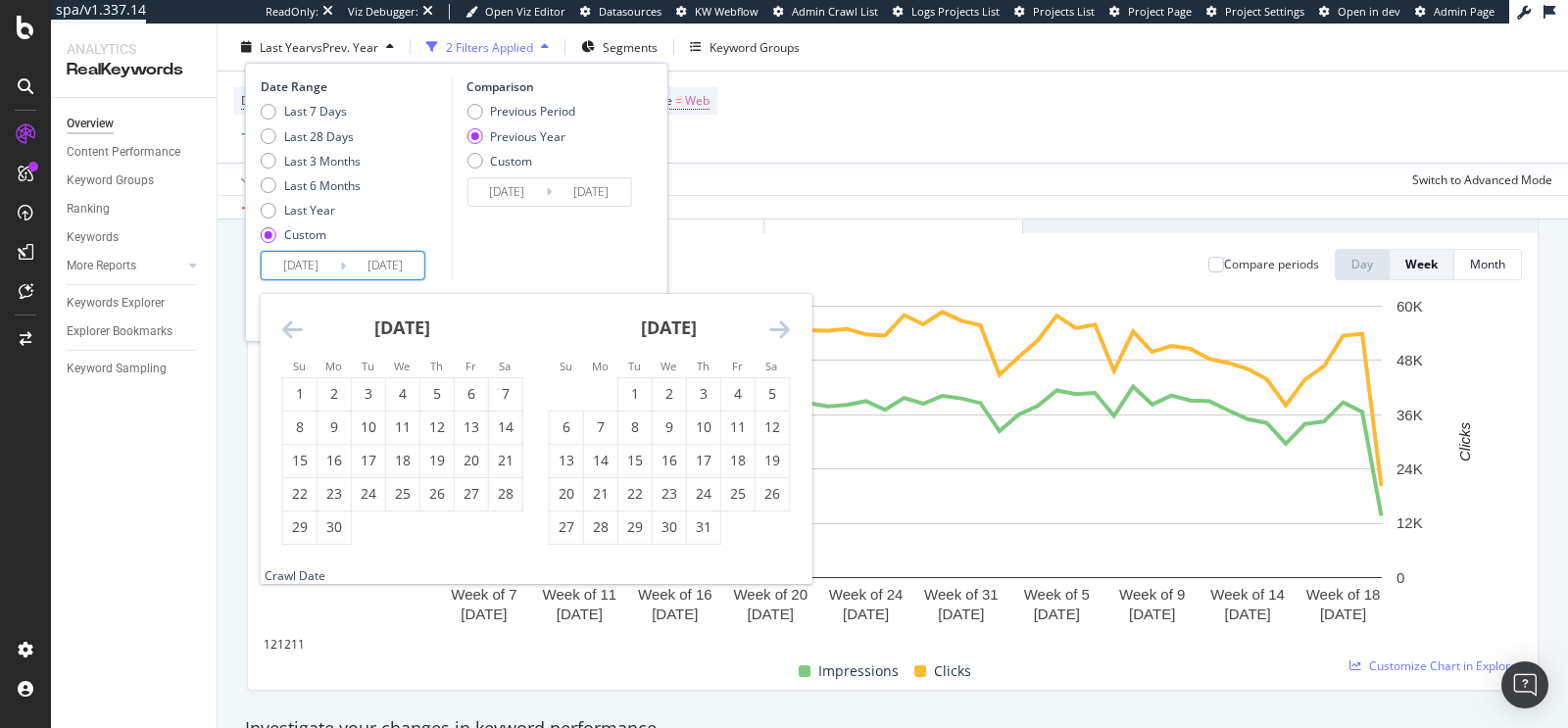
click at [301, 326] on icon "Move backward to switch to the previous month." at bounding box center [292, 329] width 21 height 24
click at [291, 205] on div "Last Year" at bounding box center [309, 209] width 51 height 17
type input "2024/09/03"
type input "2023/09/05"
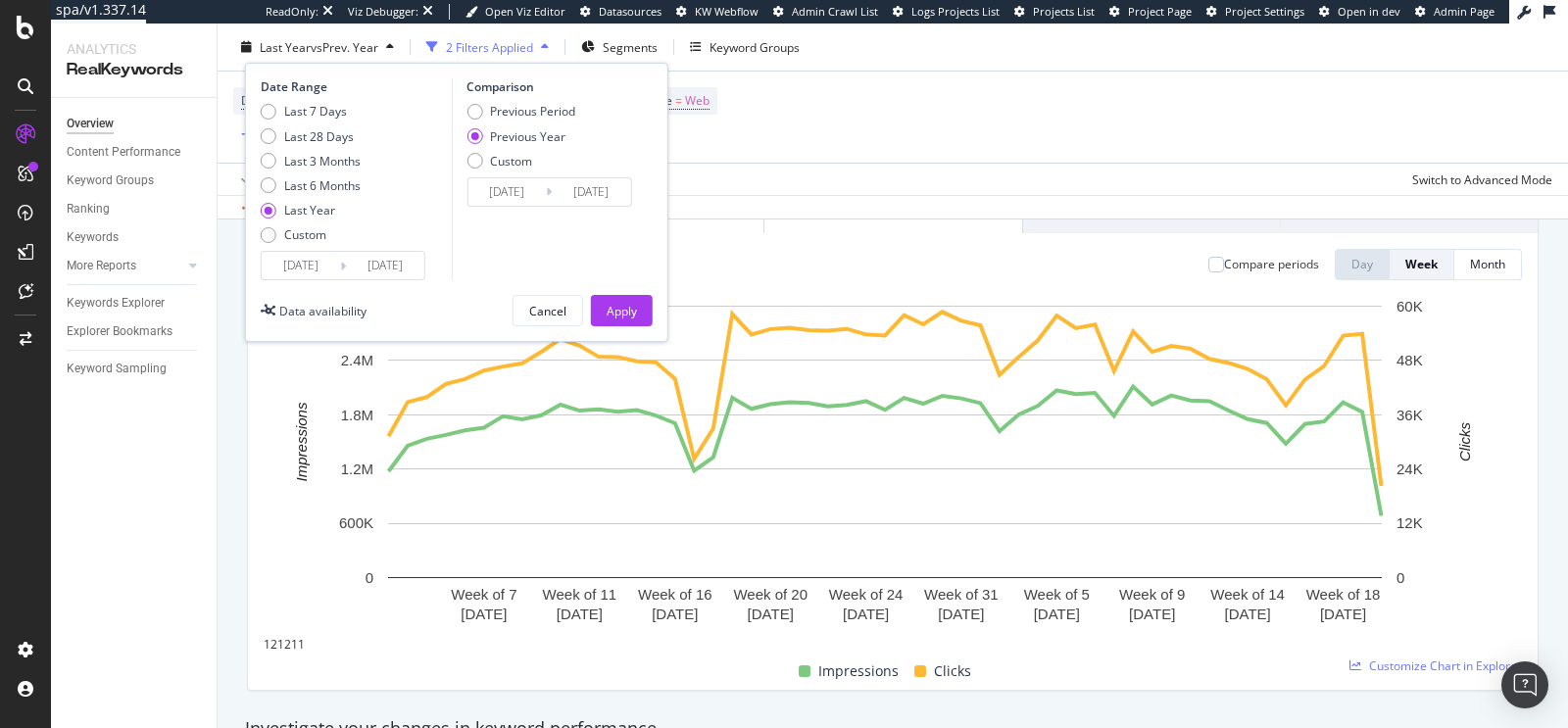
click at [287, 264] on input "2024/09/03" at bounding box center [301, 266] width 78 height 28
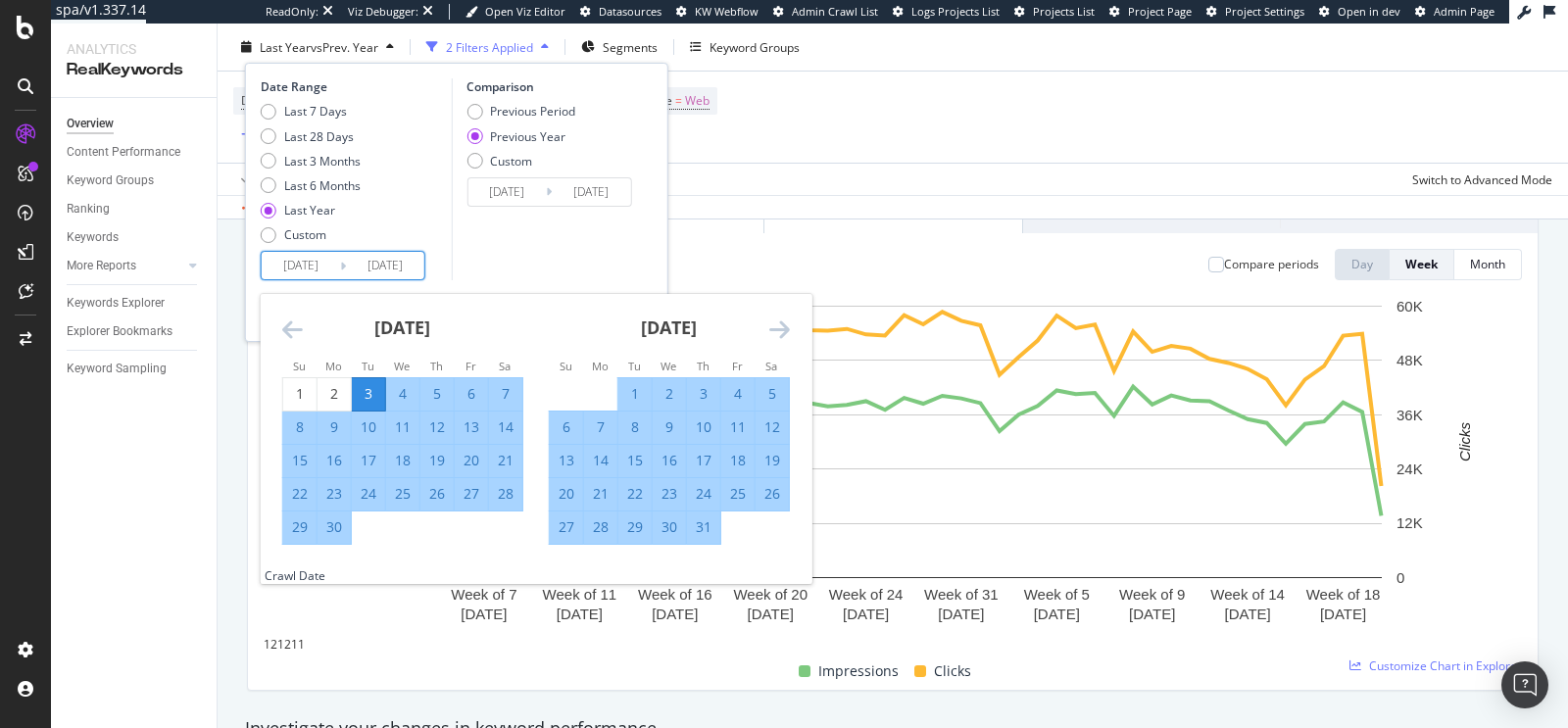
click at [285, 322] on icon "Move backward to switch to the previous month." at bounding box center [292, 329] width 21 height 24
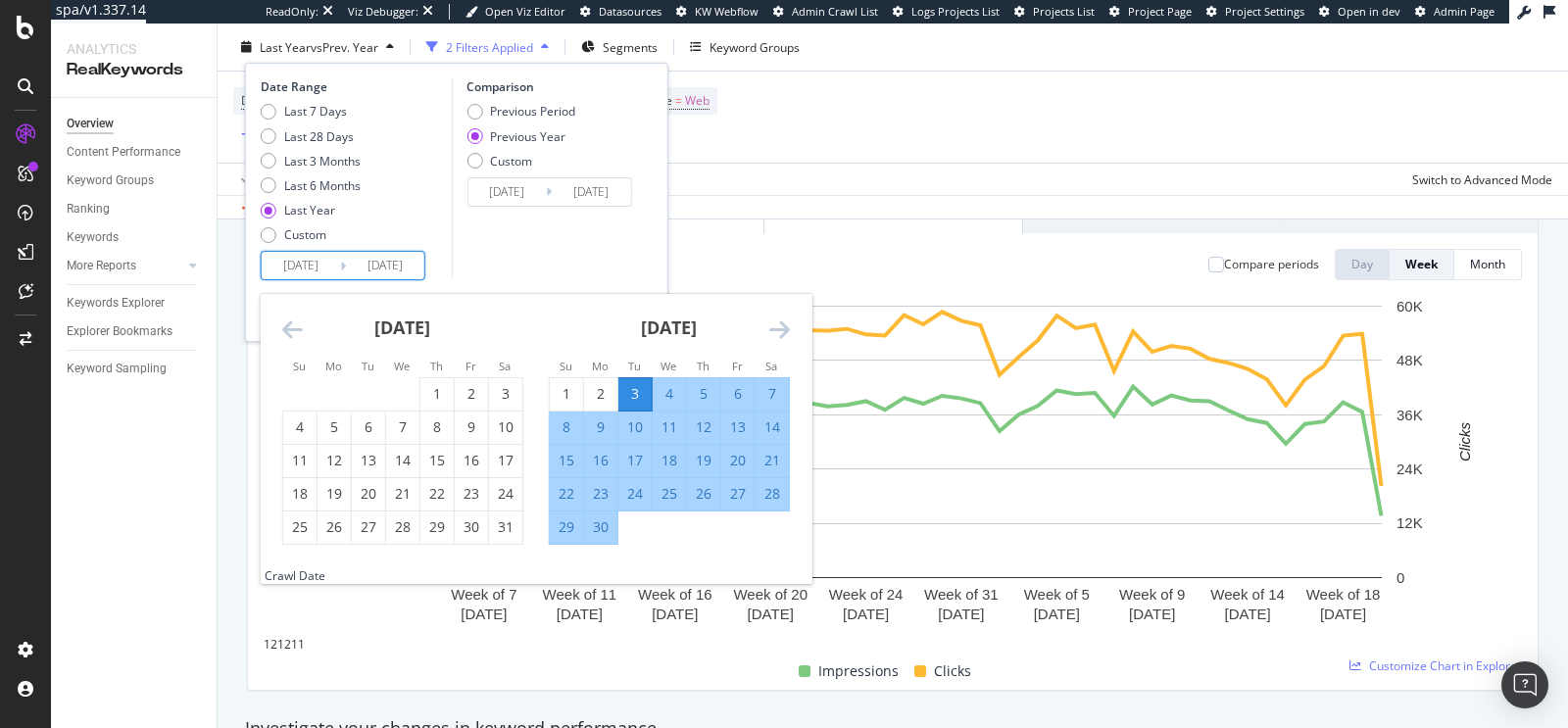
click at [285, 322] on icon "Move backward to switch to the previous month." at bounding box center [292, 329] width 21 height 24
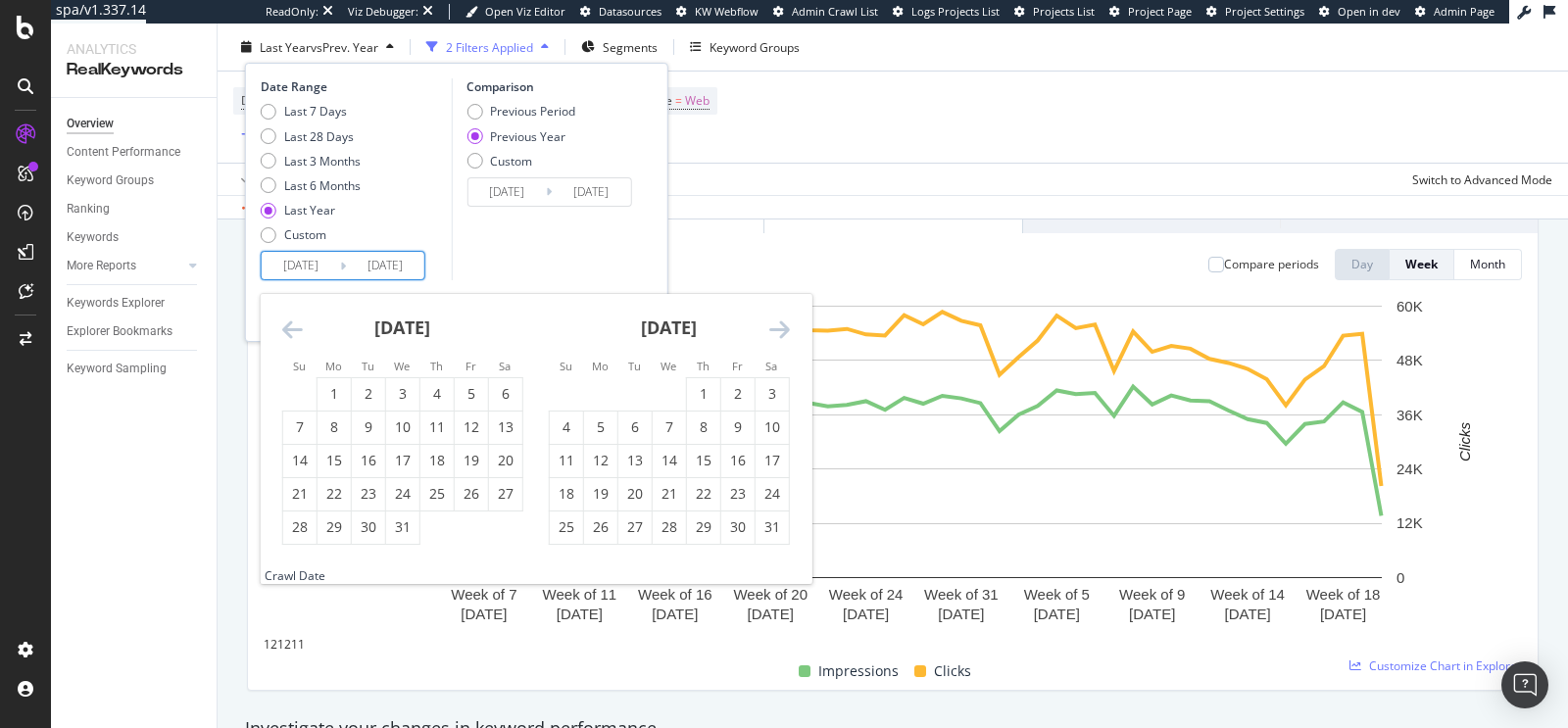
click at [285, 322] on icon "Move backward to switch to the previous month." at bounding box center [292, 329] width 21 height 24
click at [325, 385] on div "1" at bounding box center [334, 394] width 34 height 20
type input "2024/04/01"
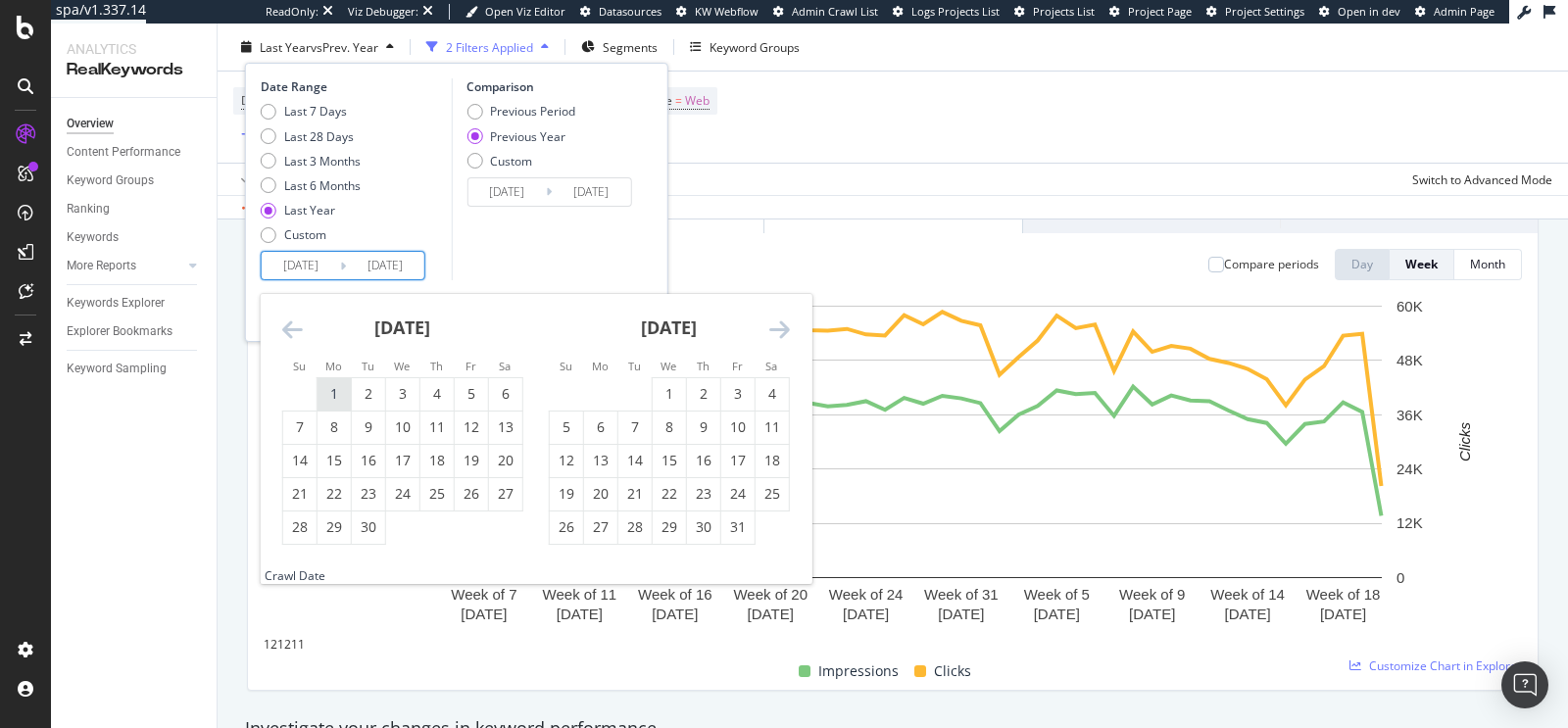
type input "2023/04/03"
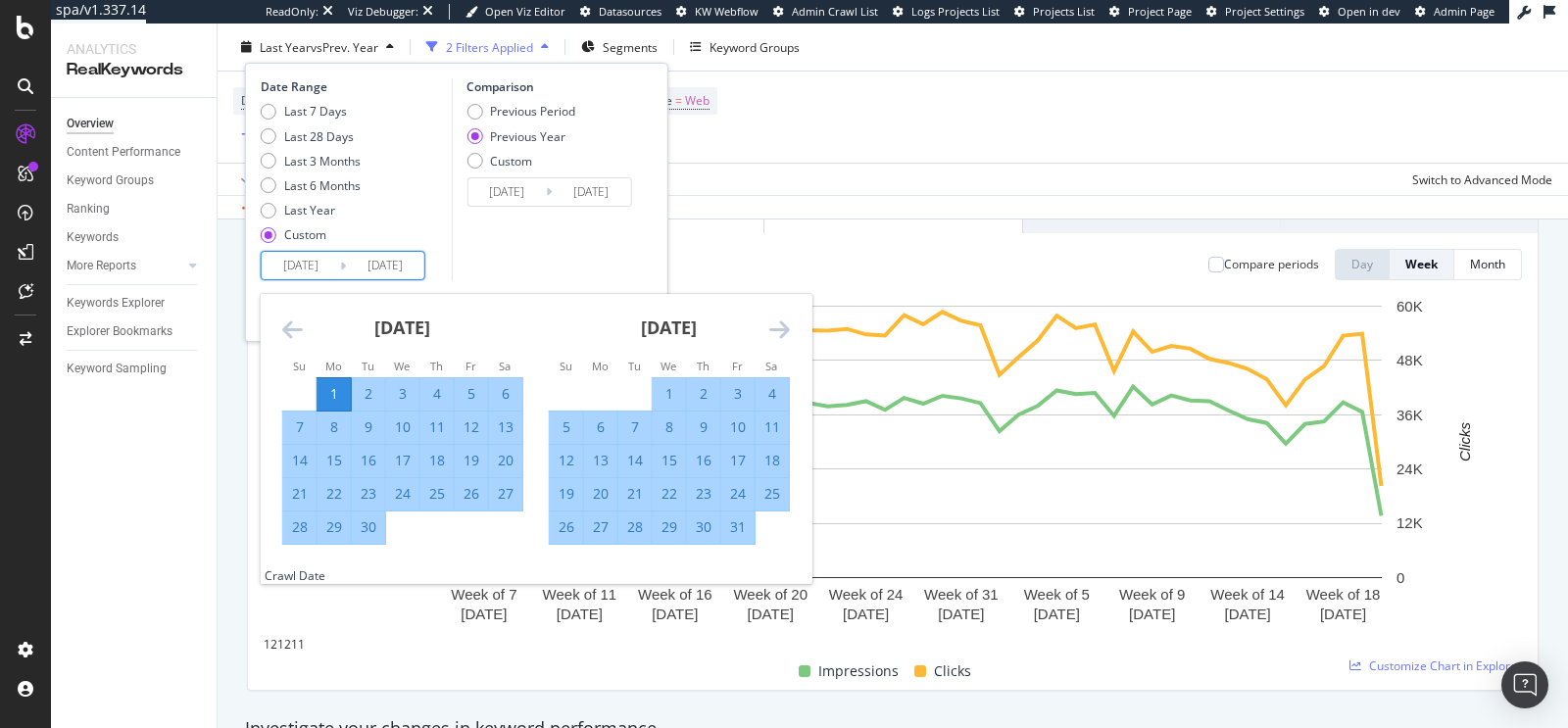
click at [469, 258] on div "Comparison Previous Period Previous Year Custom 2023/04/03 Navigate forward to …" at bounding box center [544, 179] width 187 height 201
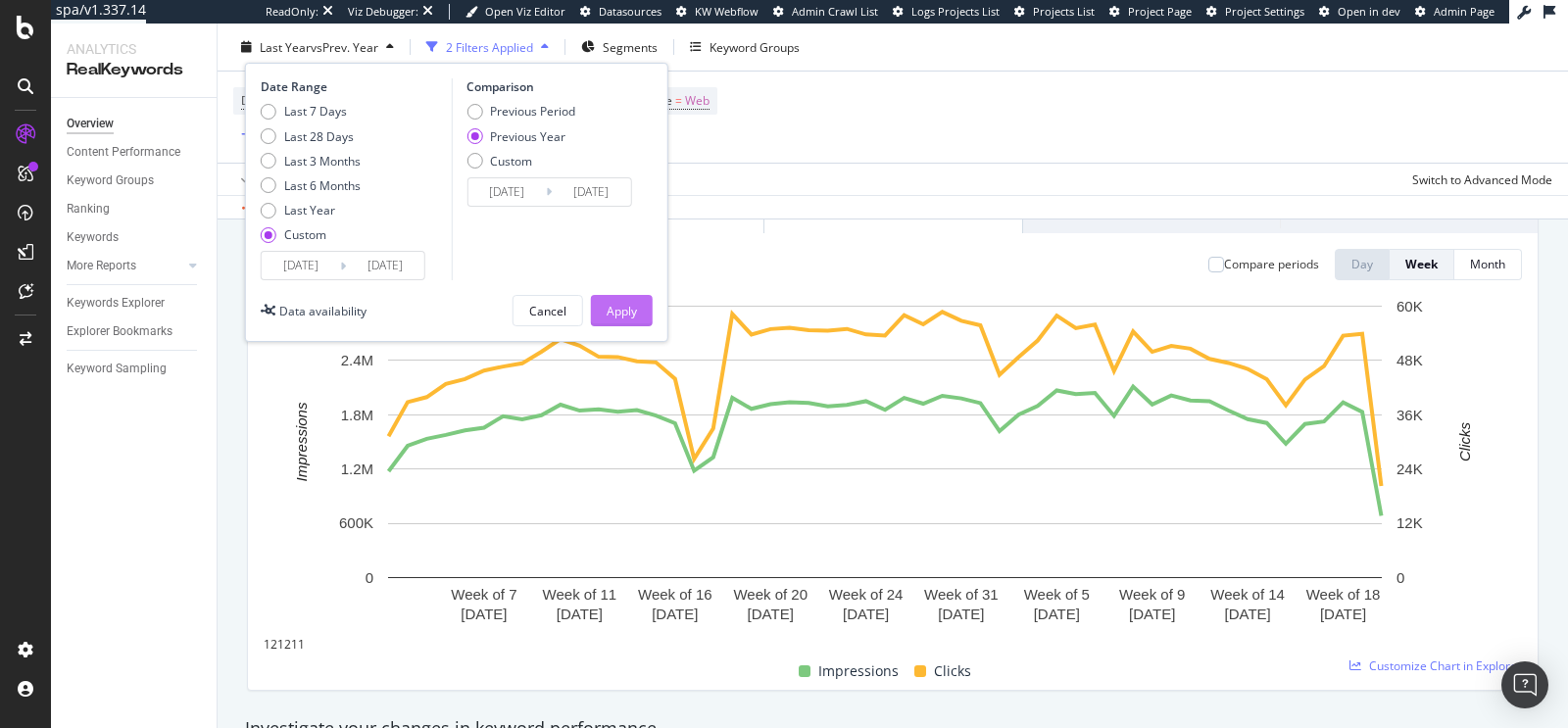
click at [606, 312] on div "Apply" at bounding box center [621, 309] width 31 height 17
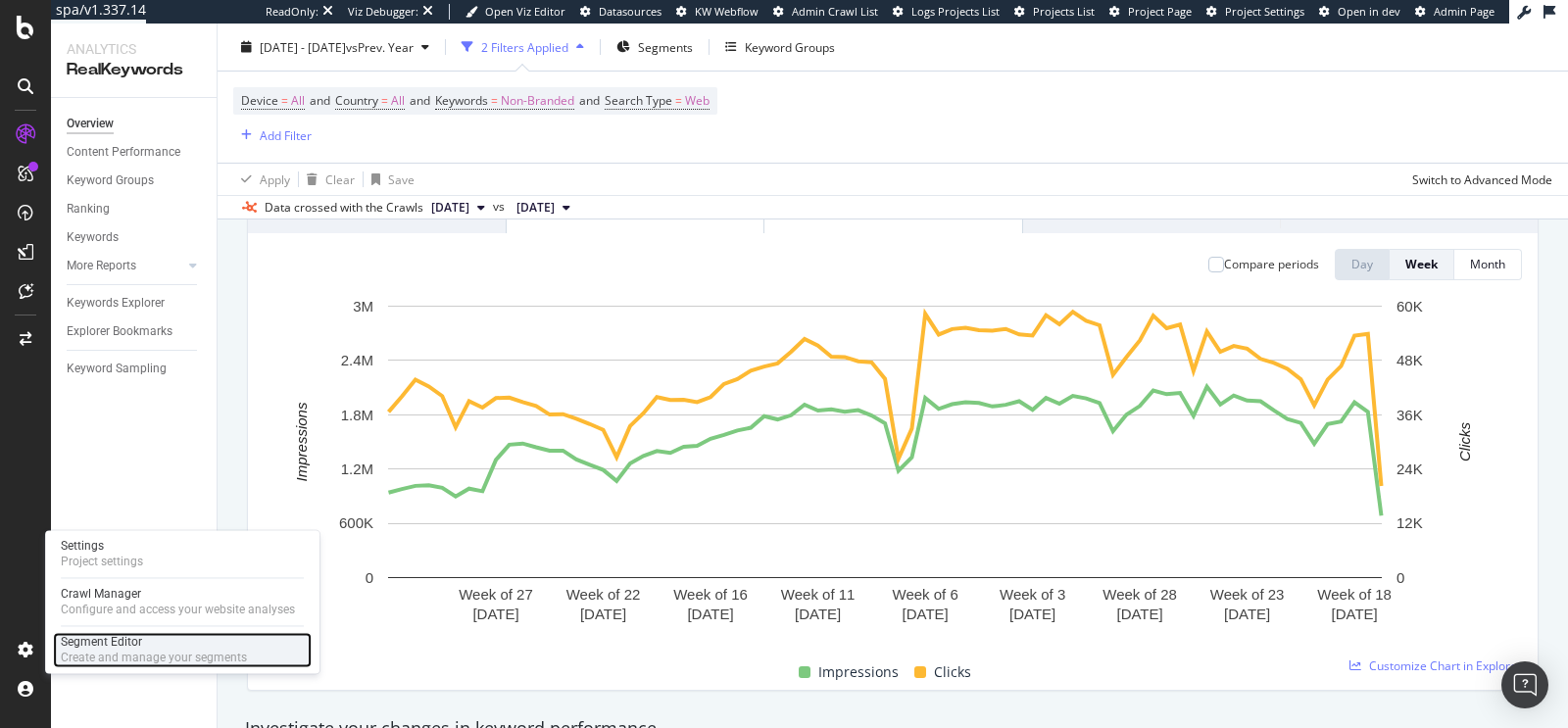
click at [129, 648] on div "Segment Editor" at bounding box center [154, 642] width 187 height 16
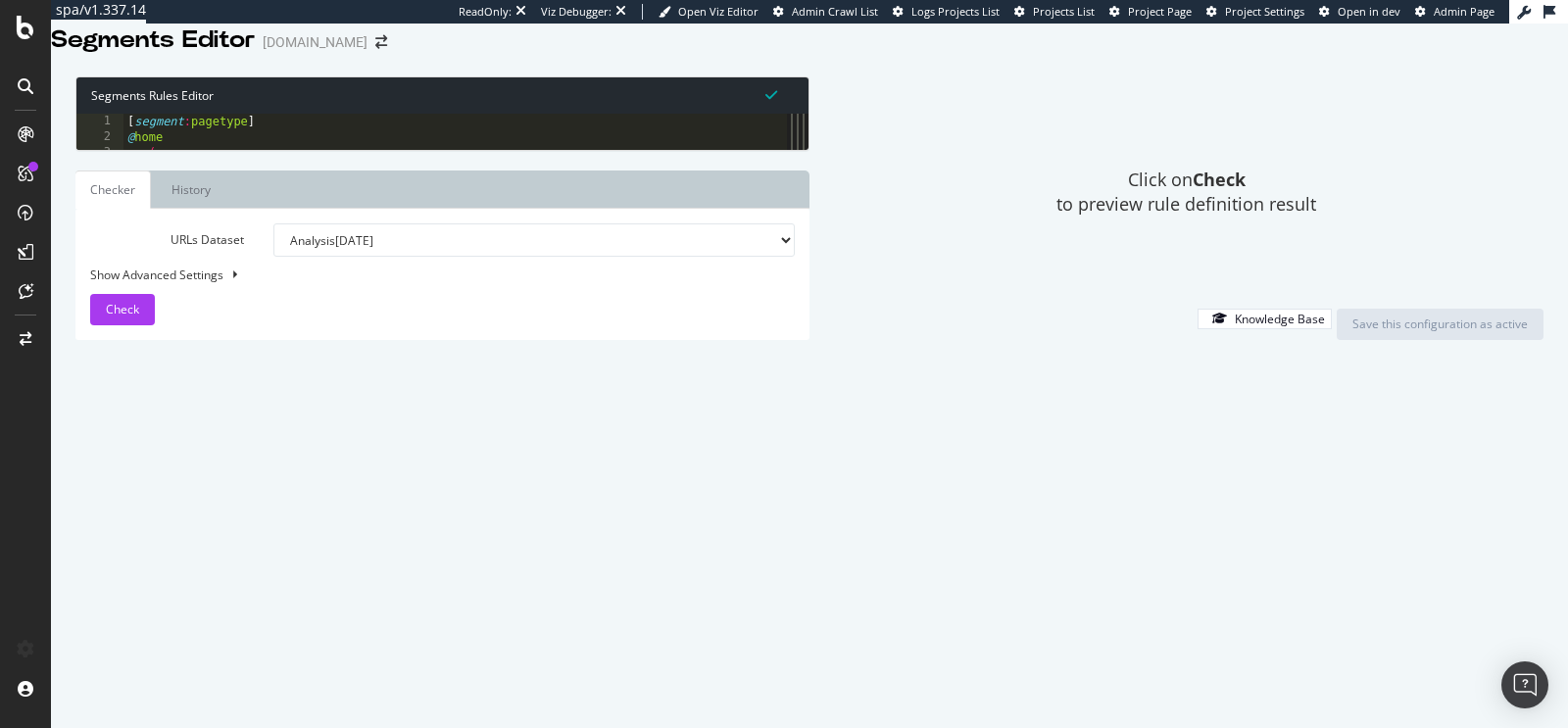
drag, startPoint x: 506, startPoint y: 327, endPoint x: 852, endPoint y: 329, distance: 346.0
click at [852, 329] on div "Segments Rules Editor 1 2 3 4 5 6 7 8 9 10 11 12 13 14 15 16 17 18 19 20 21 22 …" at bounding box center [809, 207] width 1516 height 302
click at [442, 383] on div "[ segment : pagetype ] @ home or ( path / path rx : /en/$ path rx : /it/$ path …" at bounding box center [486, 313] width 727 height 399
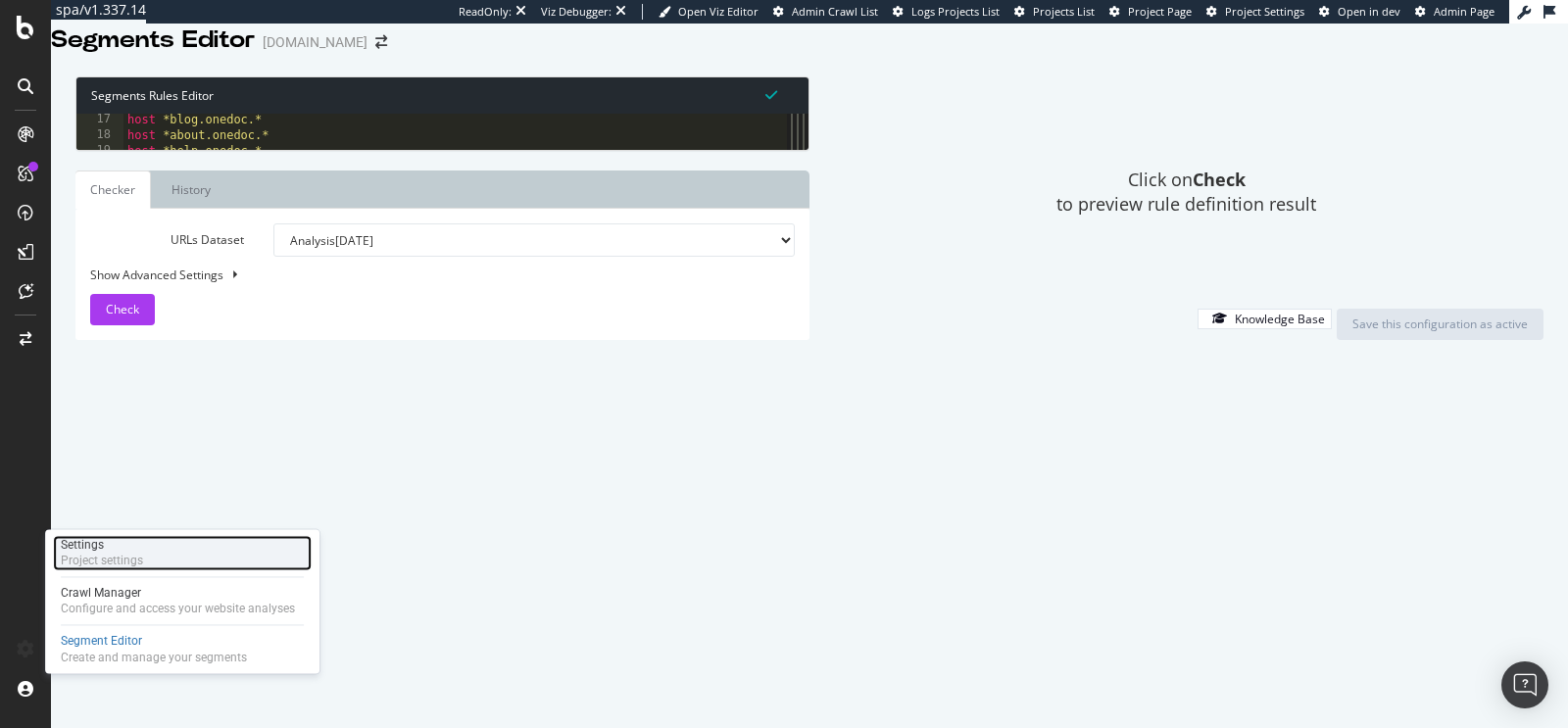
click at [182, 565] on div "Settings Project settings" at bounding box center [182, 552] width 259 height 36
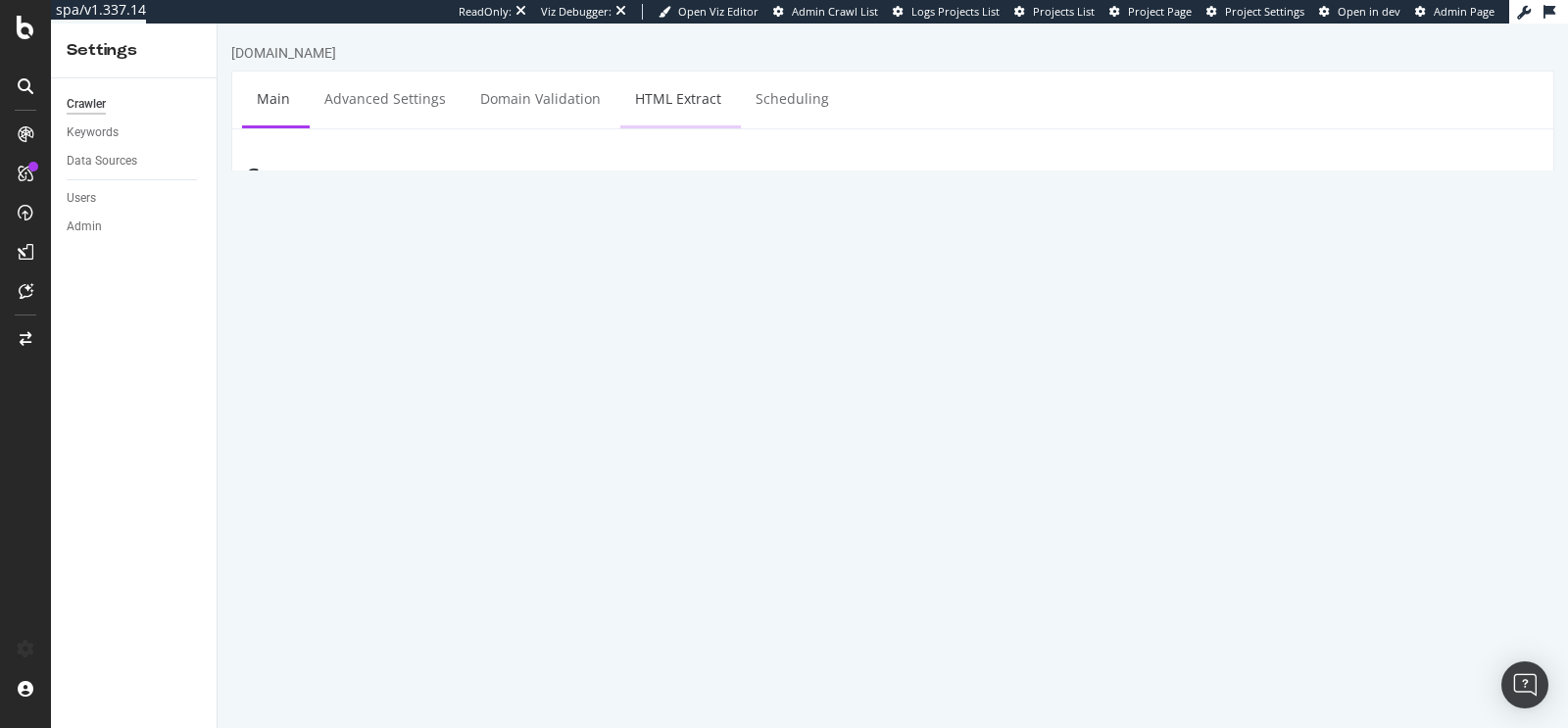
click at [672, 101] on link "HTML Extract" at bounding box center [678, 98] width 115 height 54
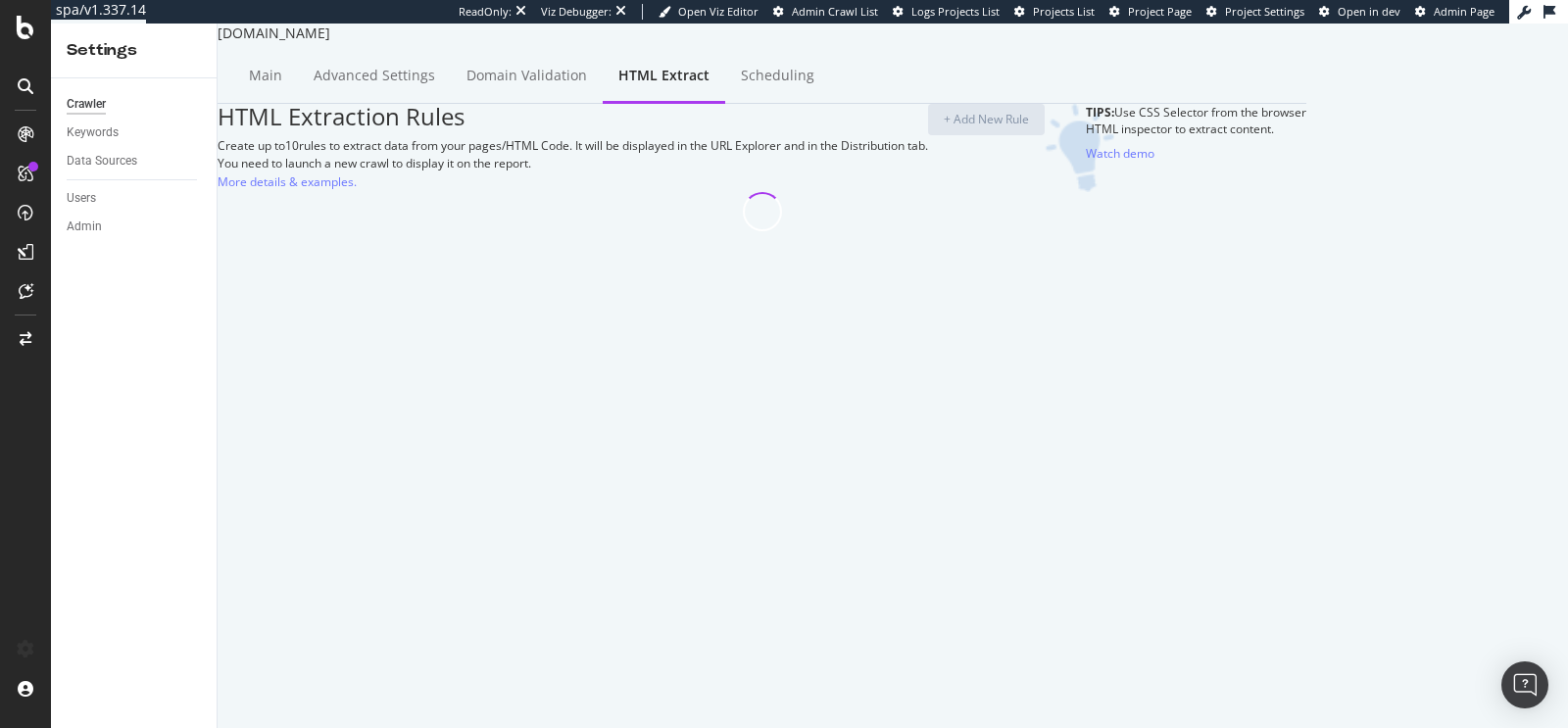
select select "exist"
select select "html.length"
select select "count"
select select "i"
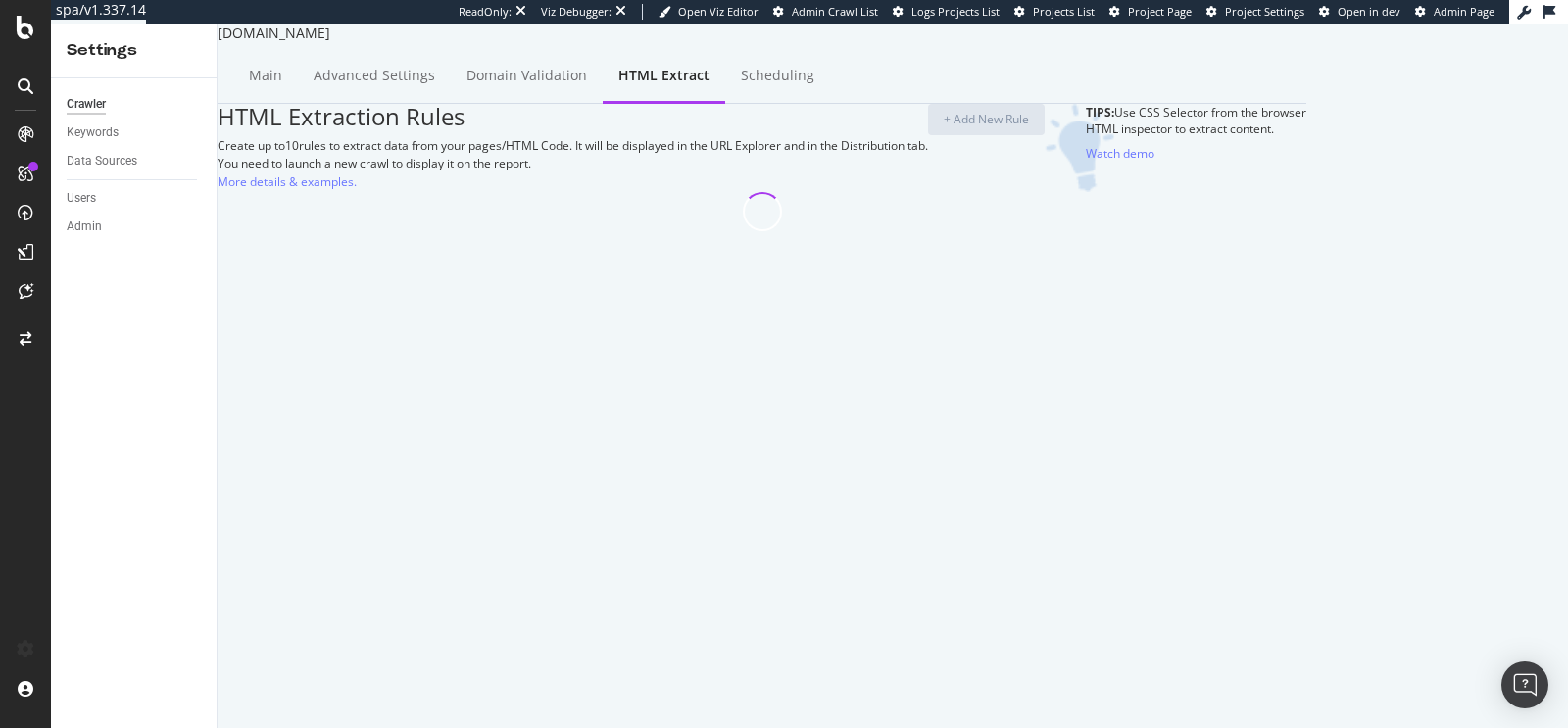
select select "exist"
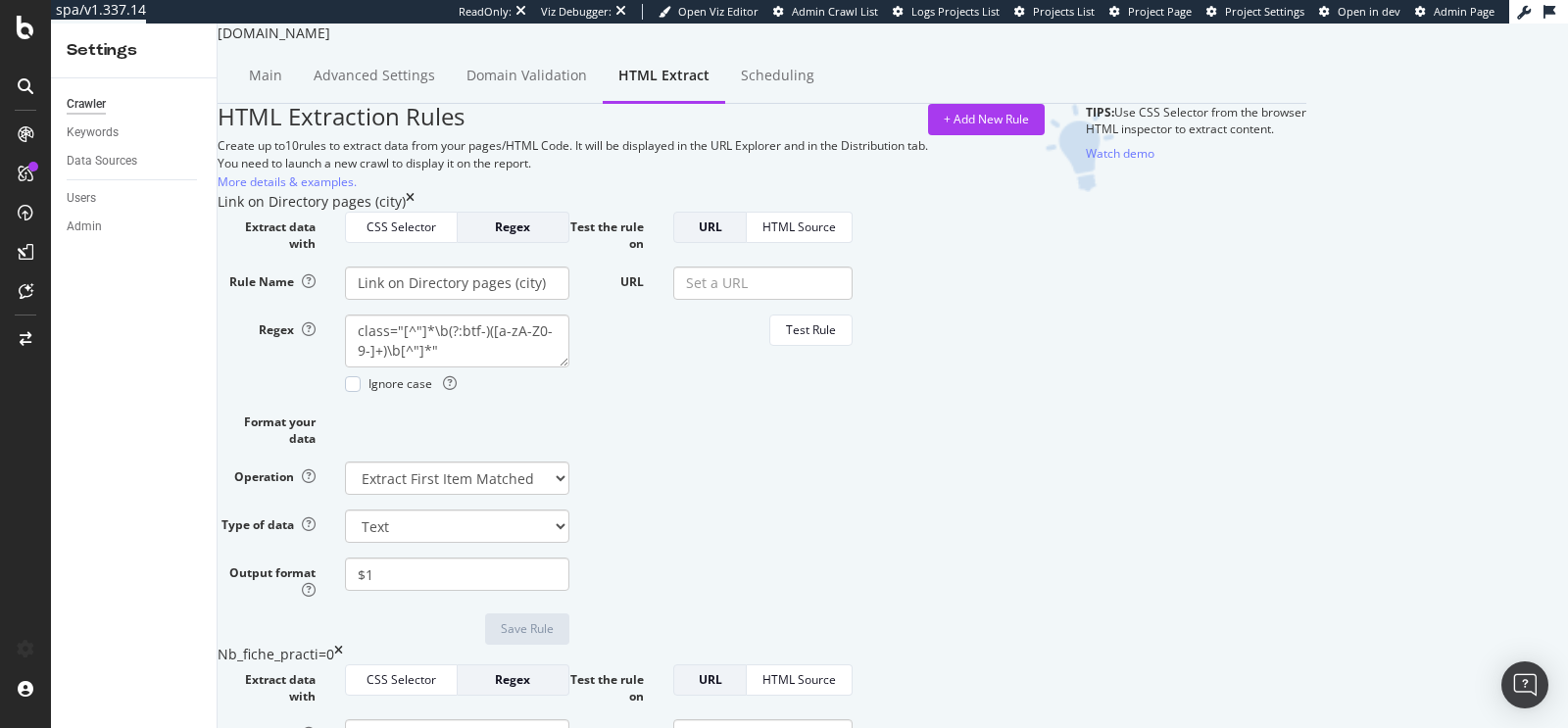
click at [221, 255] on div "onedoc.ch Main Advanced Settings Domain Validation HTML Extract Scheduling HTML…" at bounding box center [761, 376] width 1089 height 704
click at [156, 256] on div "Crawler Keywords Data Sources Users Admin" at bounding box center [133, 403] width 166 height 650
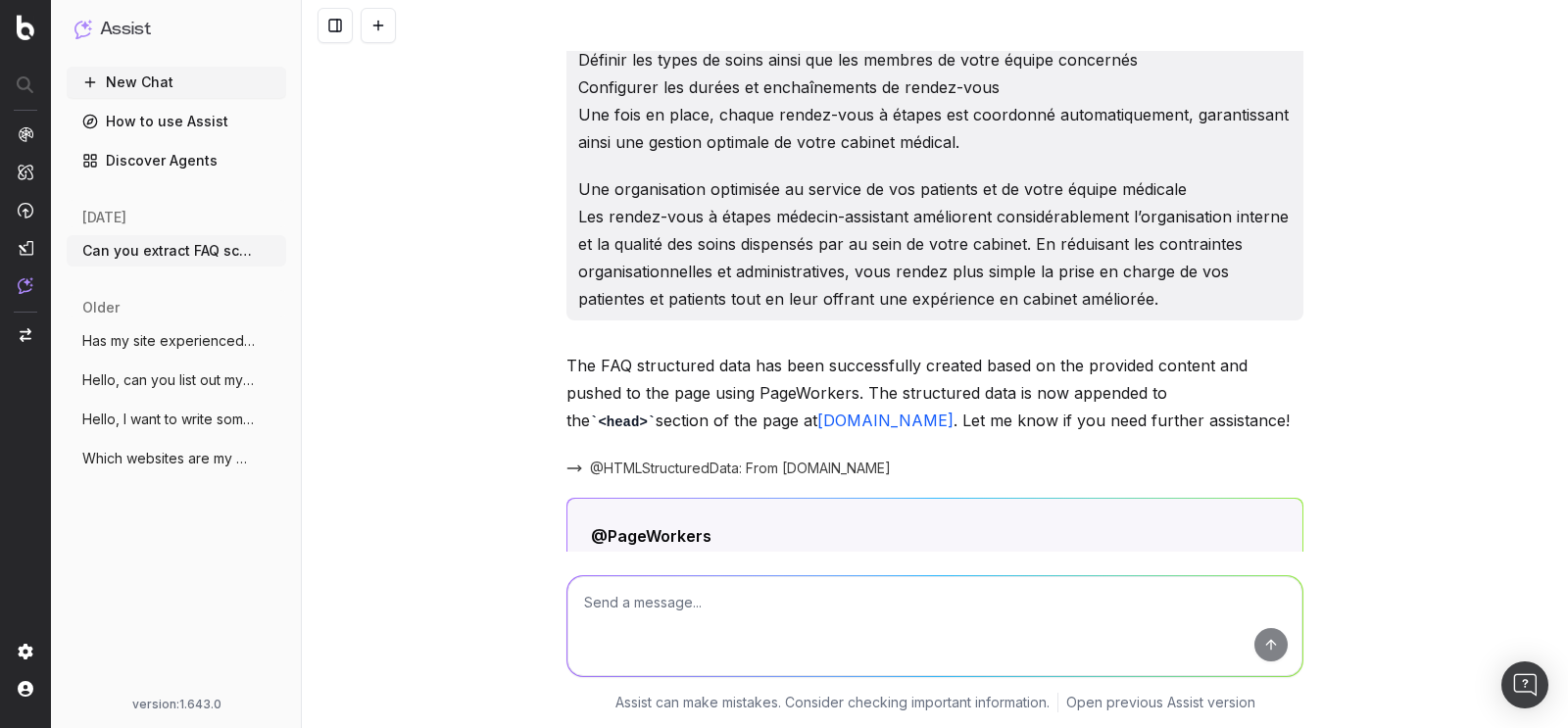
scroll to position [1209, 0]
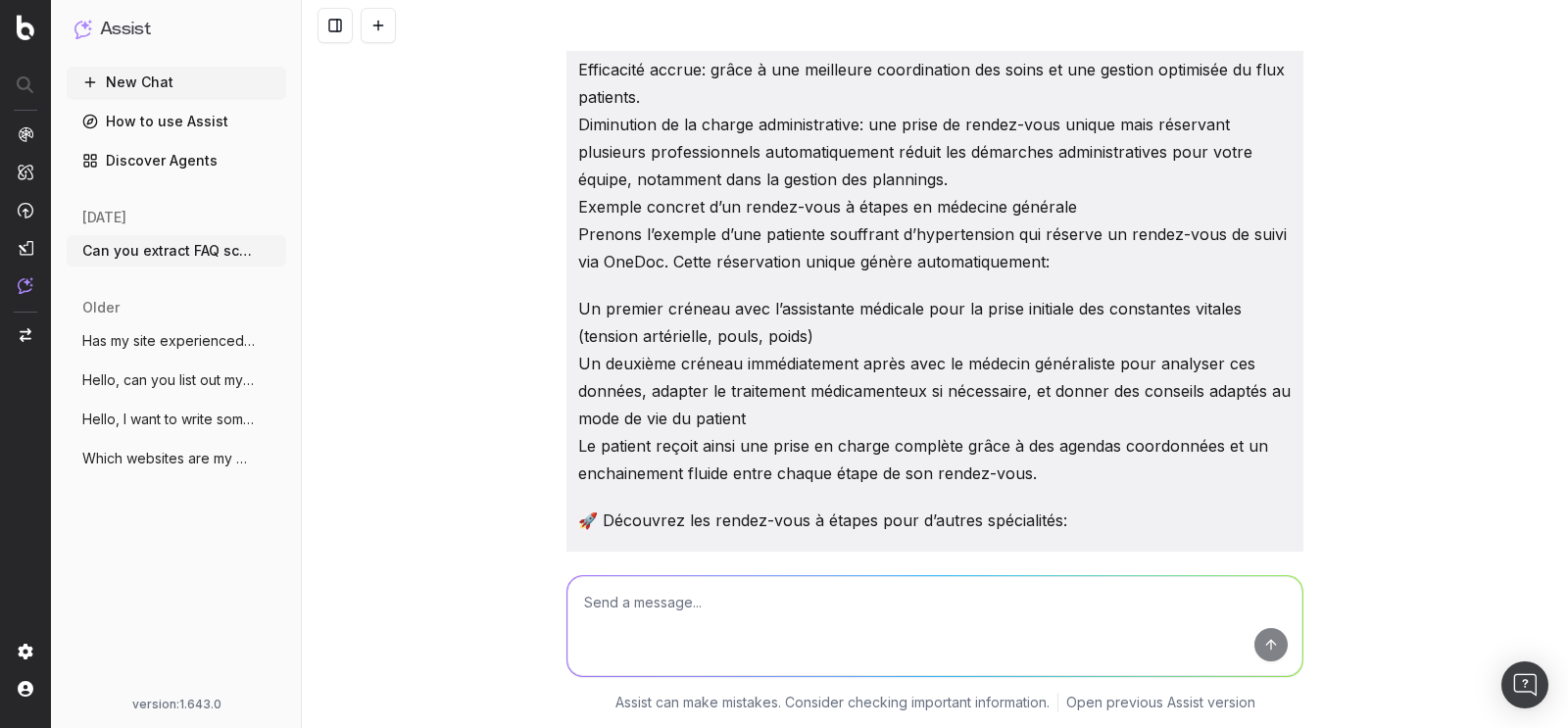
click at [808, 221] on p "Avantages organisationnels pour votre cabinet médical Optimisation des agendas:…" at bounding box center [934, 124] width 714 height 302
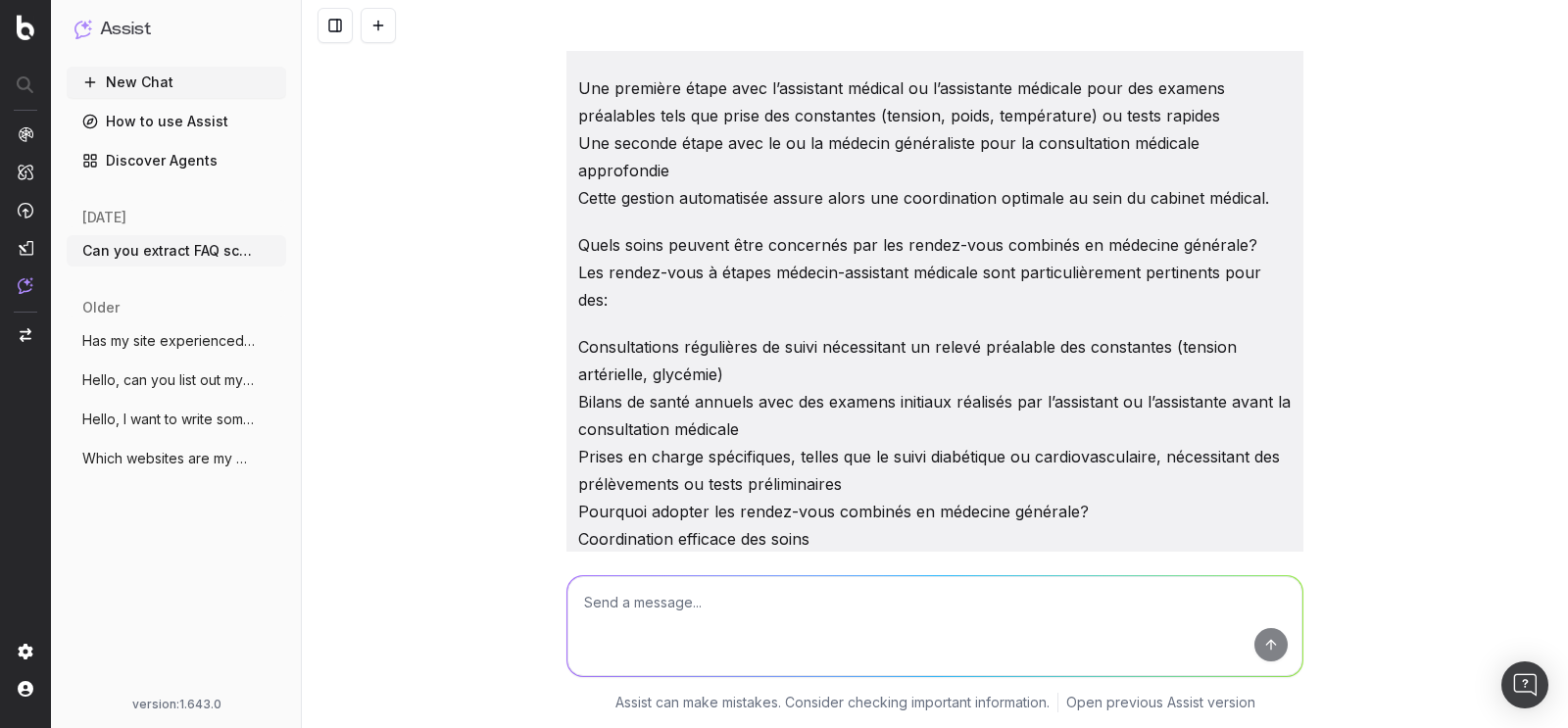
scroll to position [0, 0]
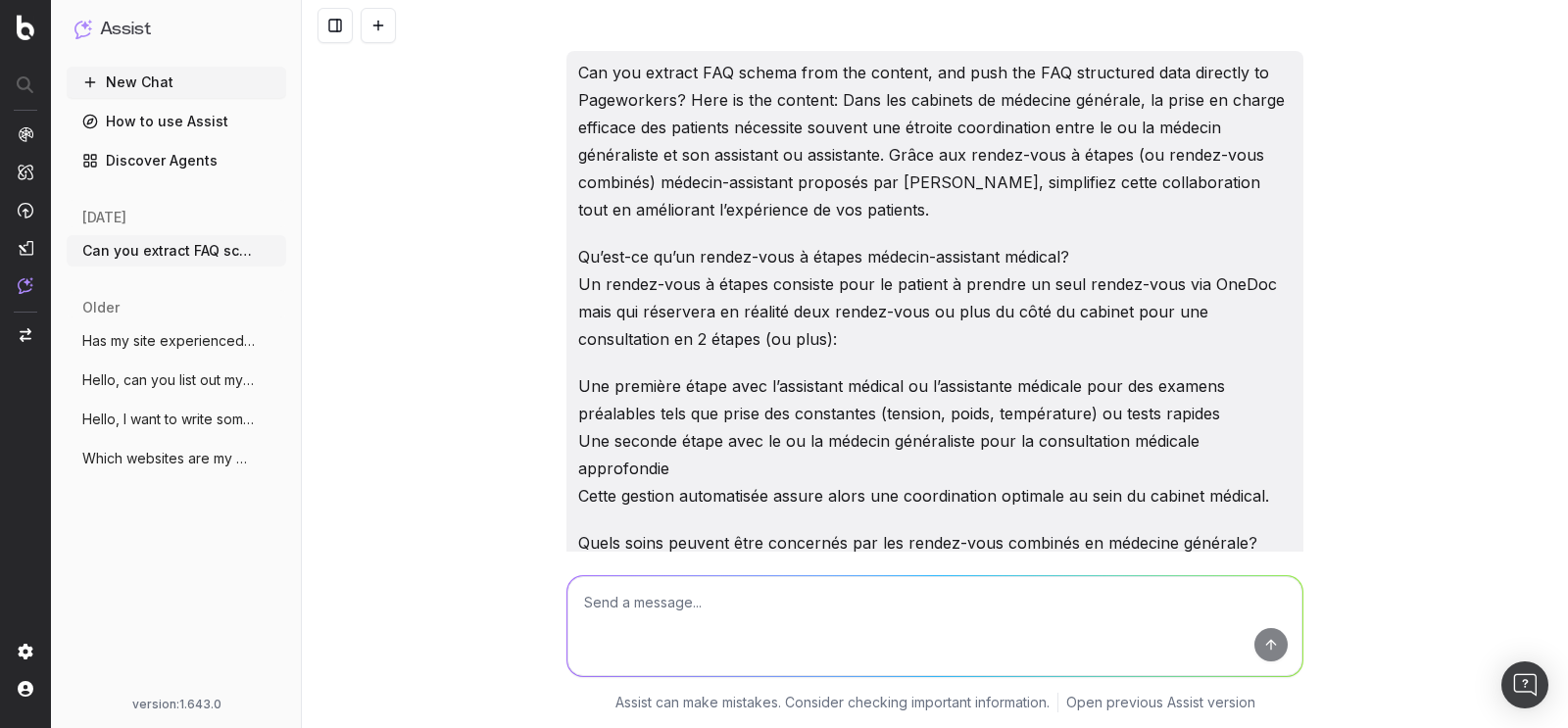
click at [776, 278] on p "Qu’est-ce qu’un rendez-vous à étapes médecin-assistant médical? Un rendez-vous …" at bounding box center [934, 298] width 714 height 110
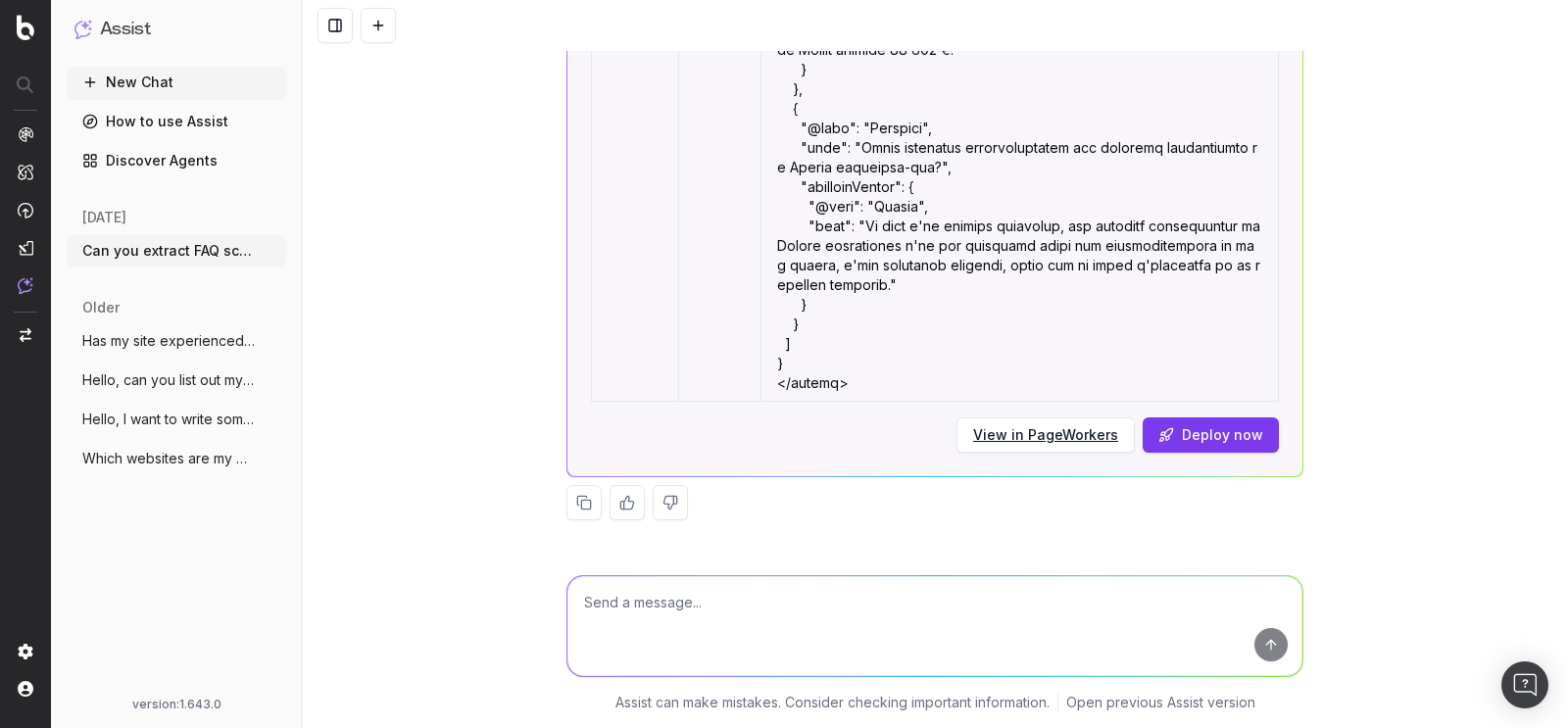
scroll to position [10930, 0]
click at [326, 271] on div "Can you extract FAQ schema from the content, and push the FAQ structured data d…" at bounding box center [935, 364] width 1266 height 728
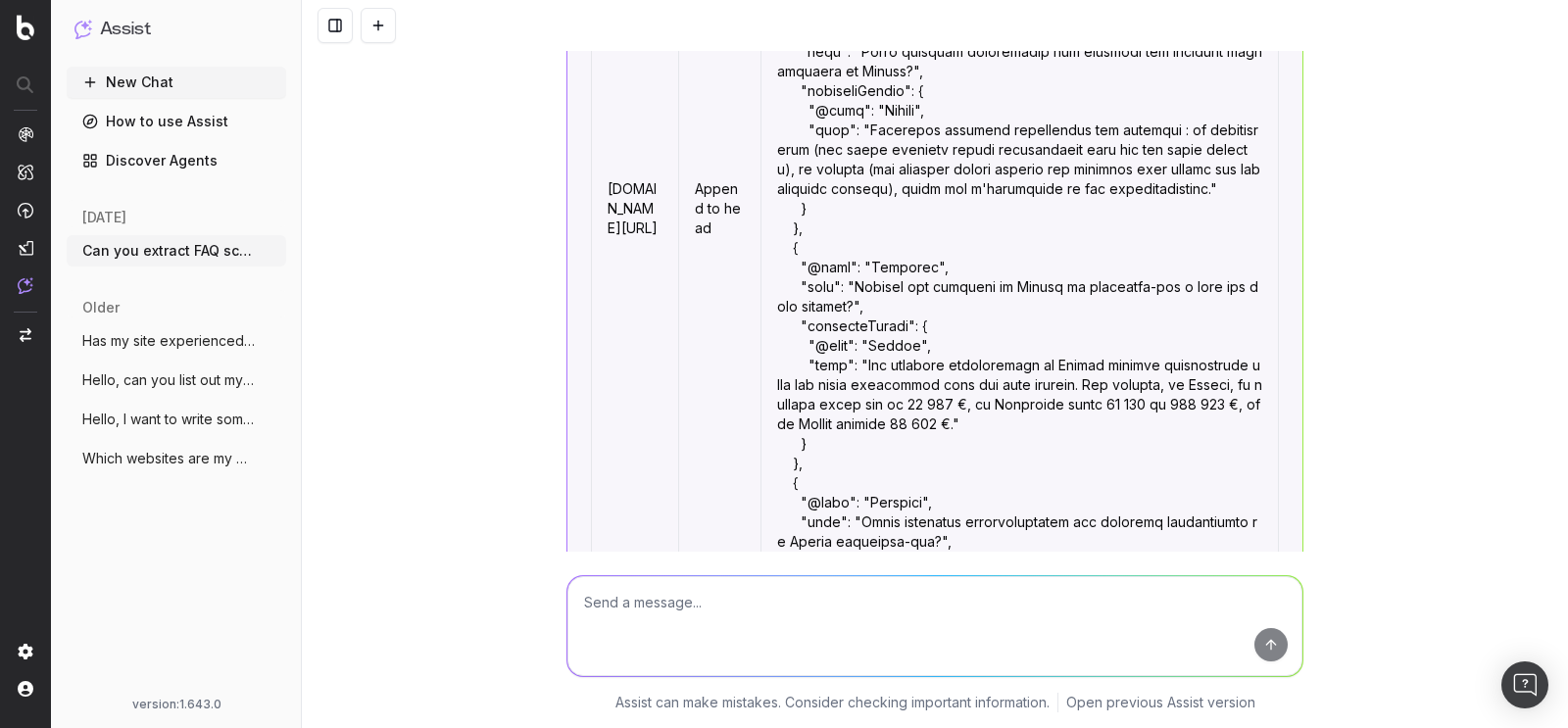
scroll to position [10275, 0]
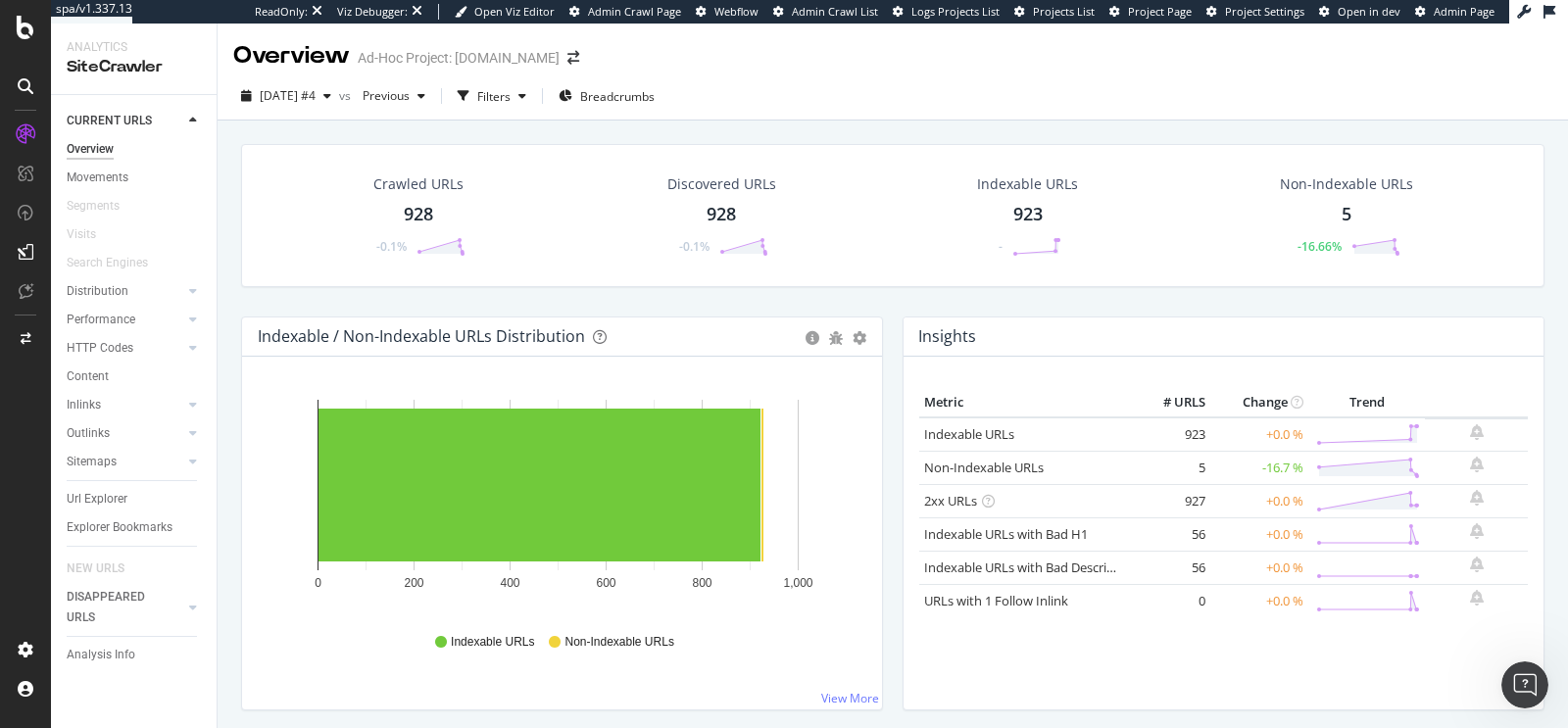
scroll to position [1772, 0]
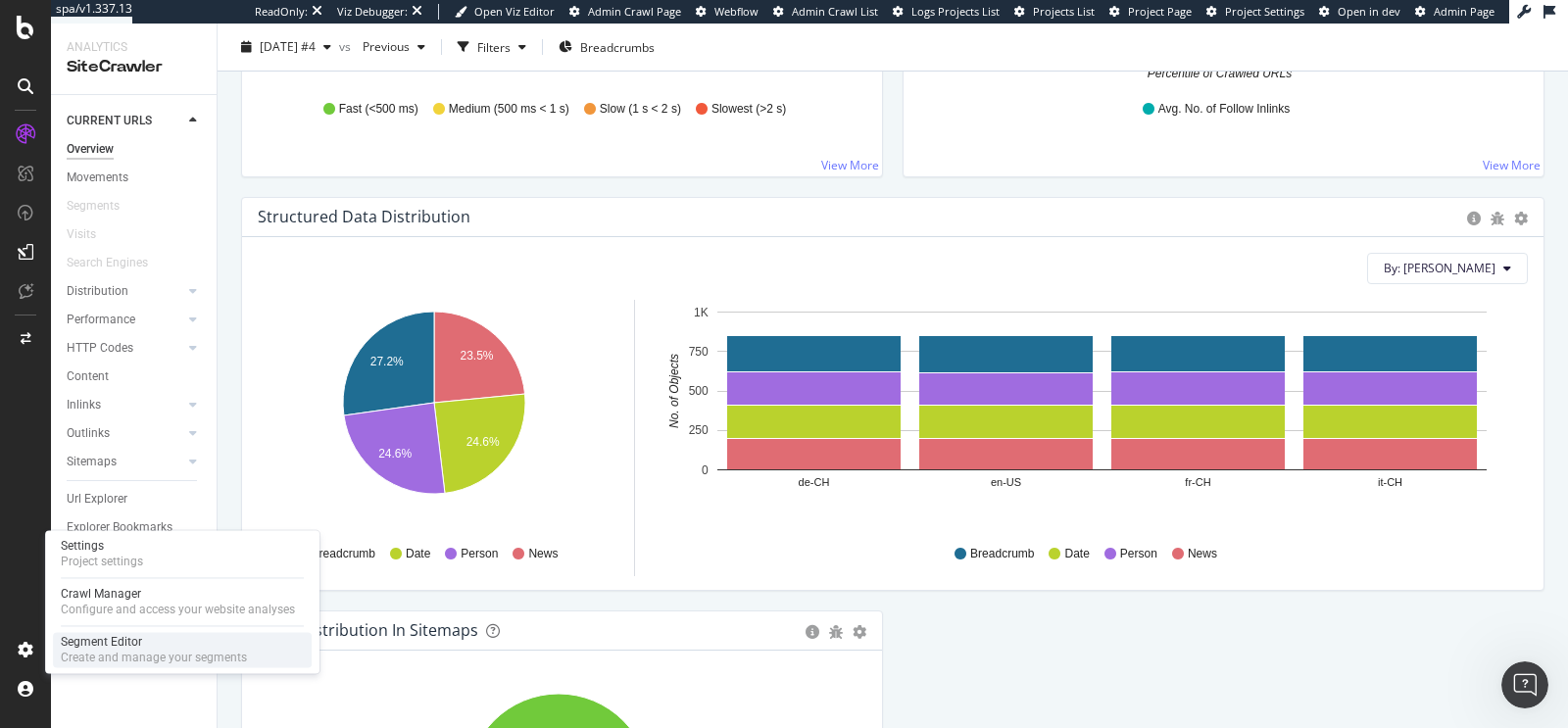
click at [188, 657] on div "Create and manage your segments" at bounding box center [154, 658] width 187 height 16
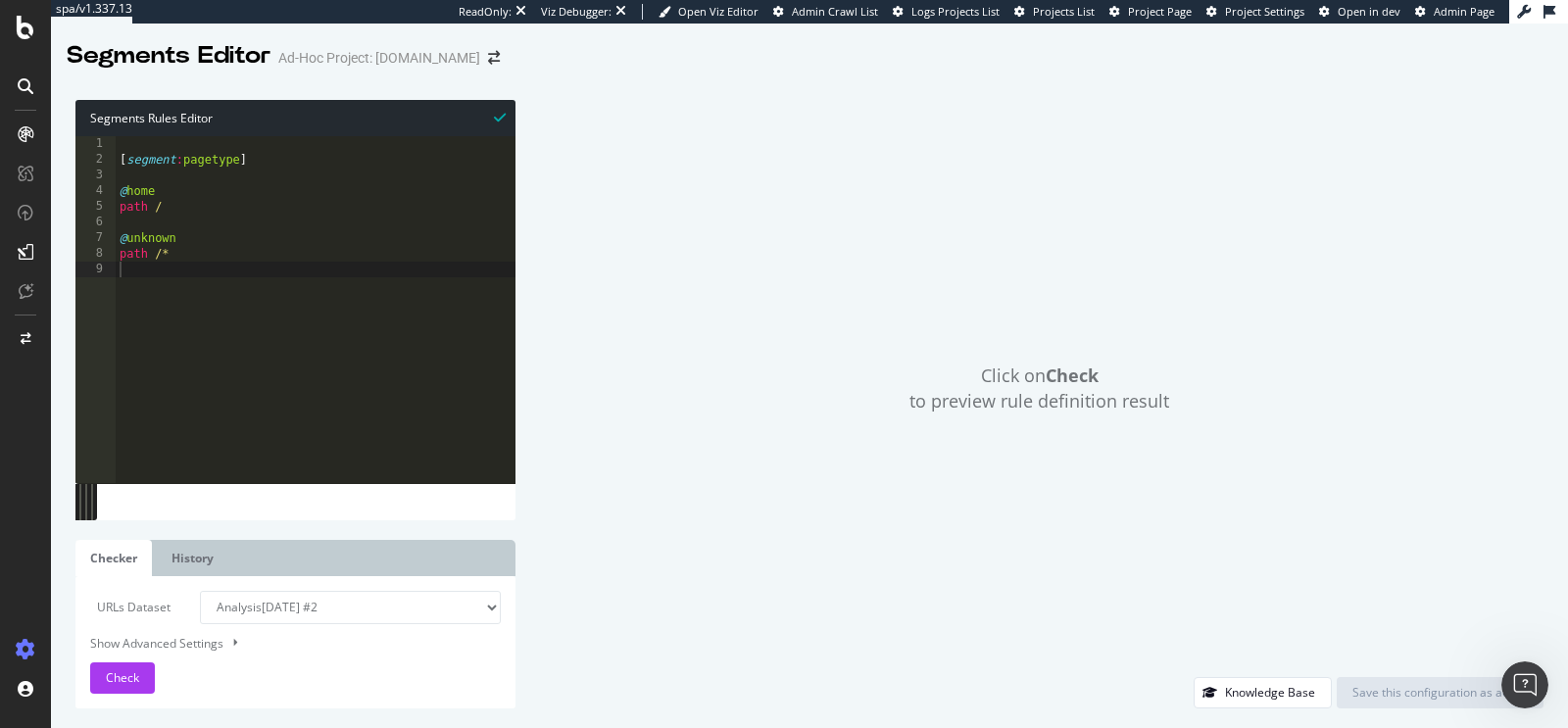
click at [296, 158] on div "[ segment : pagetype ] @ home path / @ unknown path /*" at bounding box center [315, 325] width 400 height 379
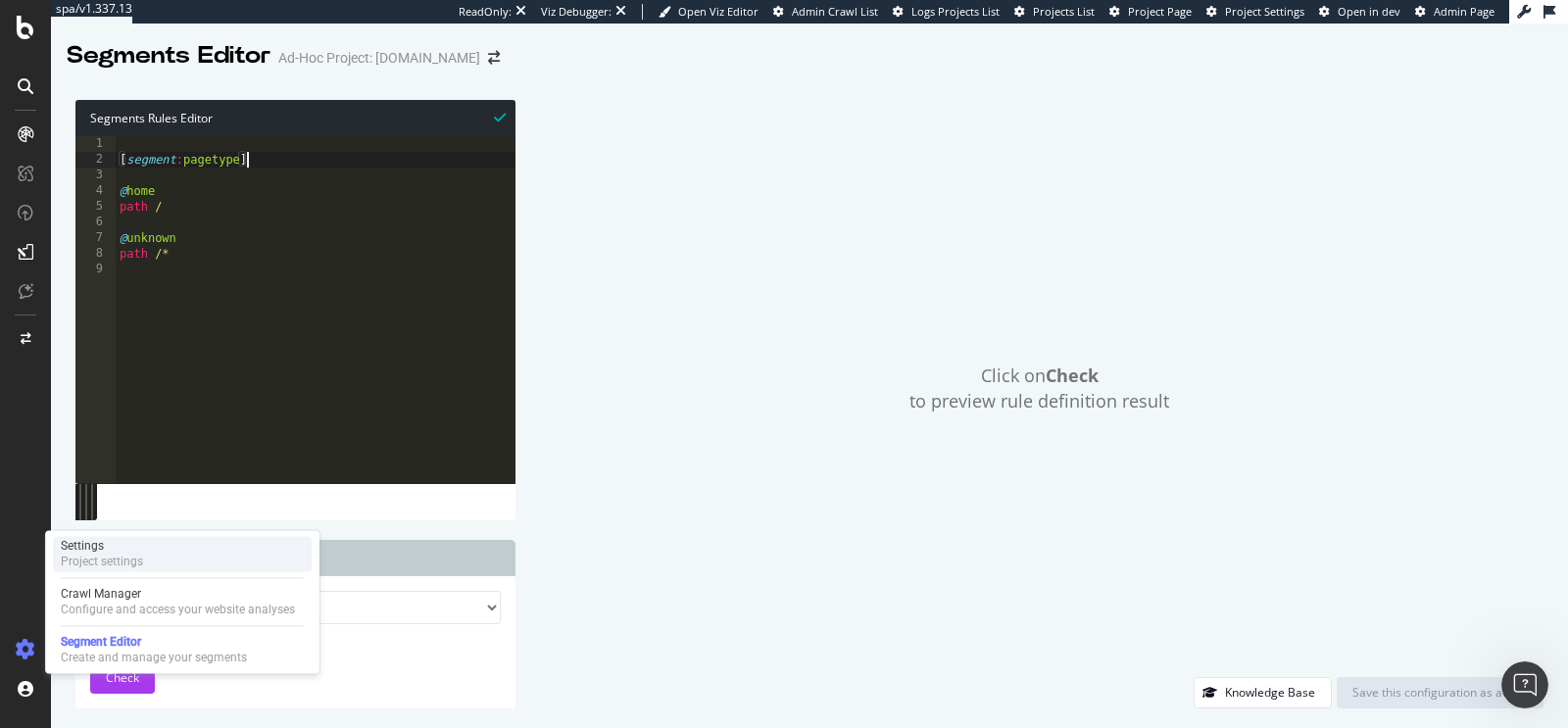
click at [146, 558] on div "Settings Project settings" at bounding box center [182, 553] width 259 height 36
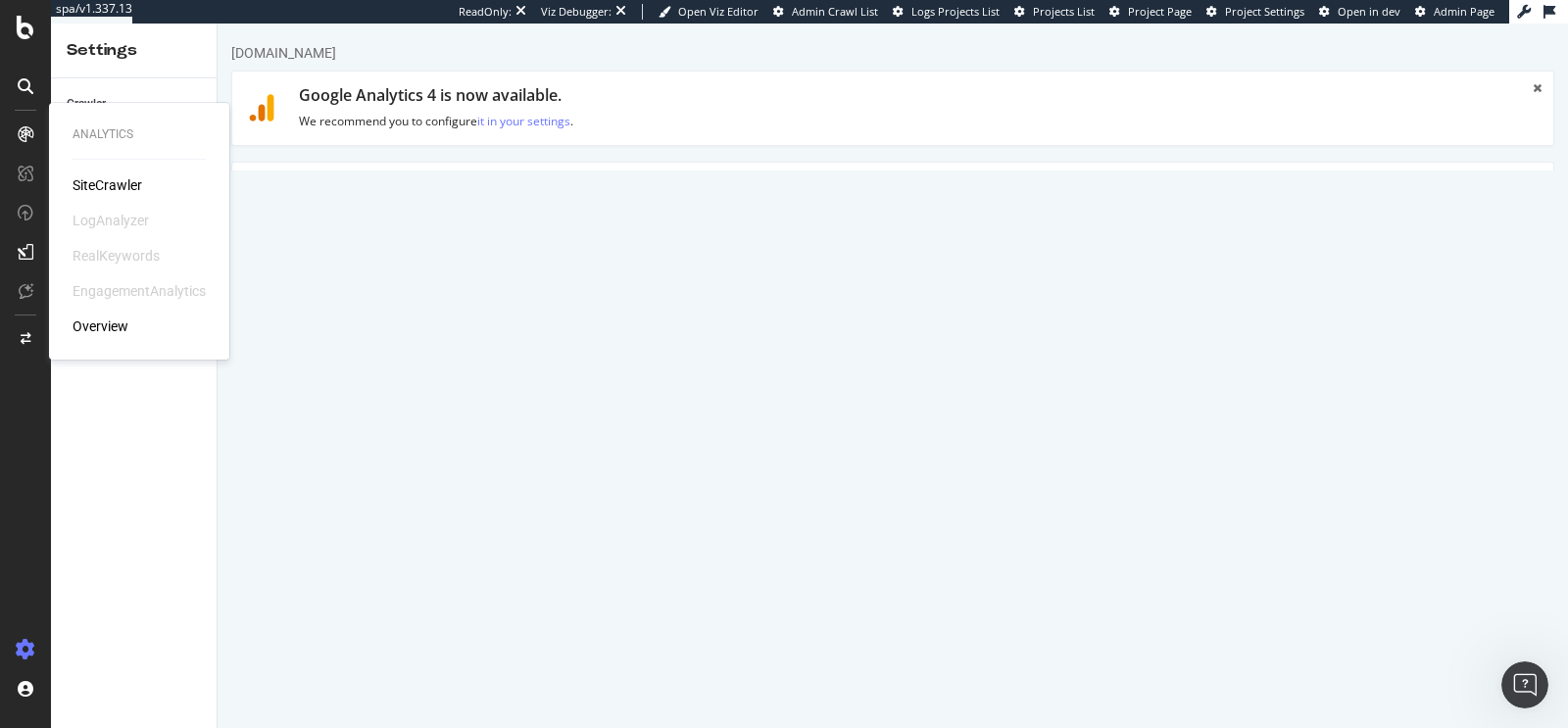
click at [111, 191] on div "SiteCrawler" at bounding box center [107, 185] width 69 height 20
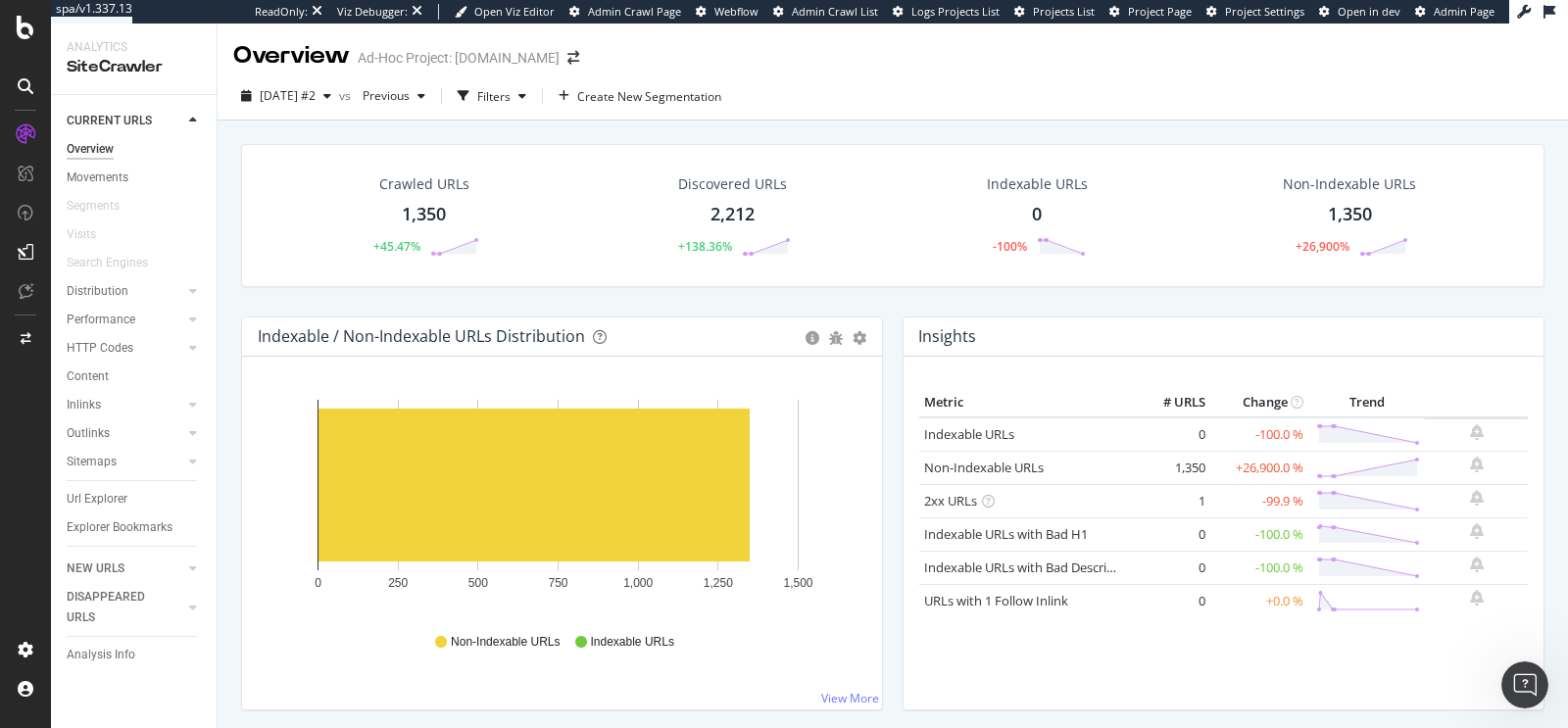
click at [432, 211] on div "1,350" at bounding box center [424, 214] width 44 height 26
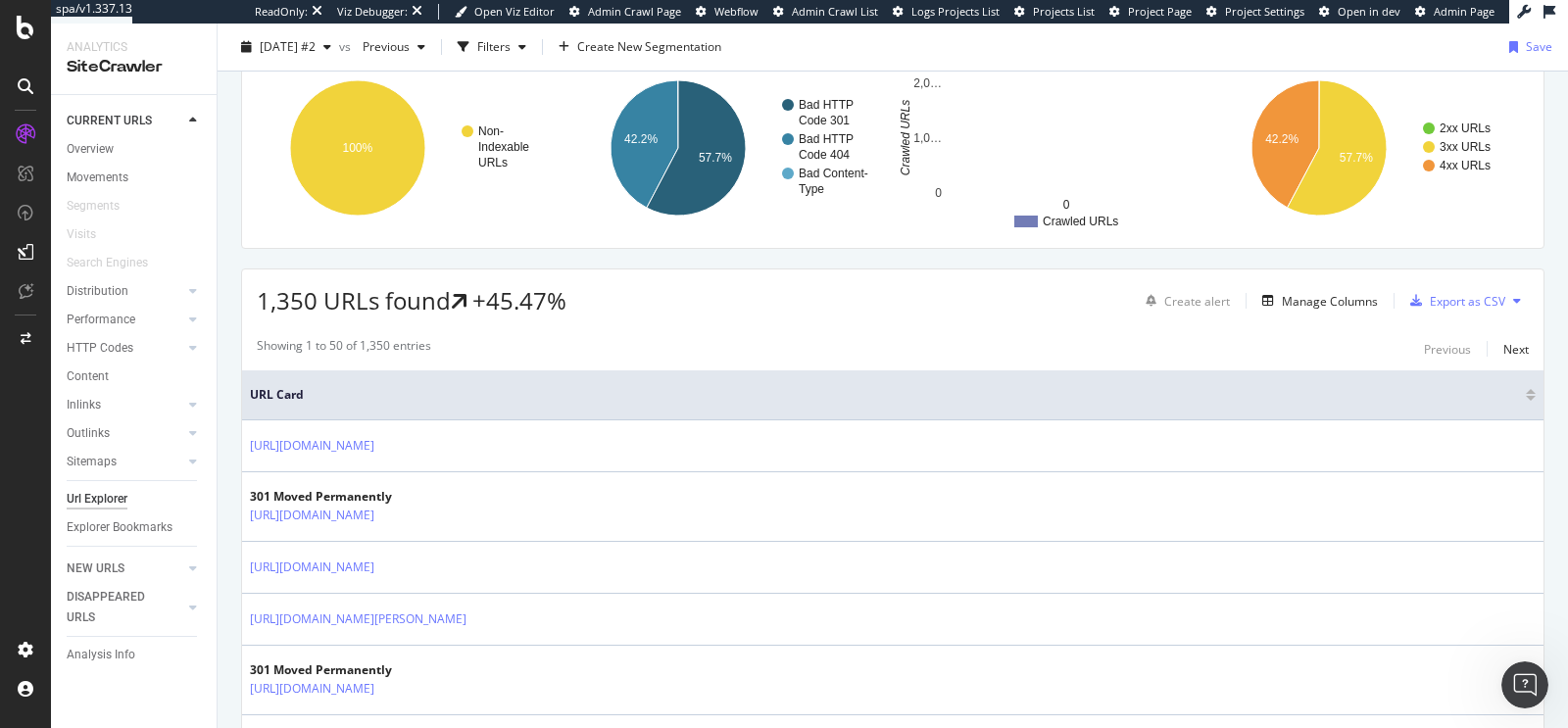
scroll to position [296, 0]
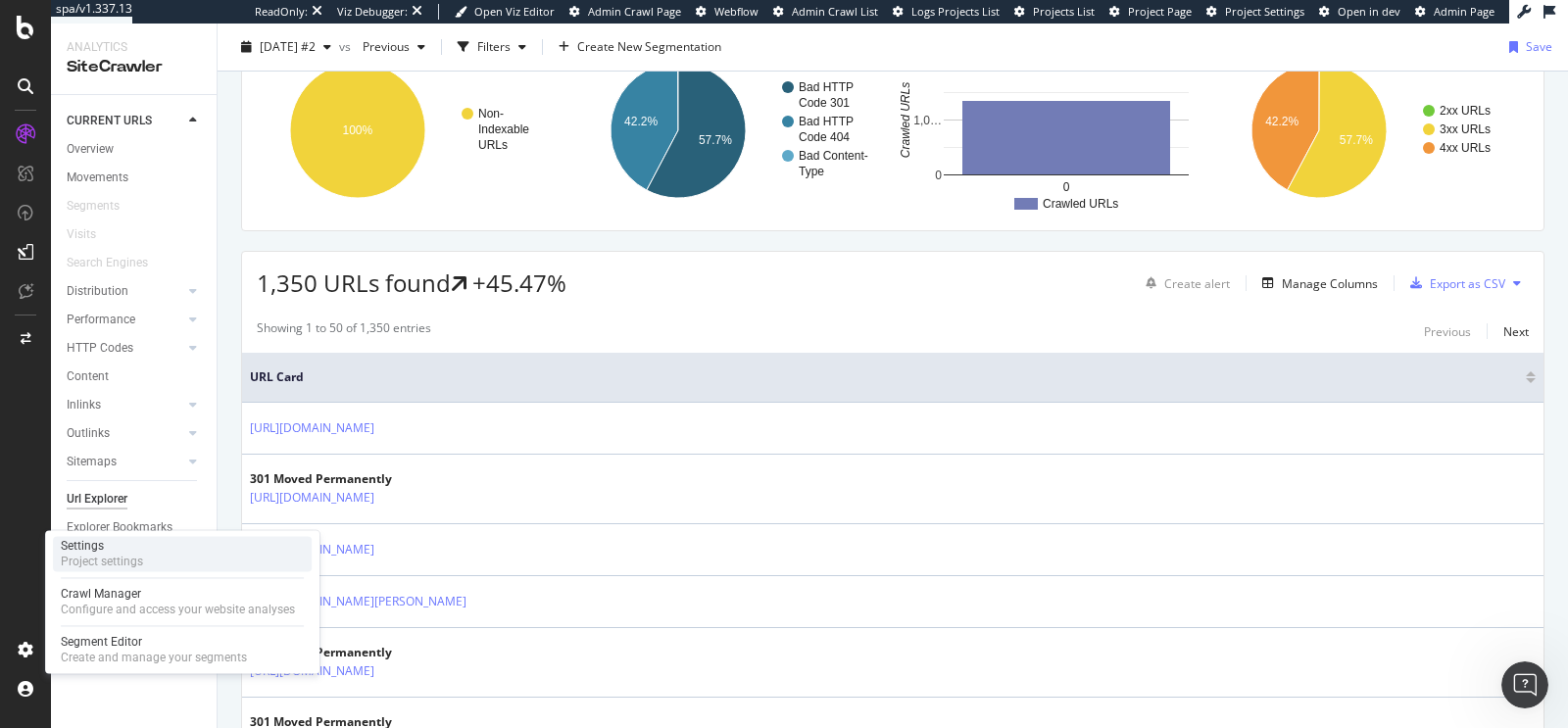
click at [137, 554] on div "Project settings" at bounding box center [101, 561] width 82 height 16
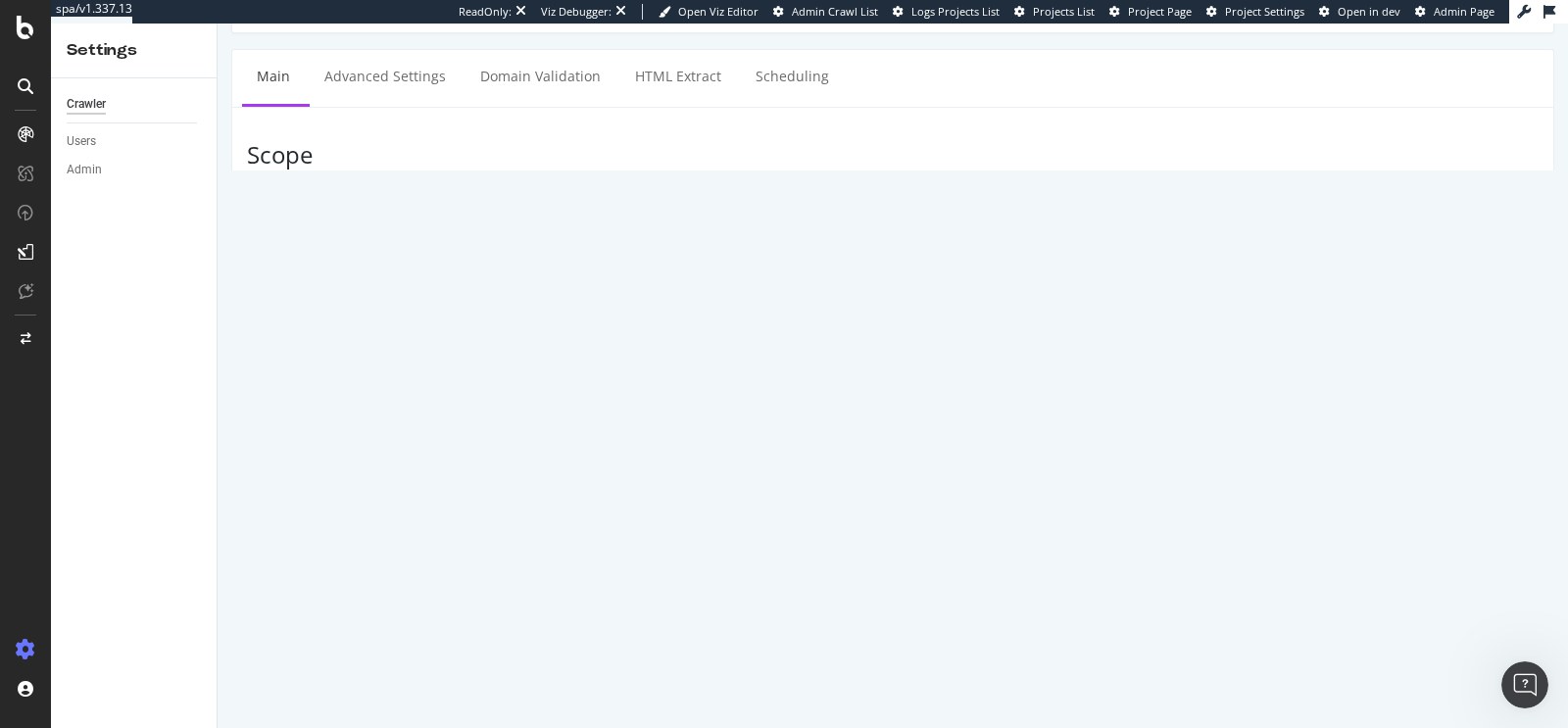
scroll to position [115, 0]
click at [963, 362] on link "Clear uploaded file" at bounding box center [984, 364] width 155 height 34
click at [584, 200] on input "info.onedoc.ch" at bounding box center [1002, 206] width 1071 height 34
click at [545, 278] on textarea at bounding box center [1002, 269] width 1071 height 63
paste textarea "https://info.onedoc.ch/fr/"
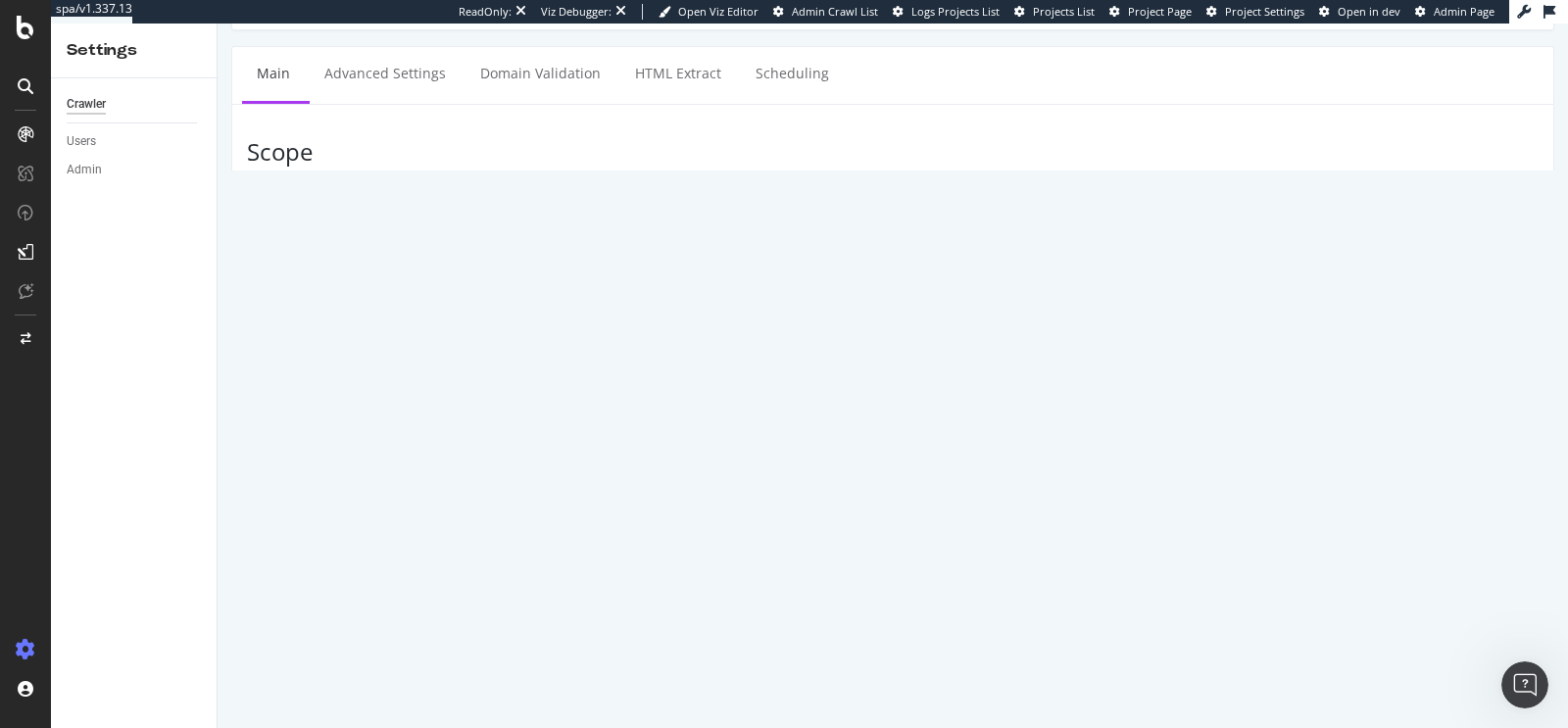
type textarea "https://info.onedoc.ch/fr/"
click at [375, 364] on div "Clear field" at bounding box center [892, 364] width 1321 height 34
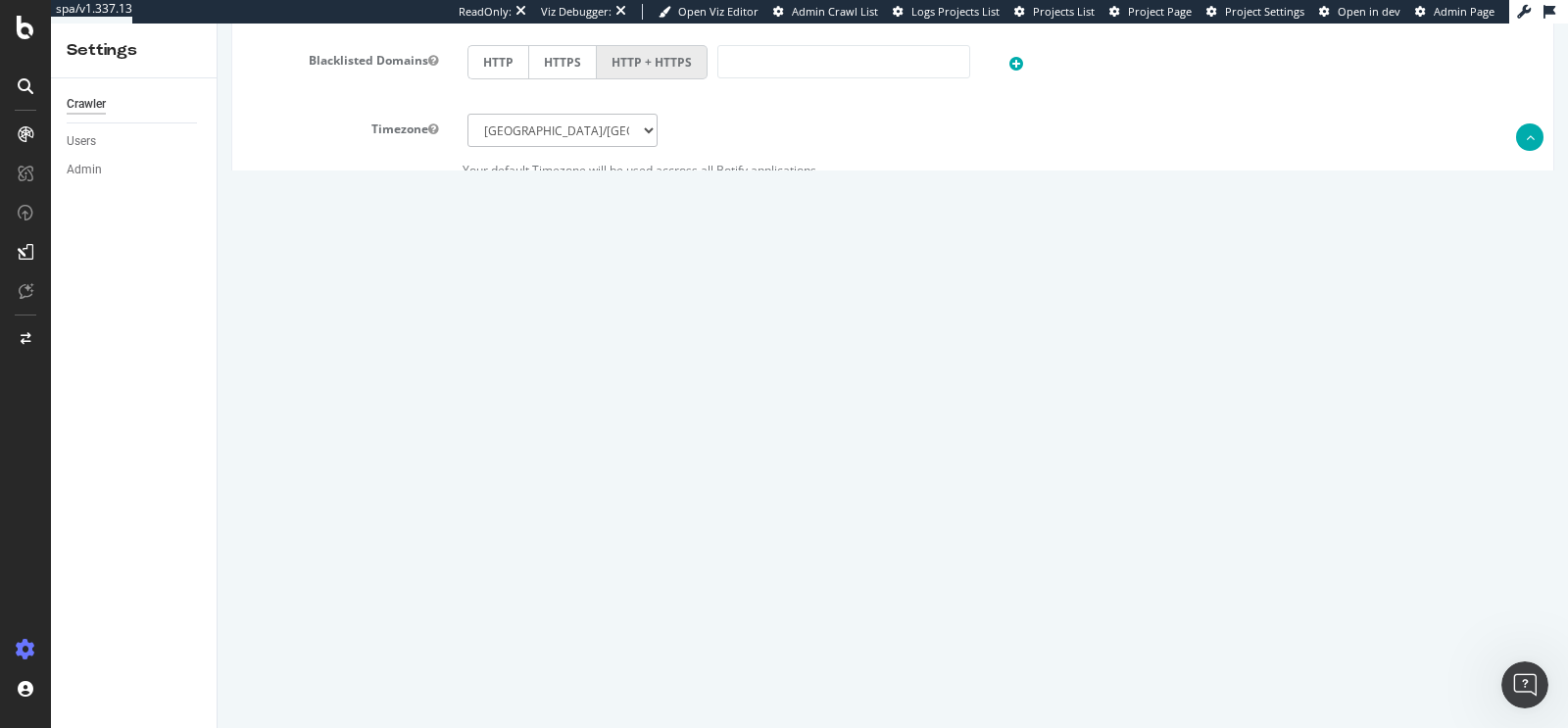
scroll to position [941, 0]
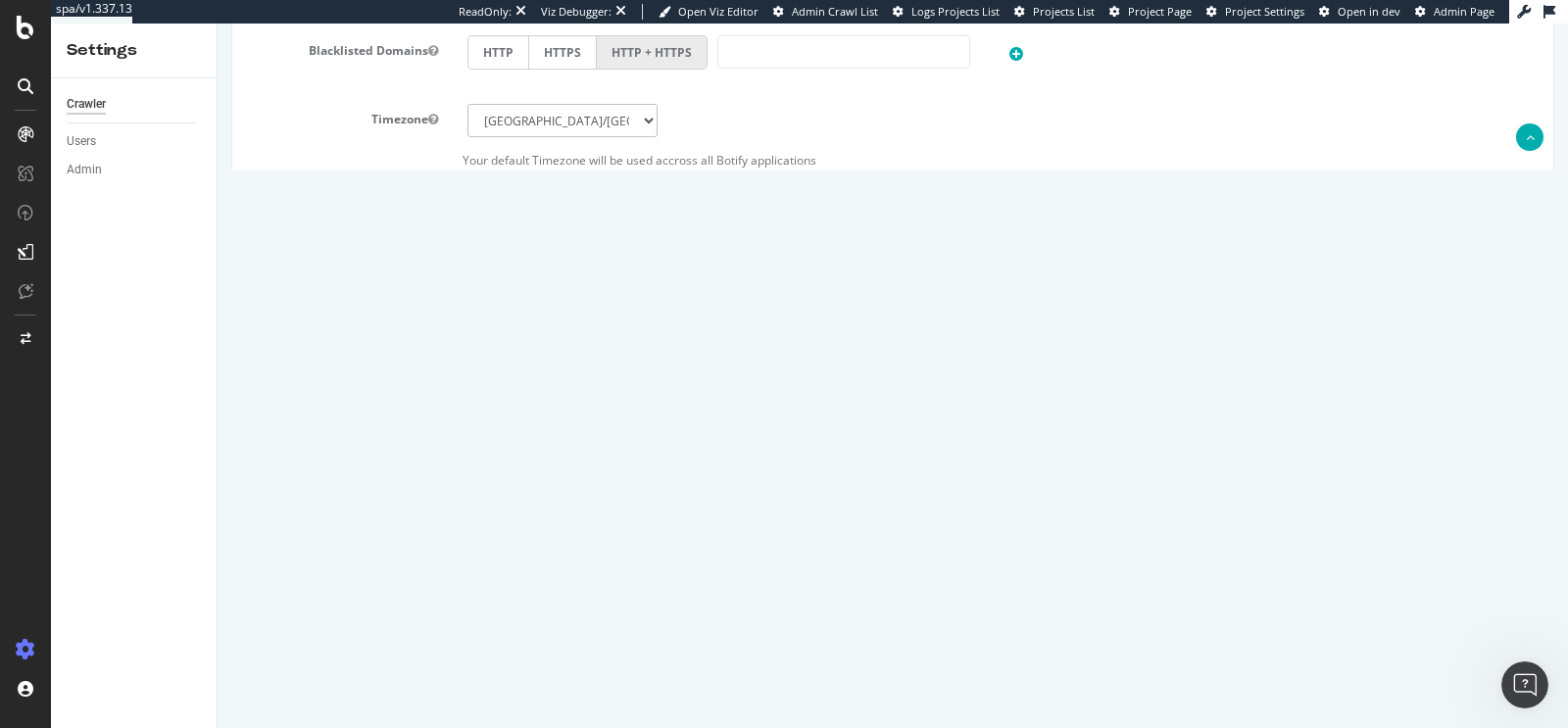
drag, startPoint x: 497, startPoint y: 362, endPoint x: 420, endPoint y: 361, distance: 77.0
click at [420, 361] on div "Max Depth 0" at bounding box center [892, 371] width 1321 height 34
click at [341, 428] on h3 "Sitemaps" at bounding box center [892, 439] width 1291 height 26
click at [343, 152] on label at bounding box center [354, 155] width 215 height 7
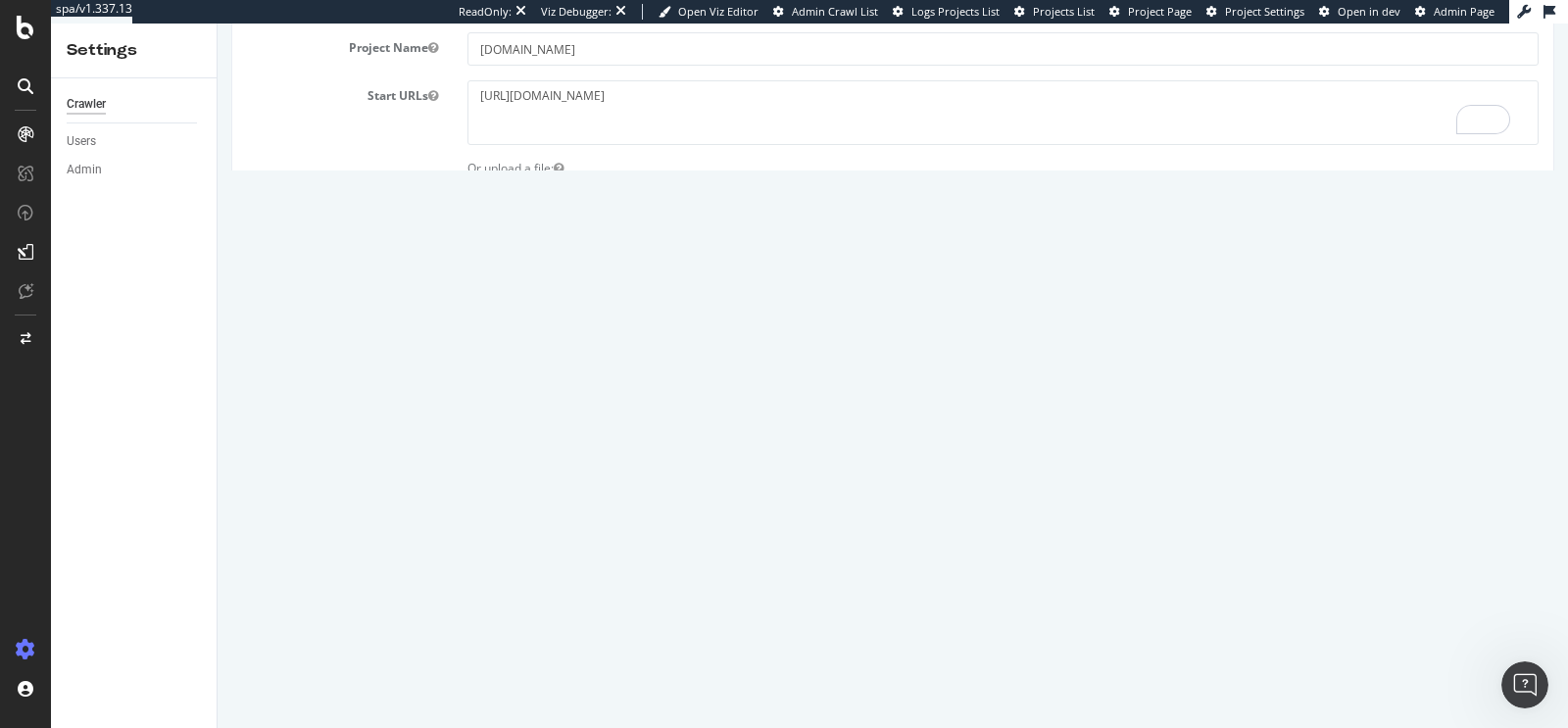
scroll to position [0, 0]
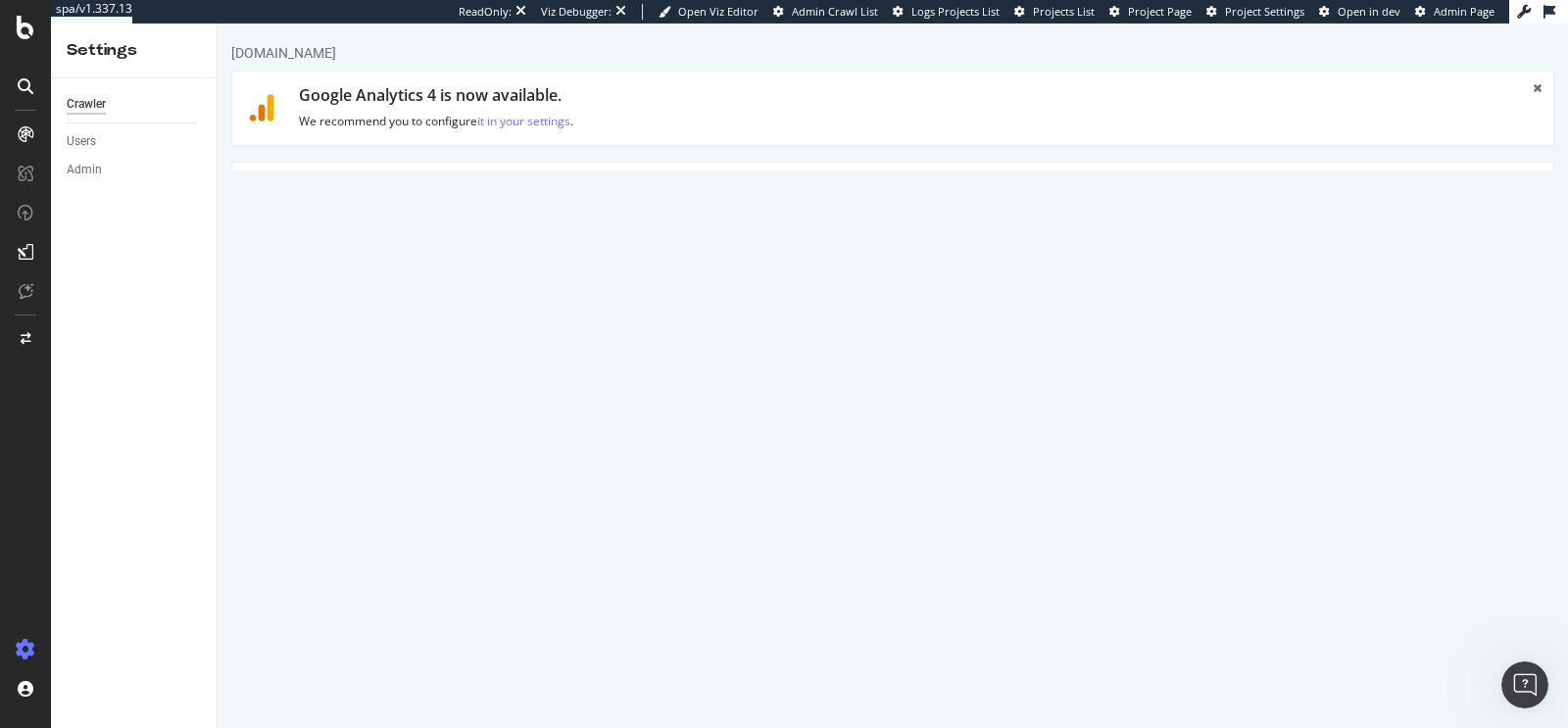
click at [628, 377] on textarea "https://info.onedoc.ch/fr/" at bounding box center [1002, 384] width 1071 height 63
type textarea "https://info.onedoc.ch/"
click at [366, 435] on div "Or upload a file:" at bounding box center [892, 439] width 1321 height 17
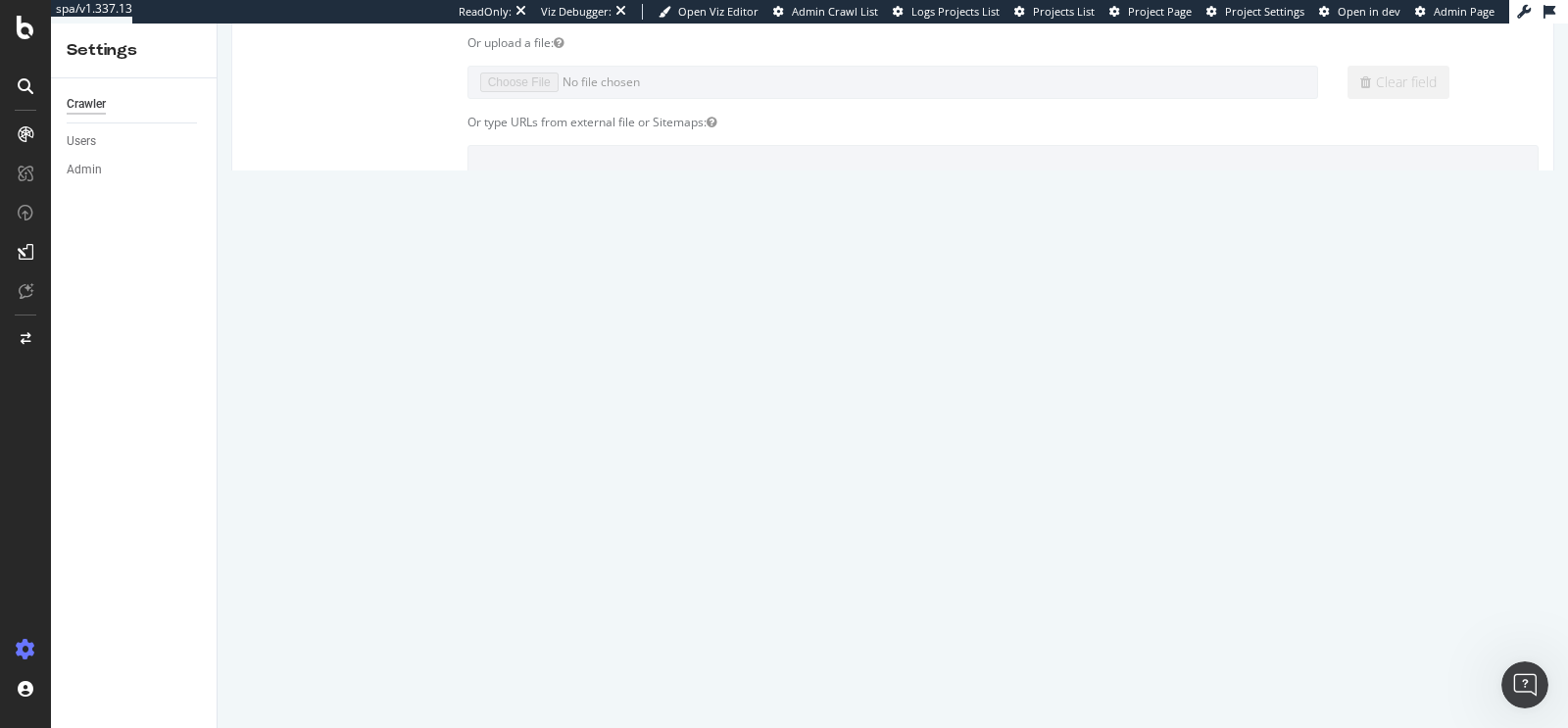
scroll to position [941, 0]
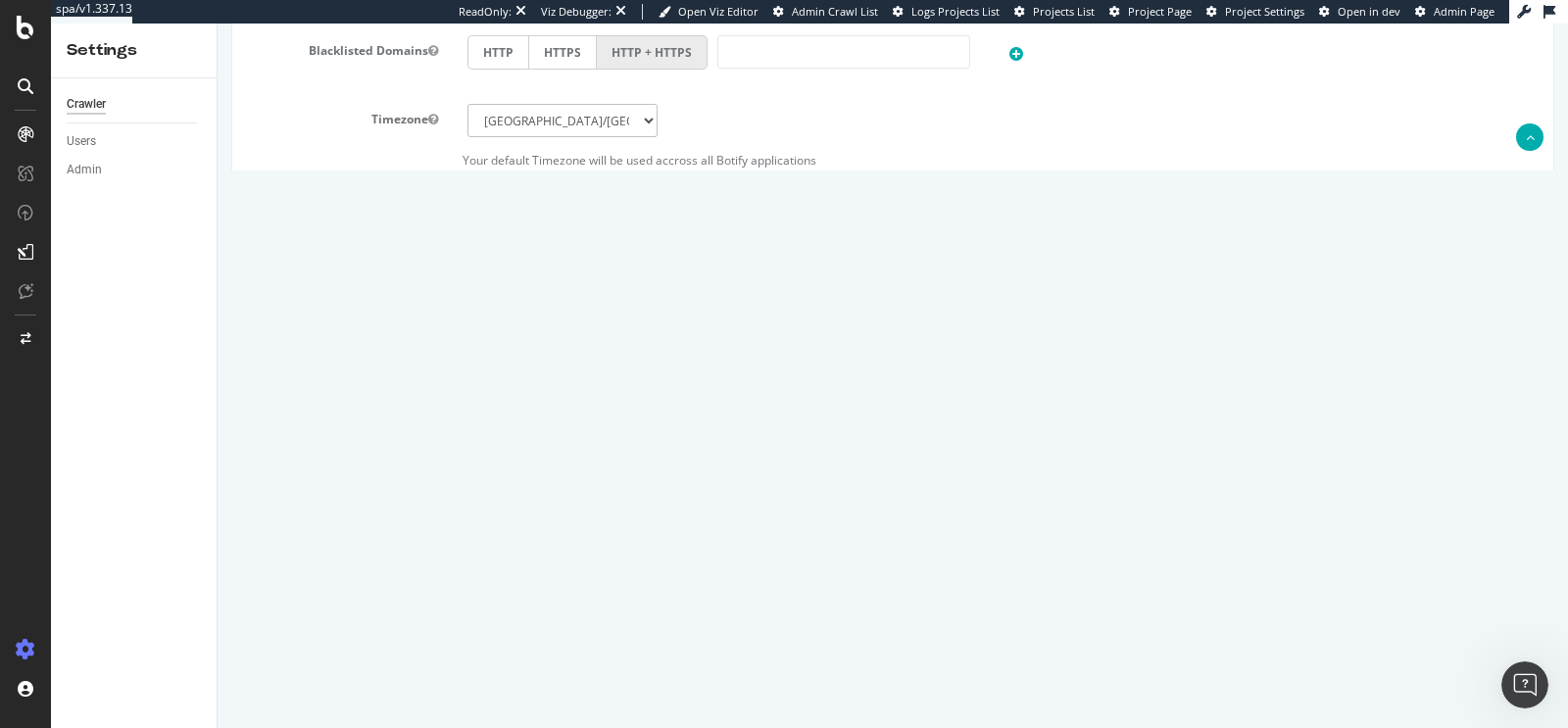
click at [818, 658] on button "Save" at bounding box center [817, 672] width 47 height 30
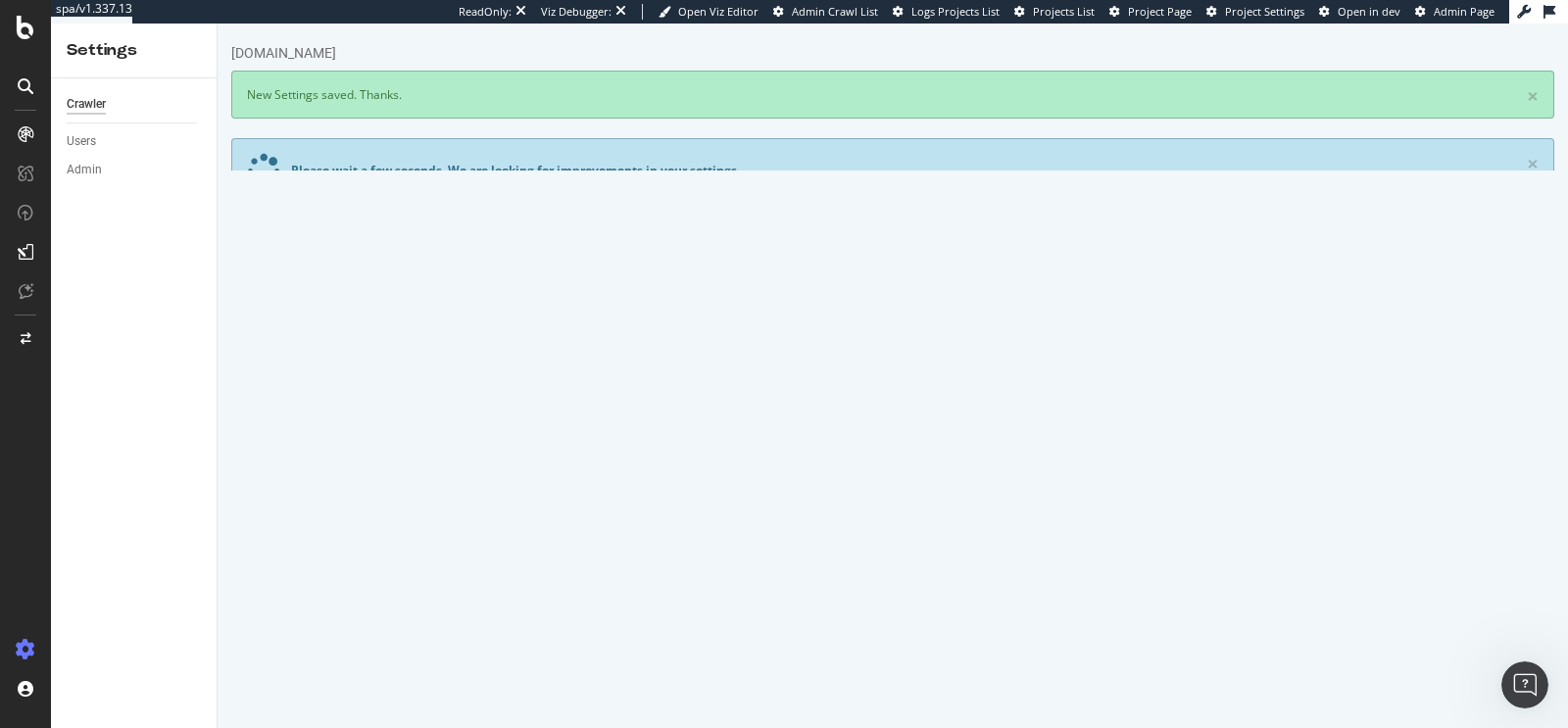
scroll to position [0, 0]
click at [84, 183] on div "SiteCrawler" at bounding box center [107, 185] width 69 height 20
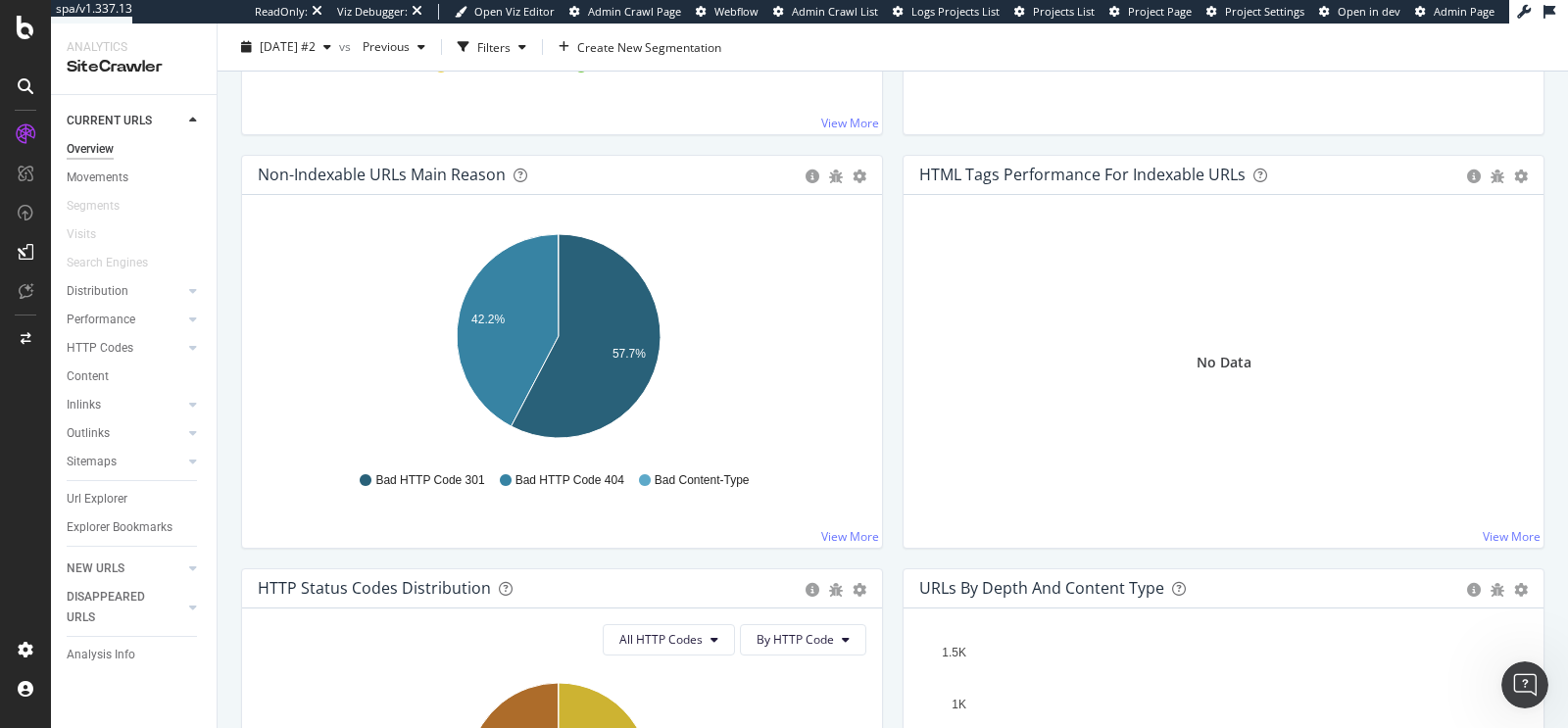
scroll to position [578, 0]
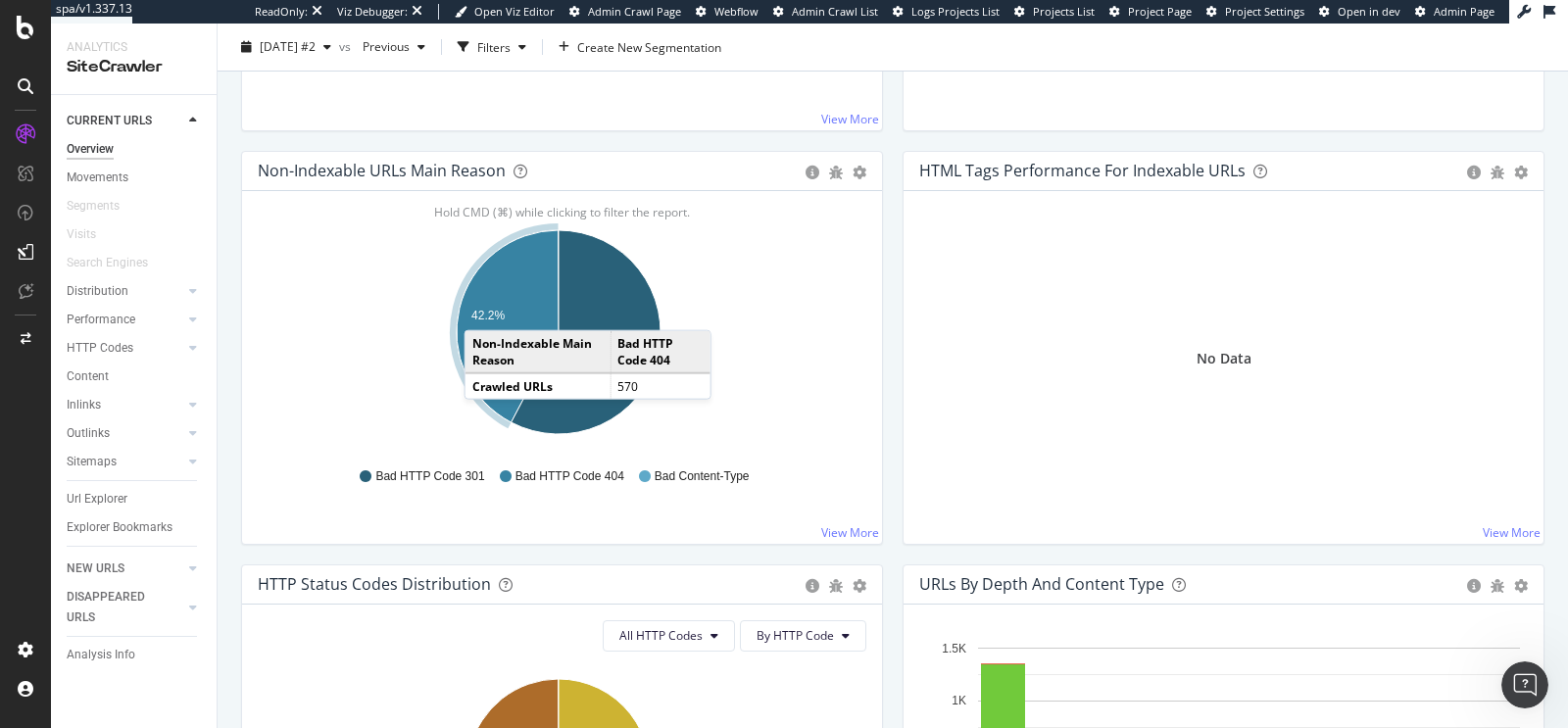
click at [483, 308] on text "42.2%" at bounding box center [488, 315] width 34 height 14
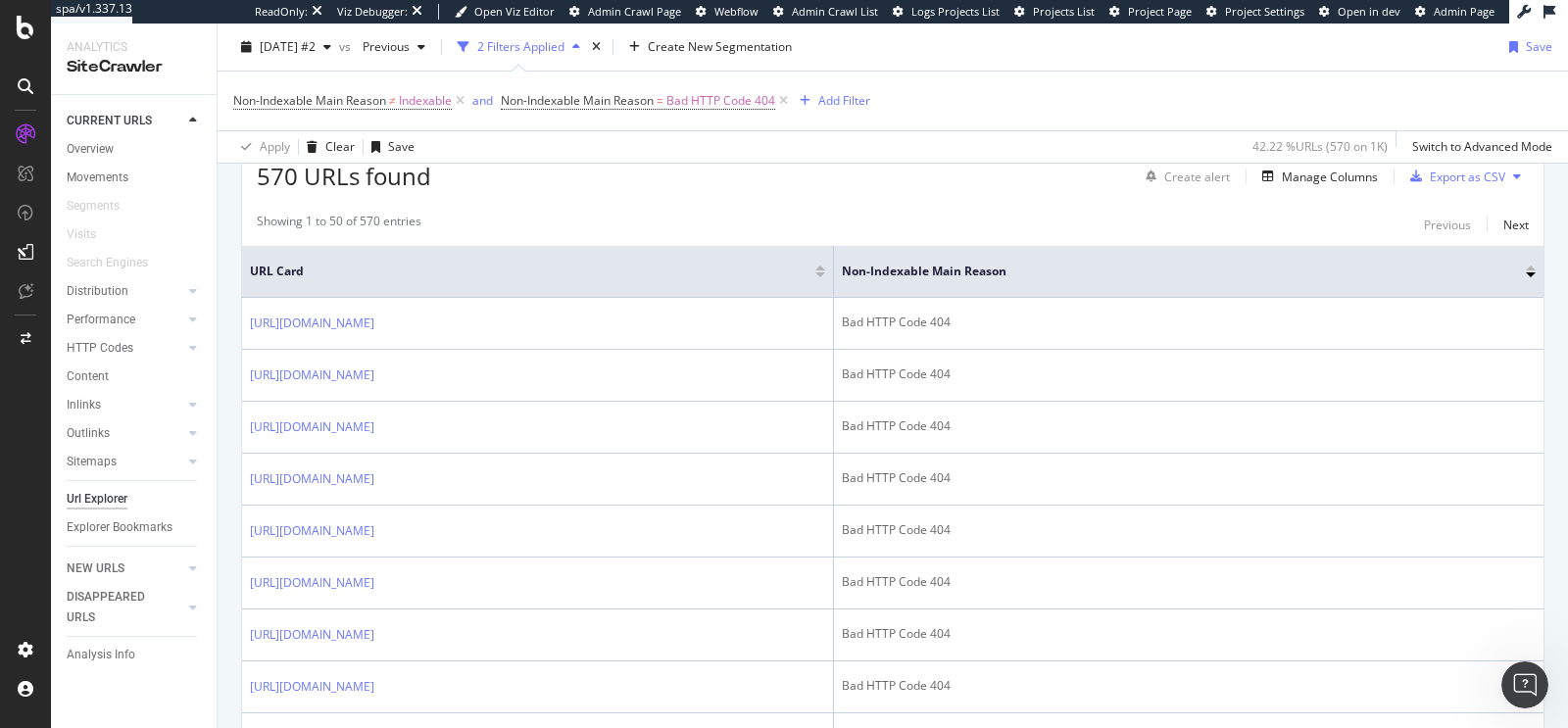
scroll to position [498, 0]
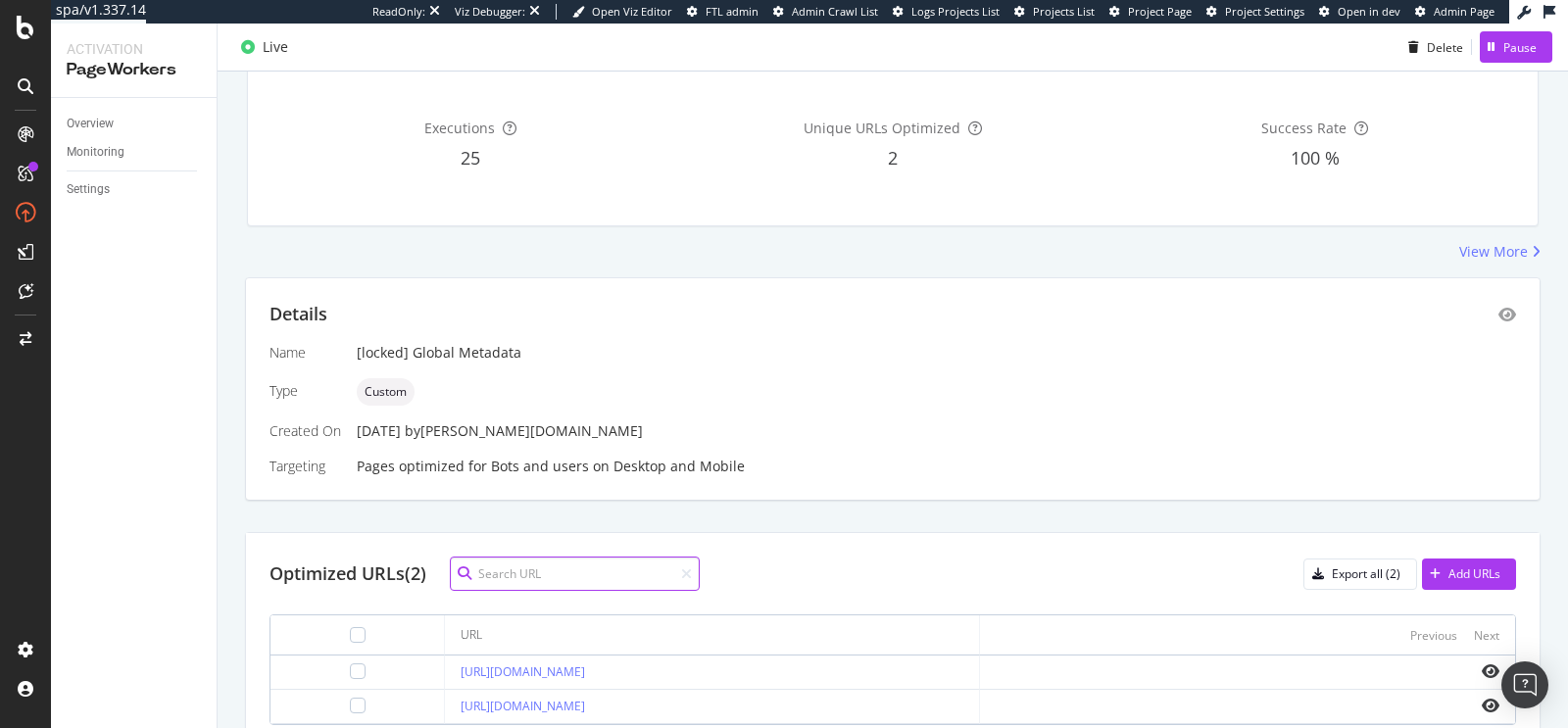
scroll to position [269, 0]
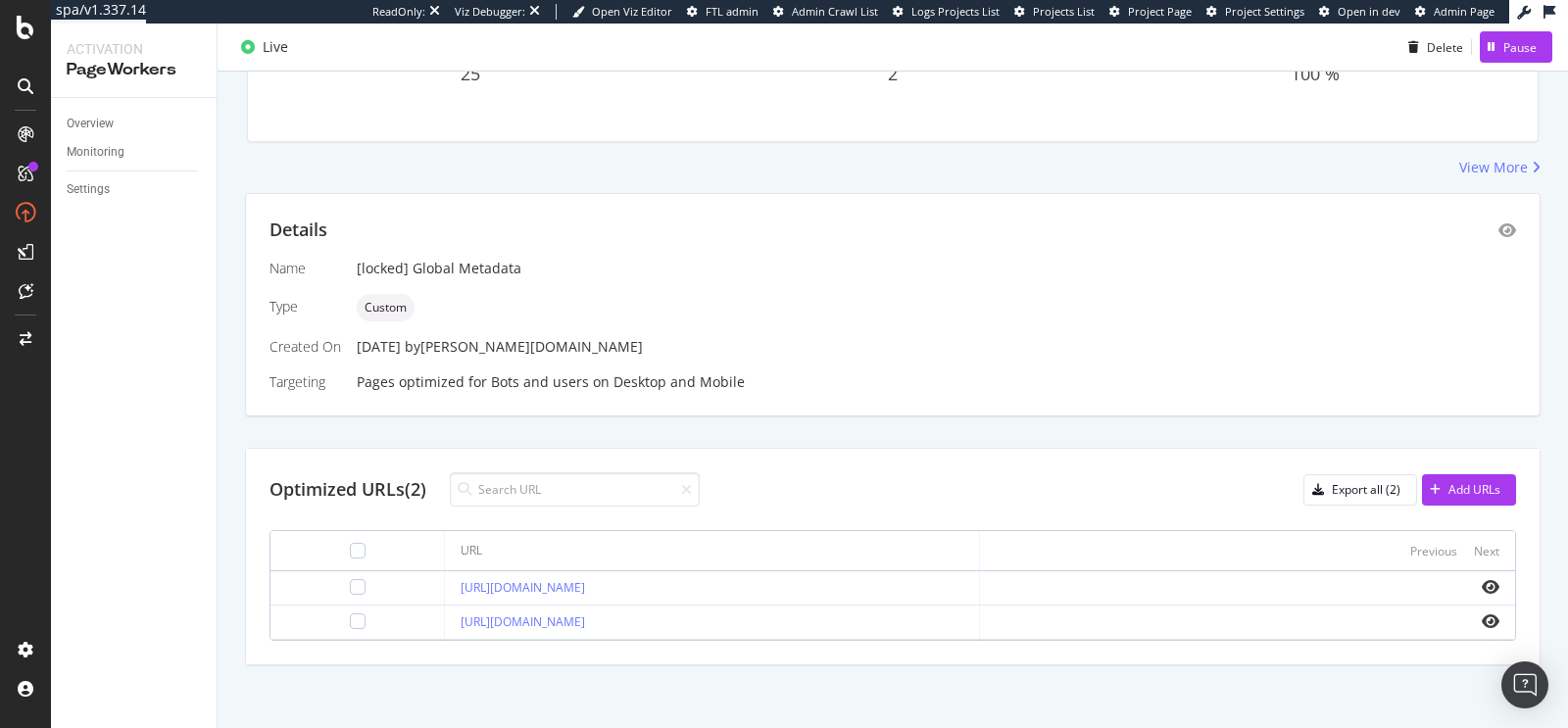
click at [871, 139] on div "Executions 25 Unique URLs Optimized 2 Success Rate 100 %" at bounding box center [892, 60] width 1289 height 163
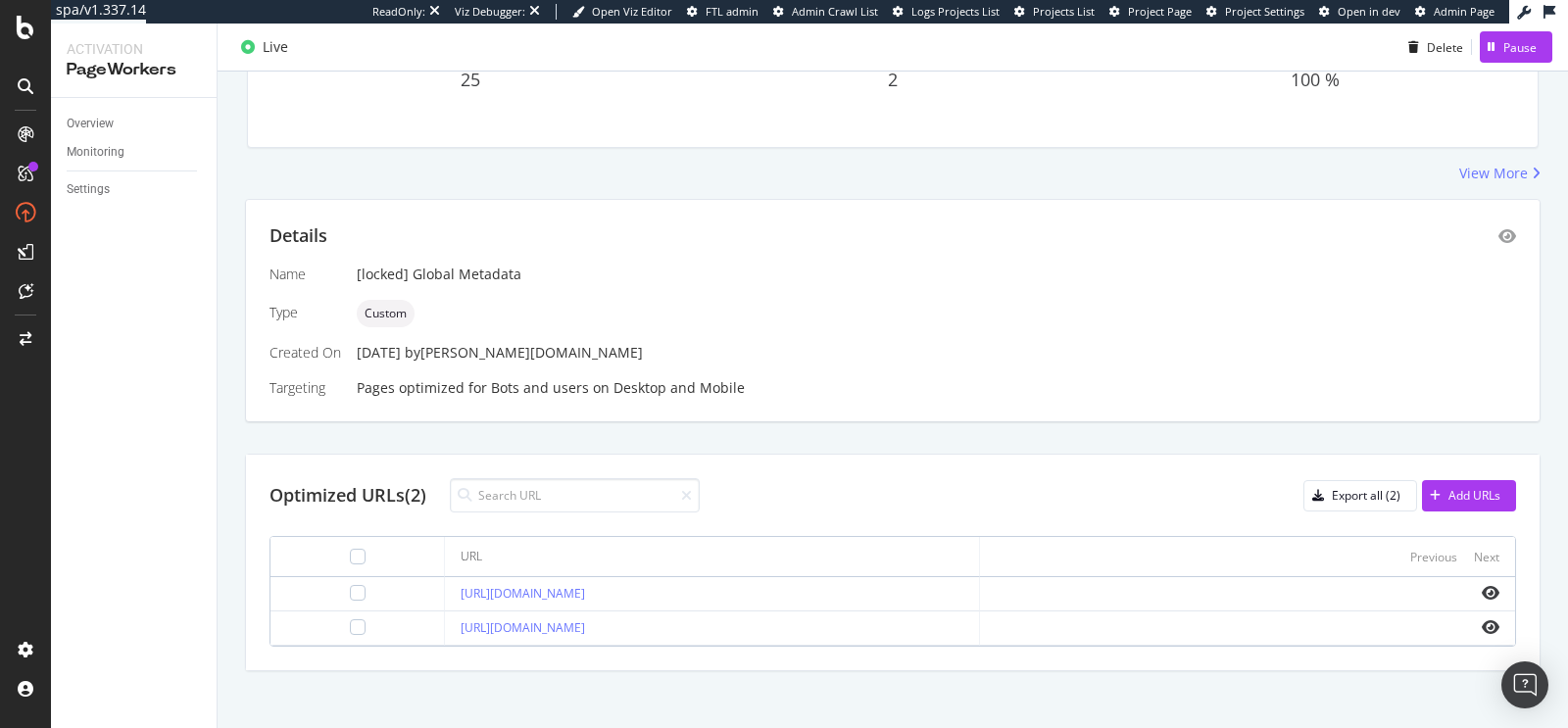
scroll to position [0, 0]
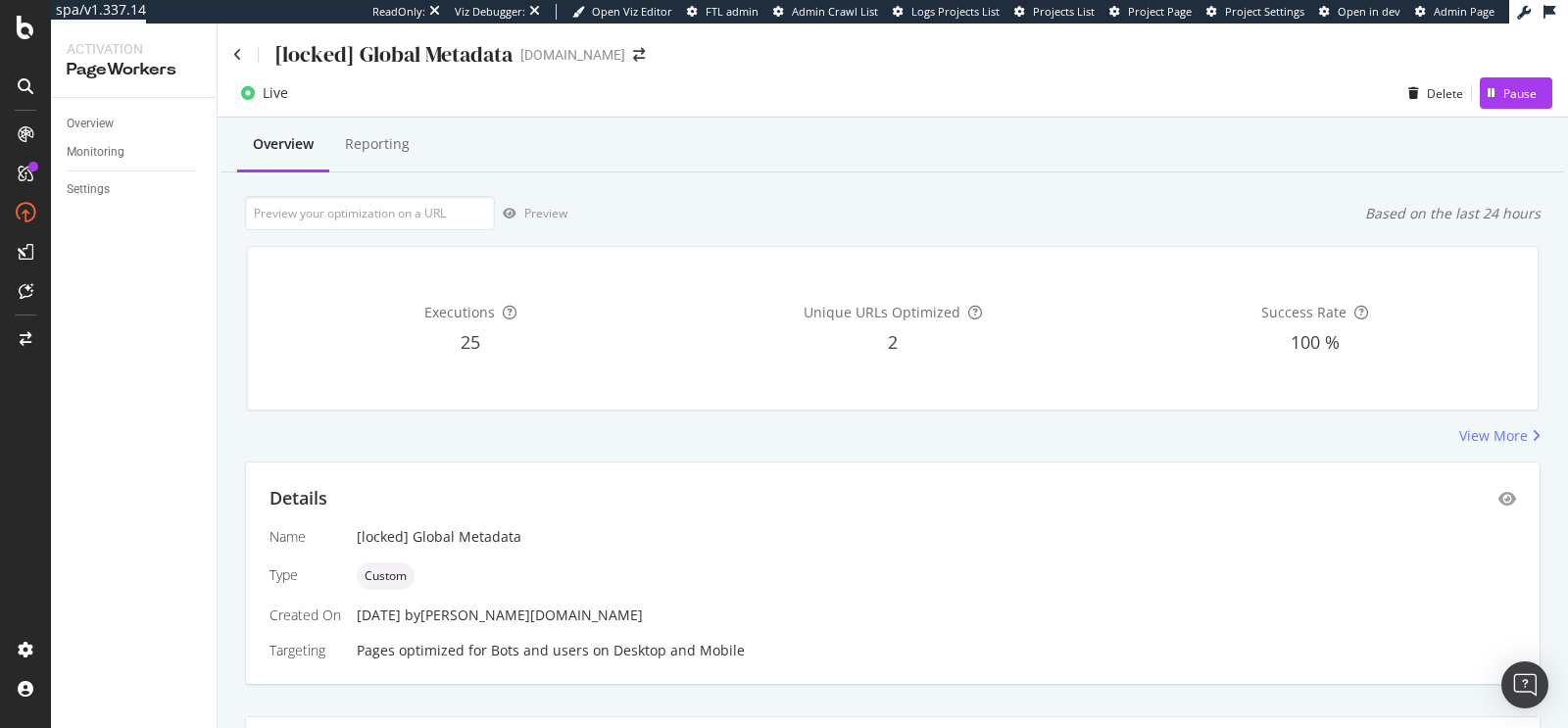
click at [1283, 169] on div "Overview Reporting" at bounding box center [892, 145] width 1343 height 53
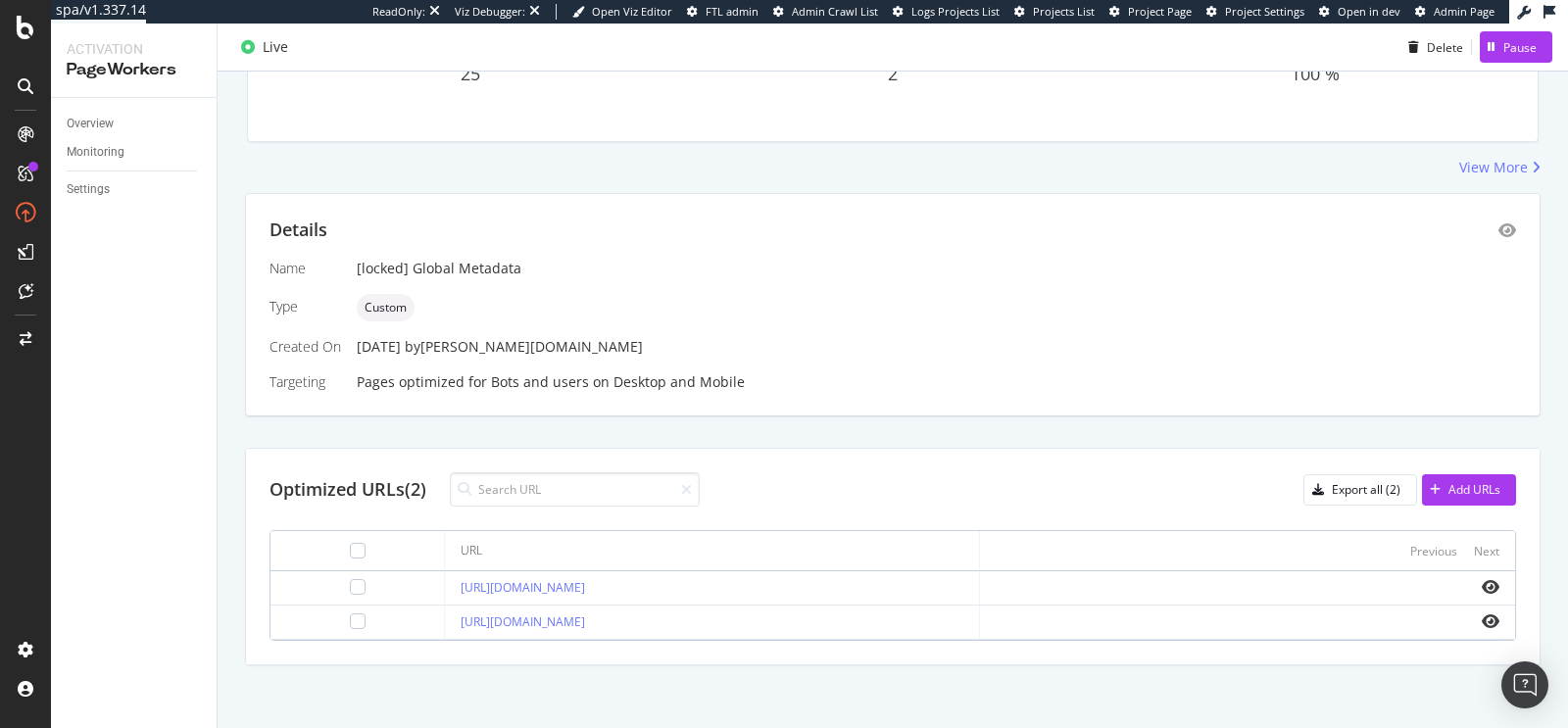
click at [845, 416] on div "Details Name [locked] Global Metadata Type Custom Created On [DATE] by [PERSON_…" at bounding box center [892, 428] width 1295 height 472
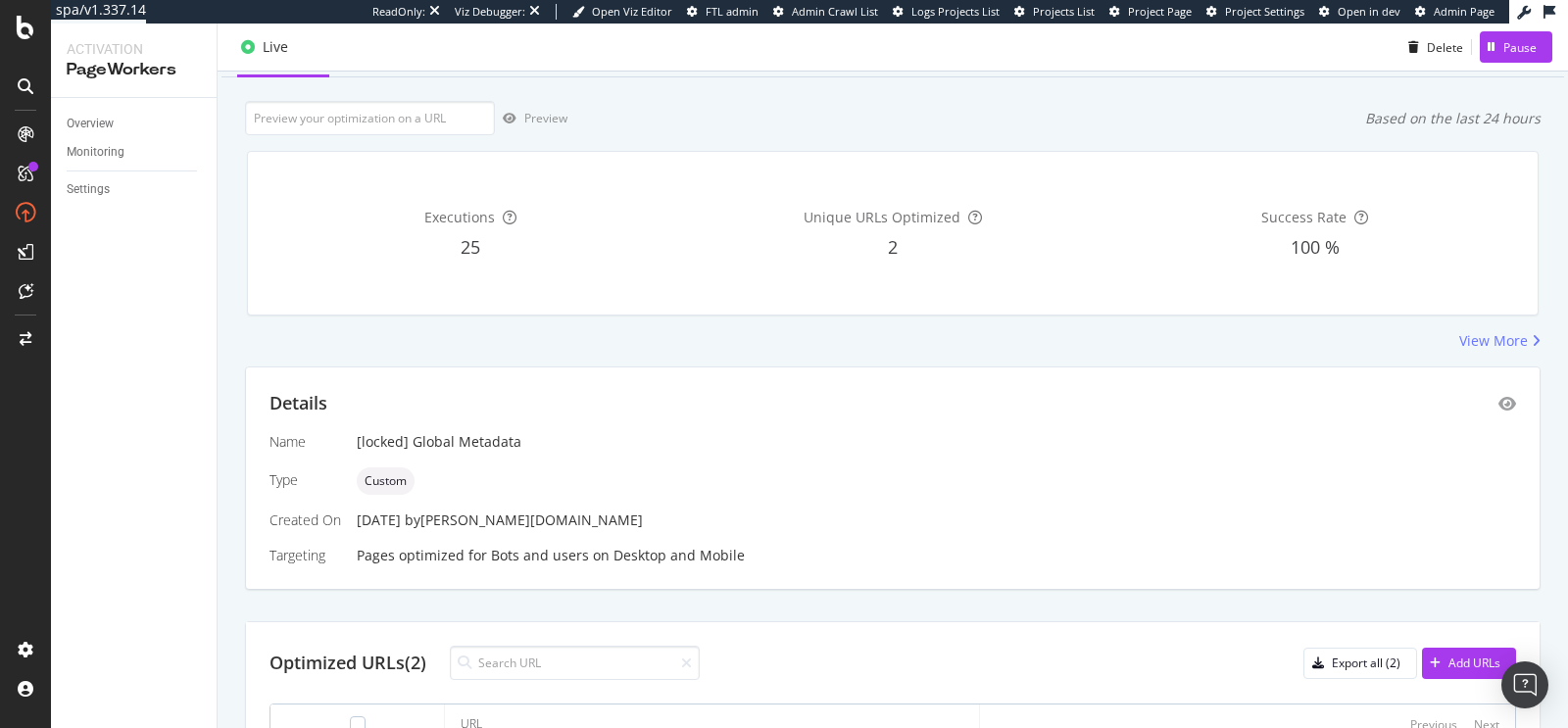
scroll to position [0, 0]
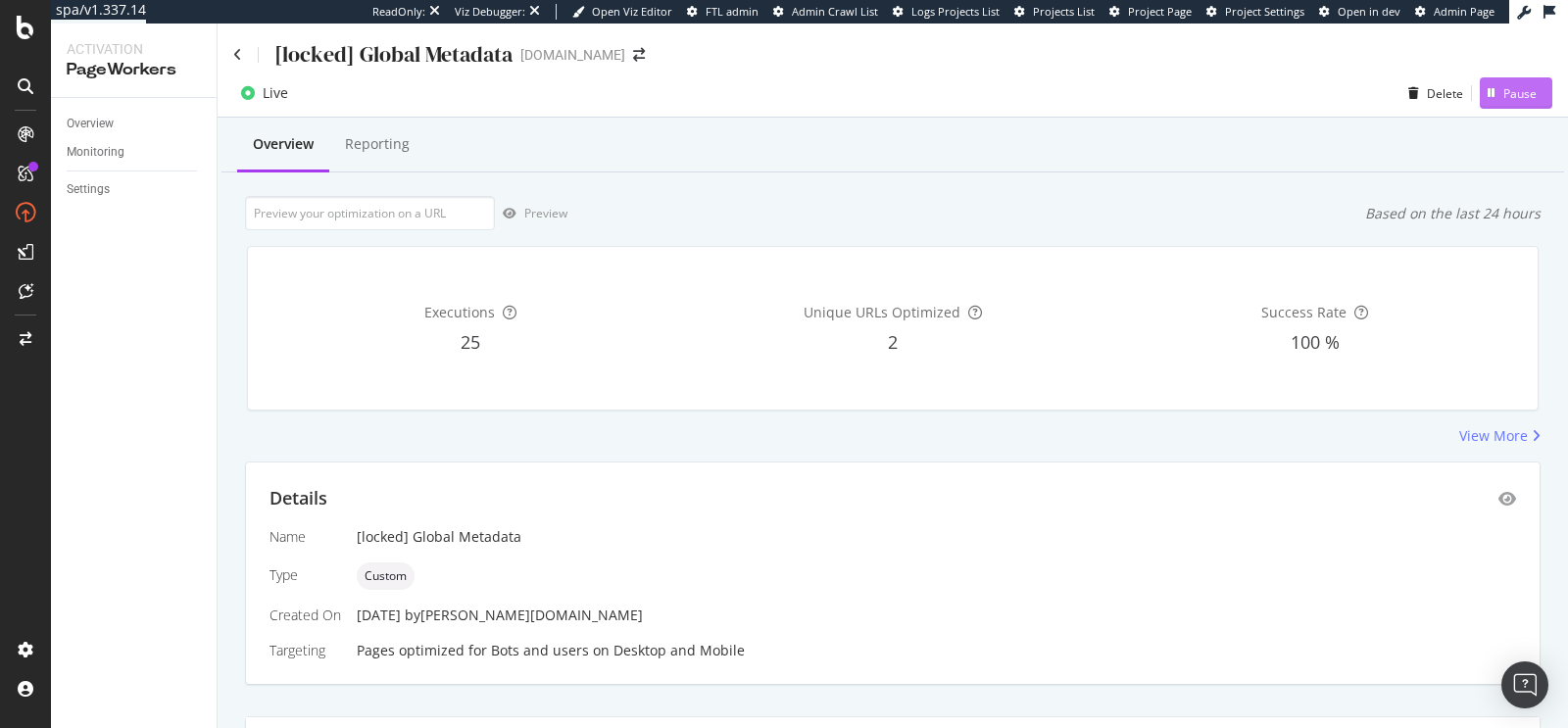
click at [1505, 96] on div "Pause" at bounding box center [1519, 93] width 34 height 17
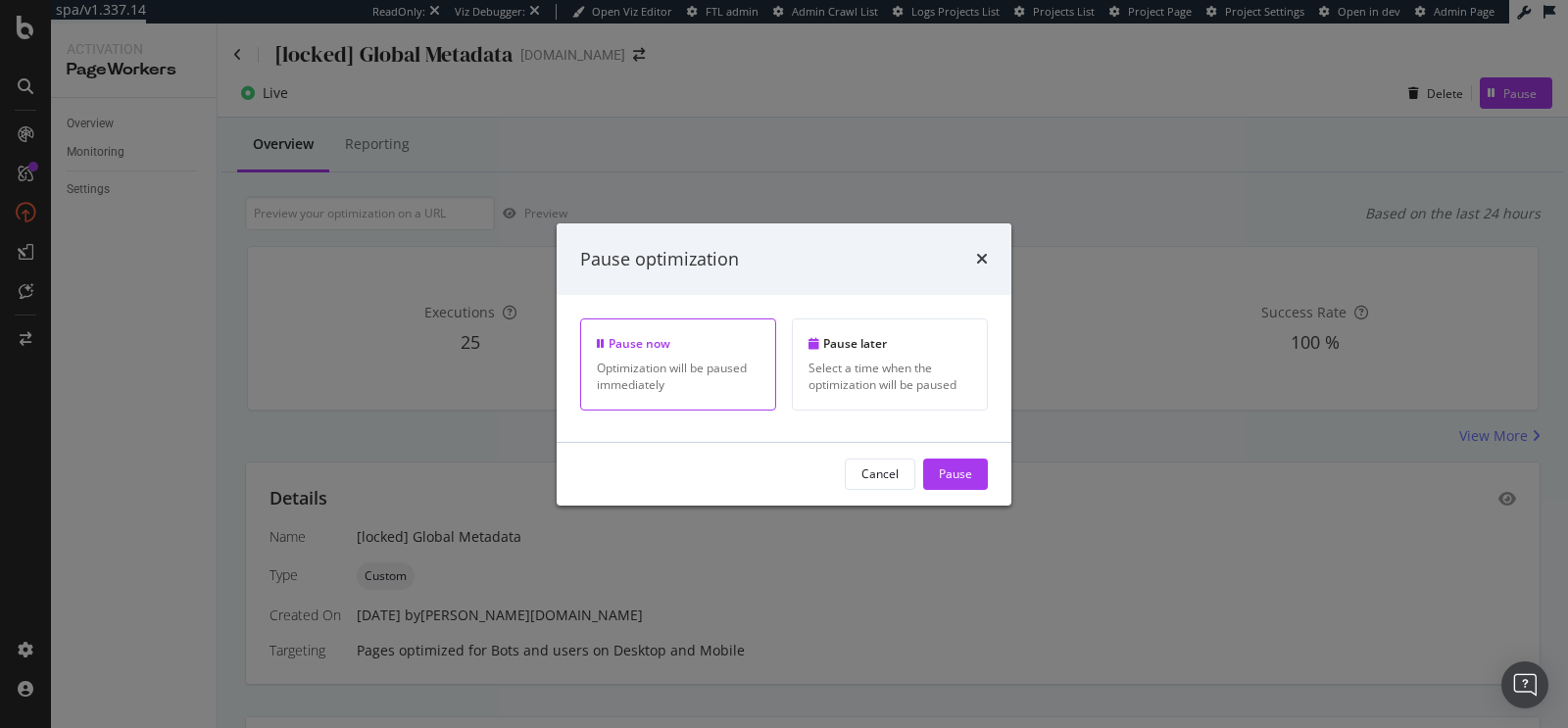
click at [966, 490] on div "Cancel Pause" at bounding box center [784, 473] width 455 height 62
click at [960, 471] on div "Pause" at bounding box center [956, 473] width 34 height 17
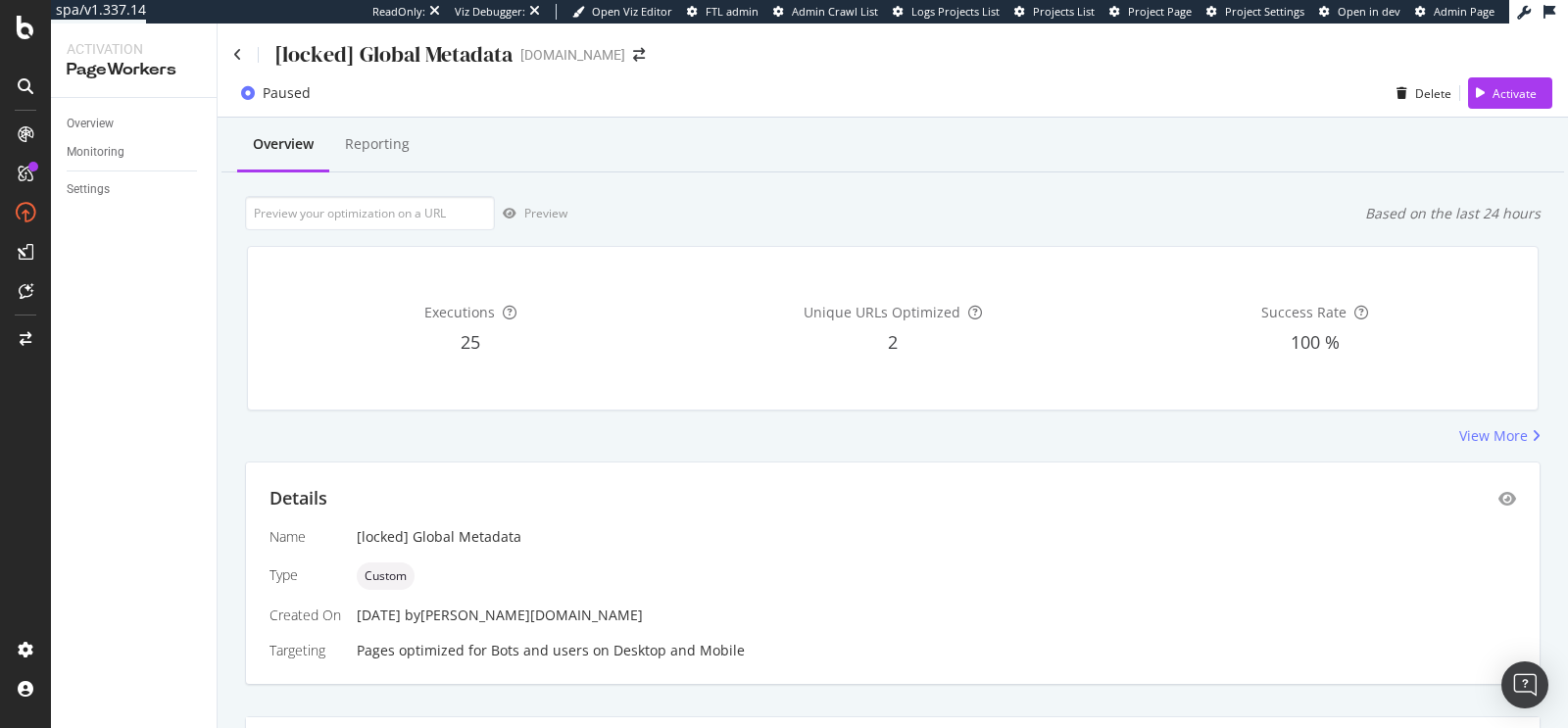
click at [582, 153] on div "Overview Reporting" at bounding box center [892, 145] width 1343 height 53
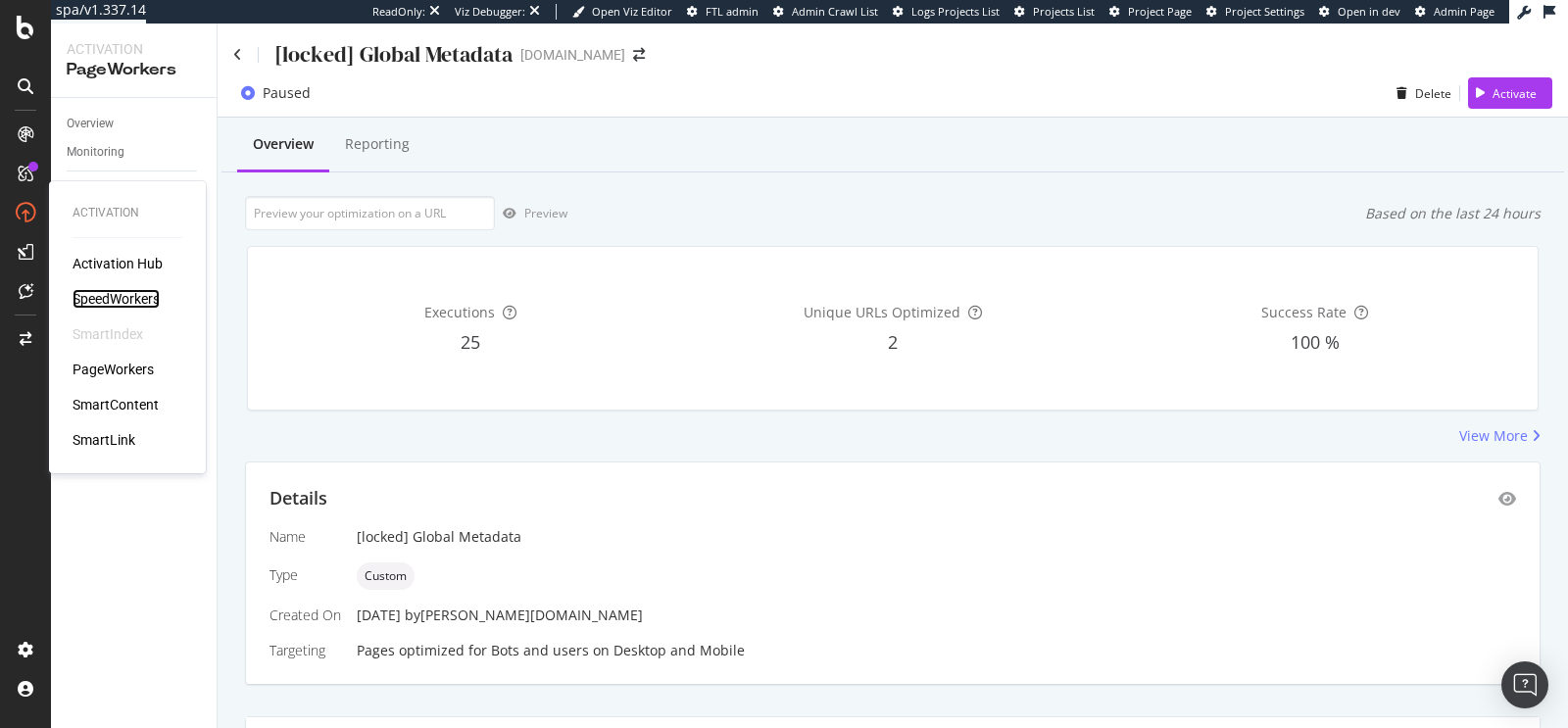
click at [135, 303] on div "SpeedWorkers" at bounding box center [116, 299] width 87 height 20
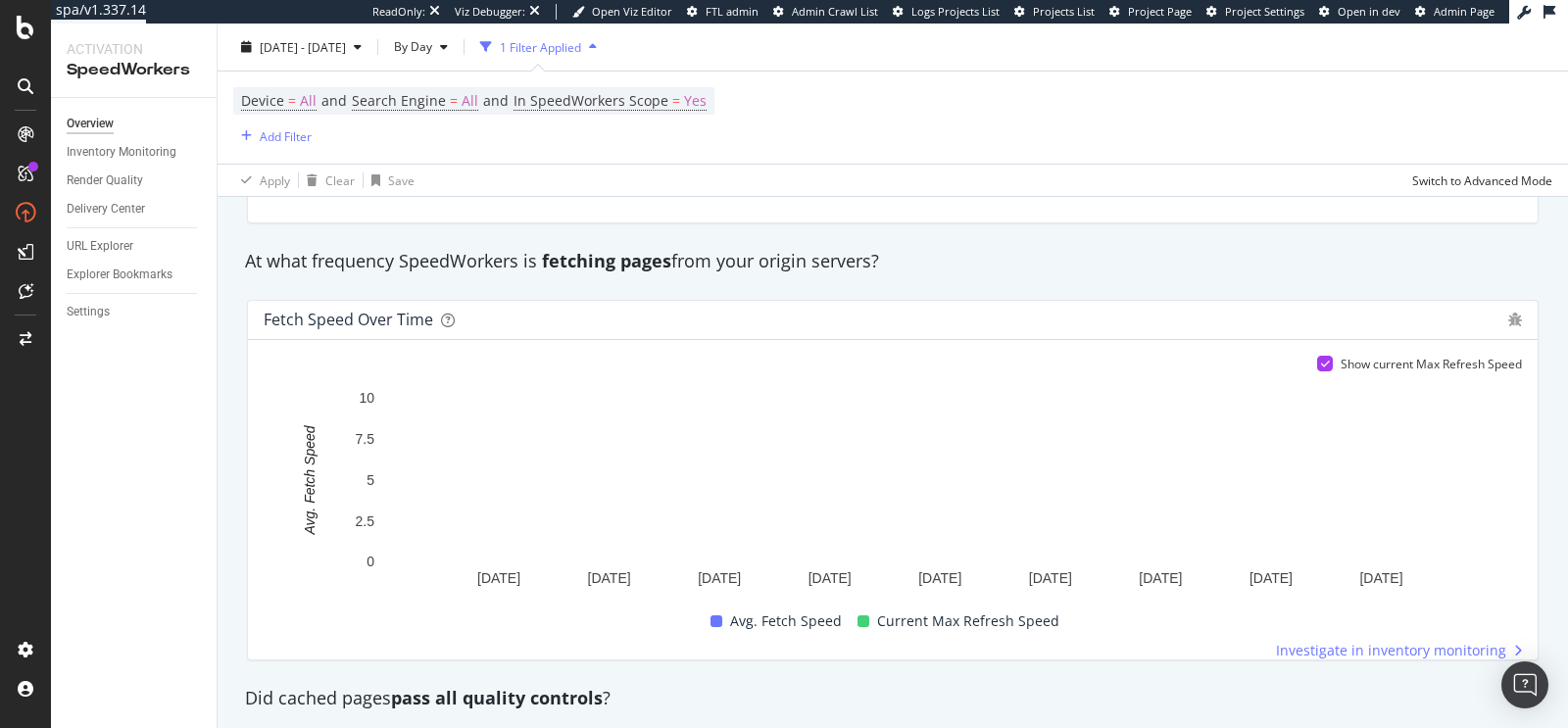
scroll to position [1573, 0]
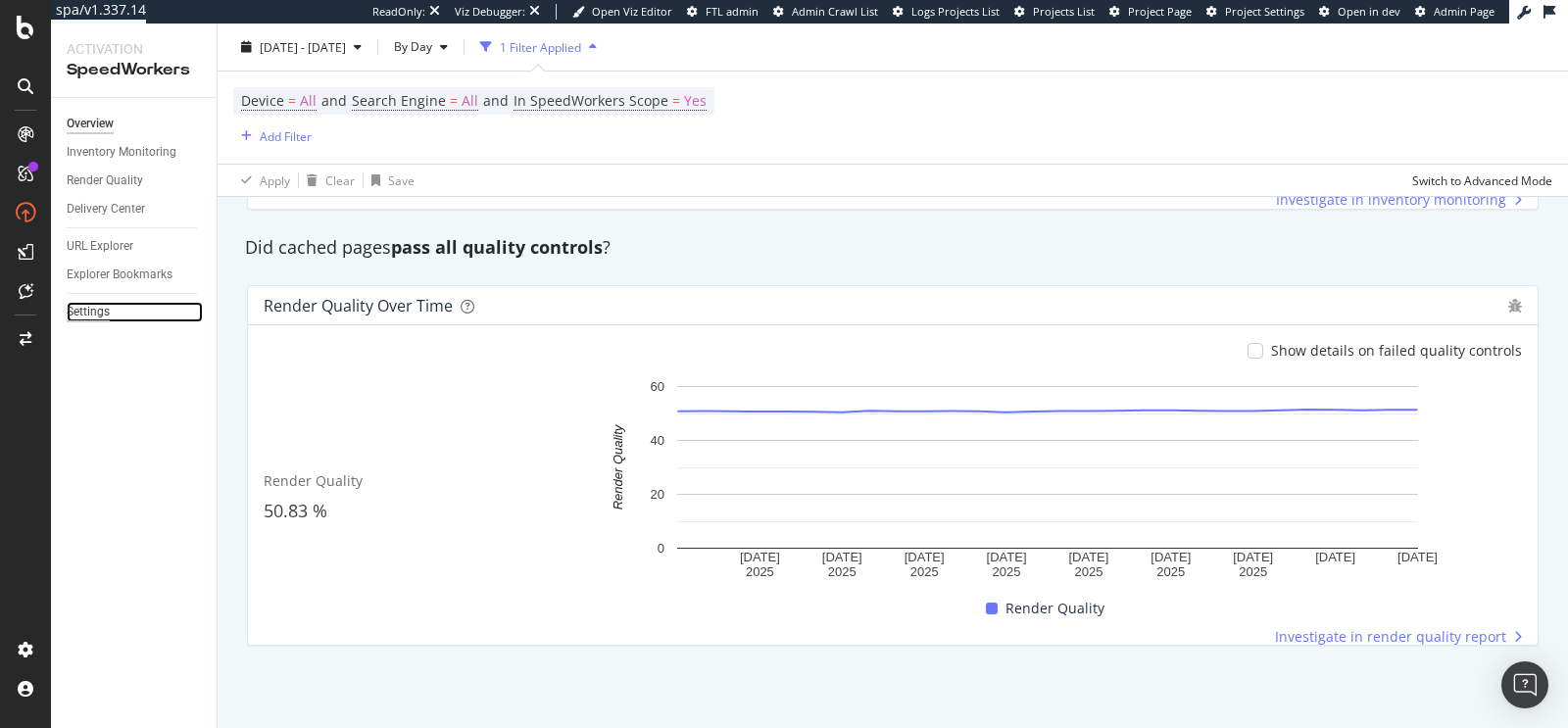
click at [95, 315] on div "Settings" at bounding box center [87, 311] width 43 height 21
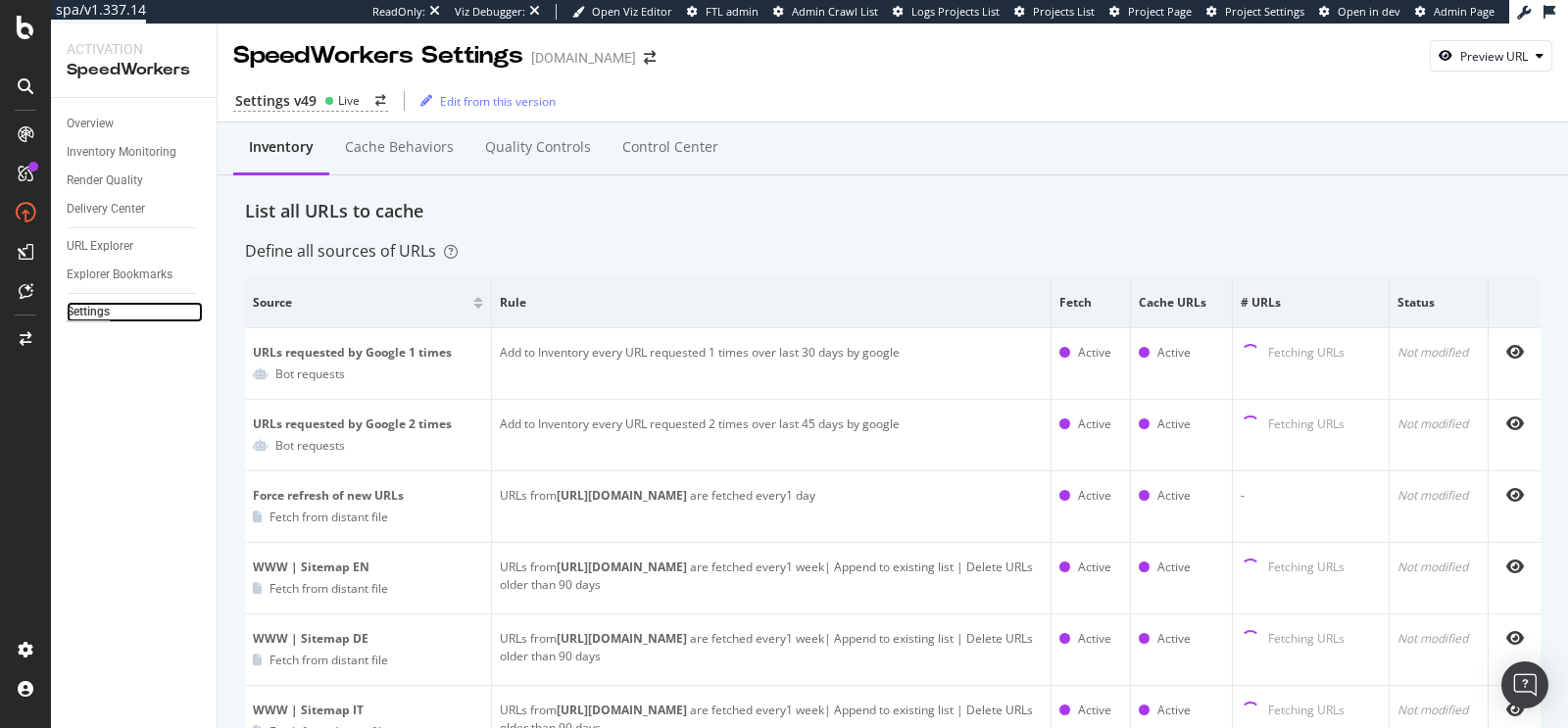
scroll to position [1236, 0]
